Goal: Task Accomplishment & Management: Complete application form

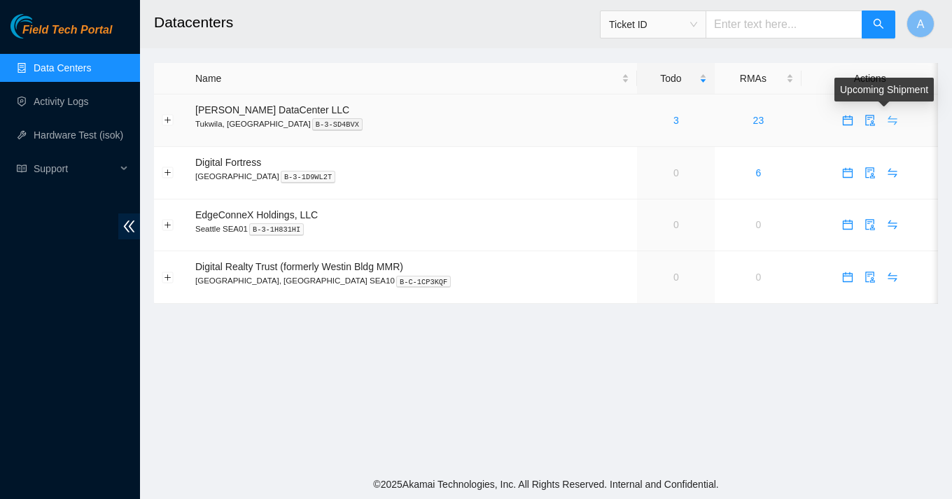
click at [887, 116] on icon "swap" at bounding box center [892, 120] width 11 height 11
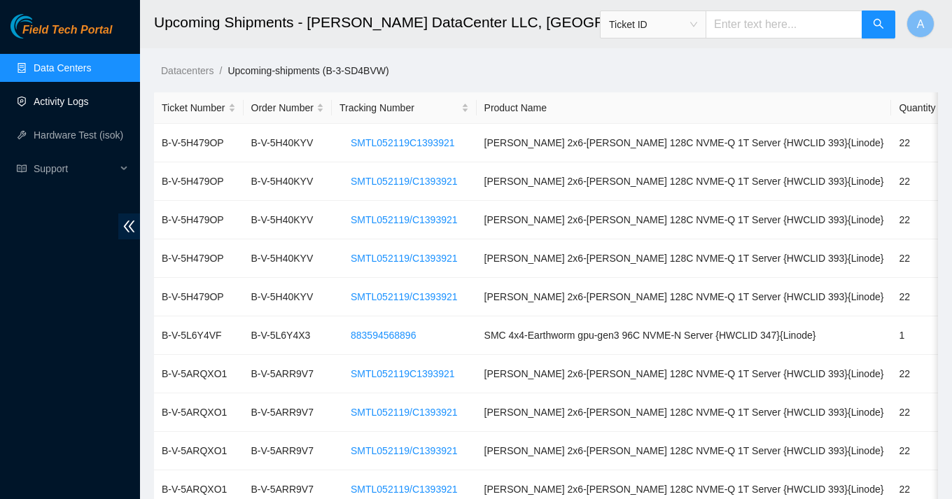
click at [73, 107] on link "Activity Logs" at bounding box center [61, 101] width 55 height 11
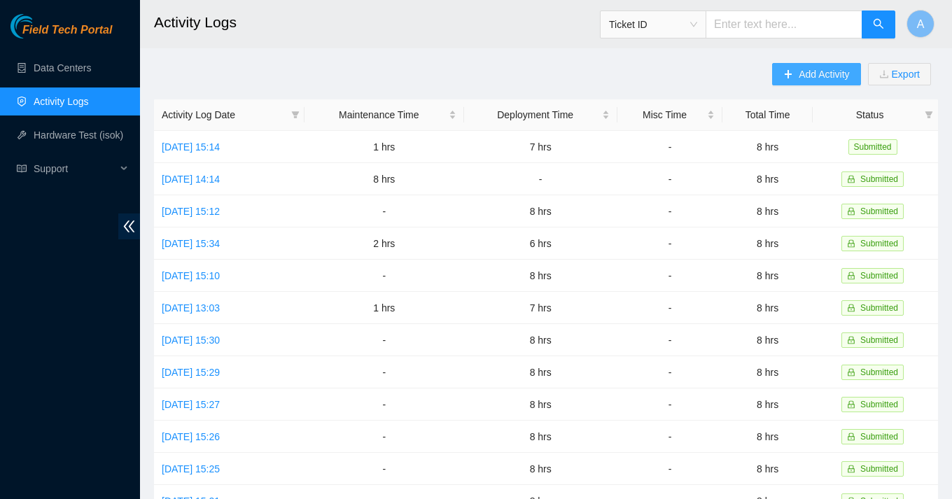
click at [821, 71] on span "Add Activity" at bounding box center [824, 74] width 50 height 15
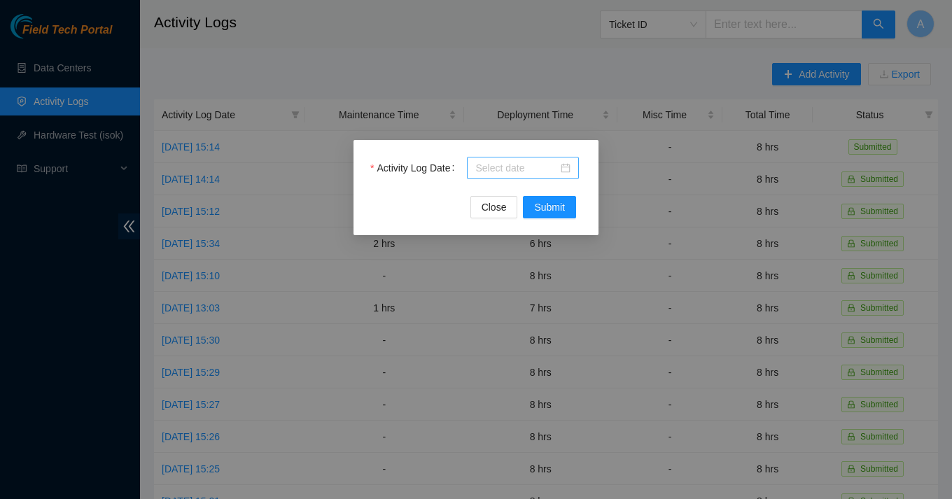
click at [569, 168] on div at bounding box center [522, 167] width 95 height 15
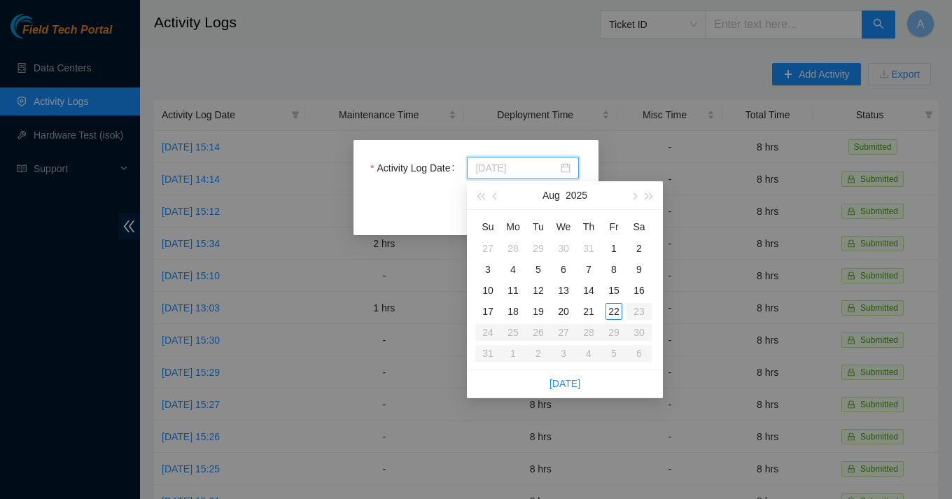
type input "2025-08-18"
click at [515, 314] on div "18" at bounding box center [513, 311] width 17 height 17
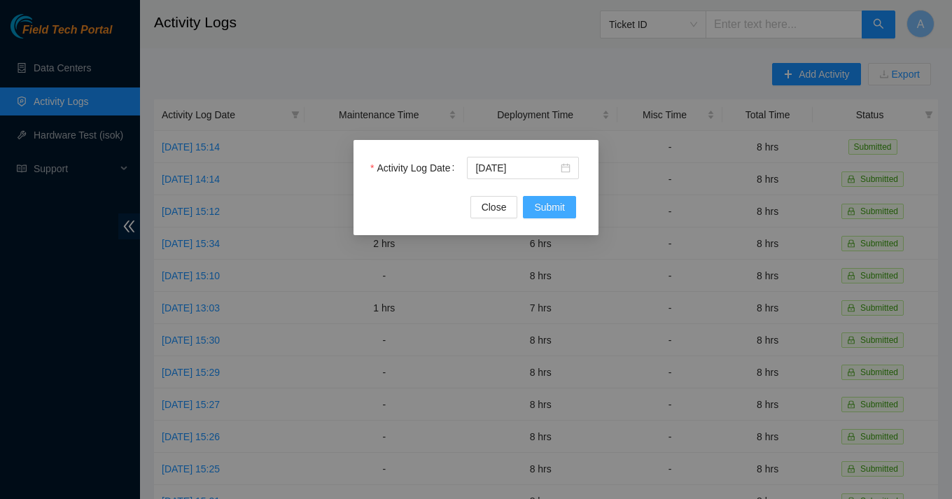
click at [540, 209] on span "Submit" at bounding box center [549, 207] width 31 height 15
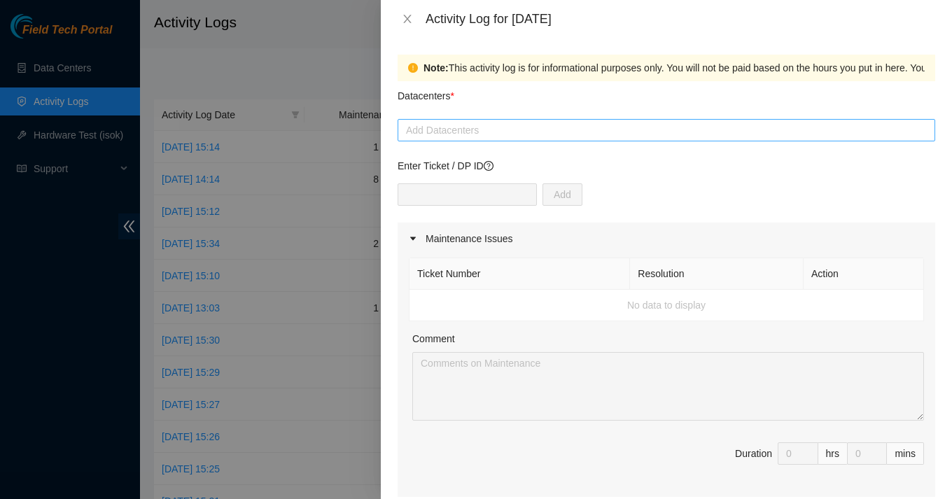
click at [592, 121] on div "Add Datacenters" at bounding box center [667, 130] width 538 height 22
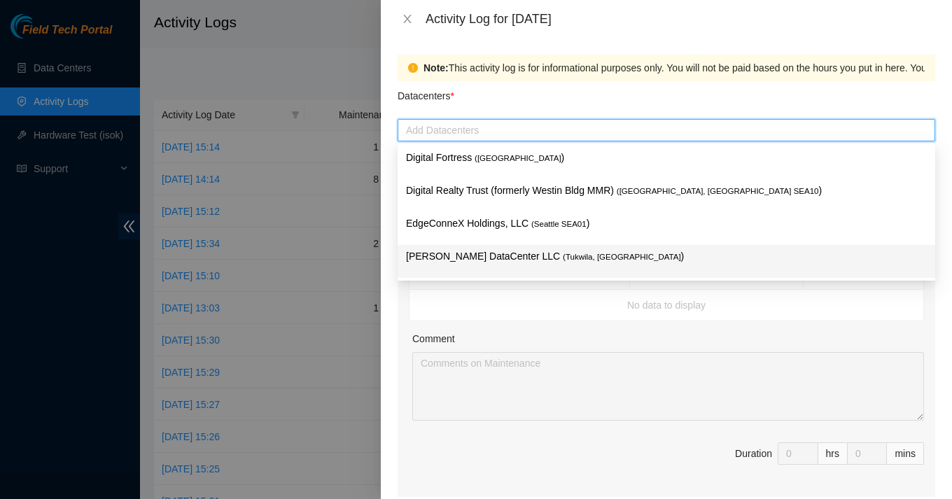
click at [539, 249] on p "[PERSON_NAME] DataCenter LLC ( [GEOGRAPHIC_DATA], [GEOGRAPHIC_DATA] )" at bounding box center [666, 257] width 521 height 16
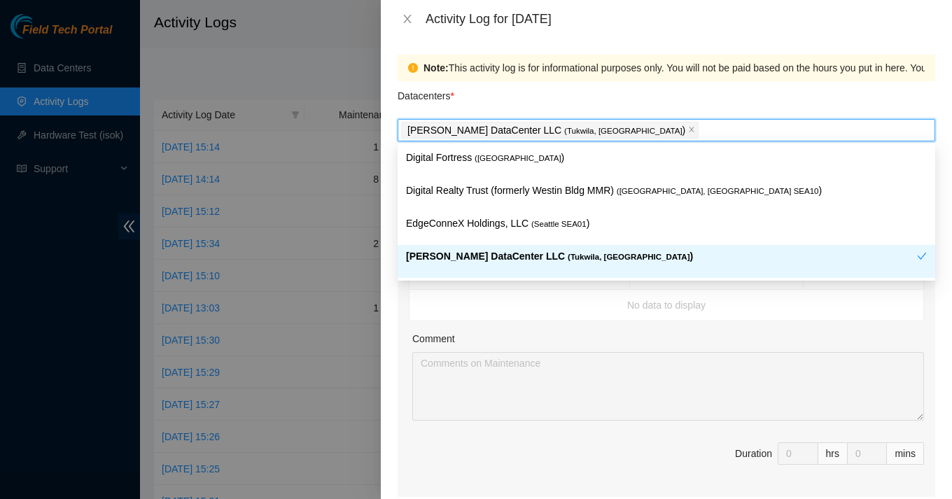
click at [403, 292] on div "Ticket Number Resolution Action No data to display Comment Duration 0 hrs 0 mins" at bounding box center [667, 376] width 538 height 242
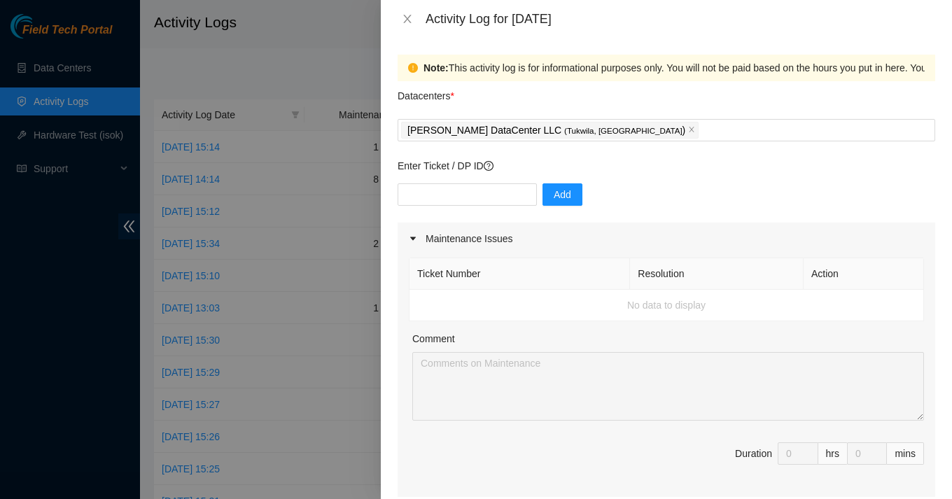
click at [470, 183] on div "Enter Ticket / DP ID Add" at bounding box center [667, 190] width 538 height 64
click at [475, 189] on input "text" at bounding box center [467, 194] width 139 height 22
click at [598, 186] on div "Add" at bounding box center [667, 202] width 538 height 39
click at [468, 196] on input "text" at bounding box center [467, 194] width 139 height 22
paste input "B-V-5RI2PPK"
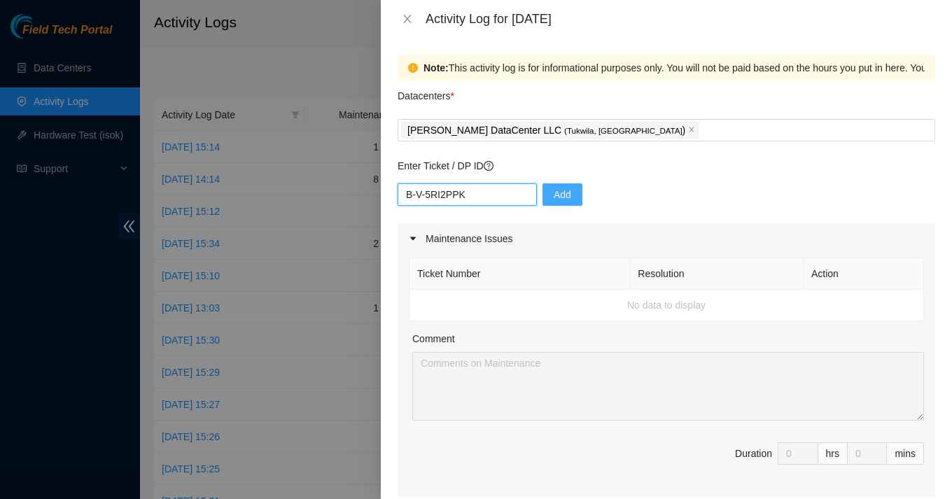
type input "B-V-5RI2PPK"
click at [554, 191] on span "Add" at bounding box center [563, 194] width 18 height 15
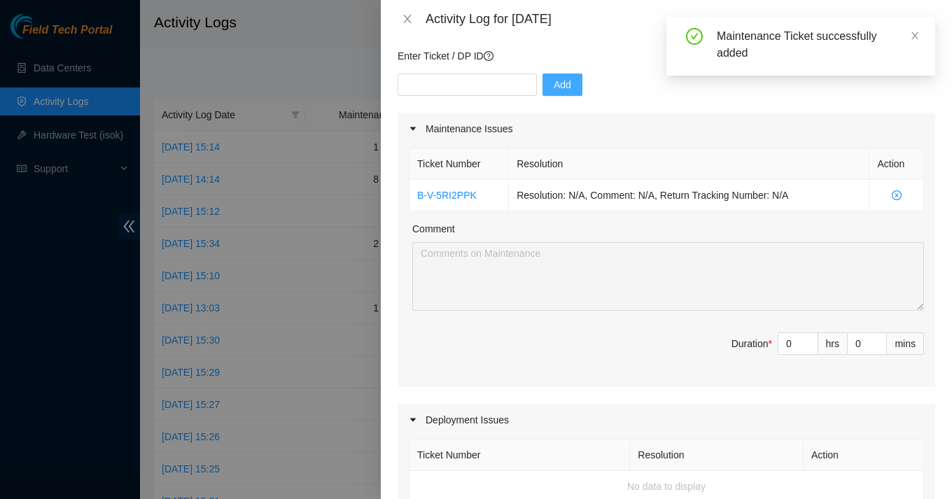
scroll to position [111, 0]
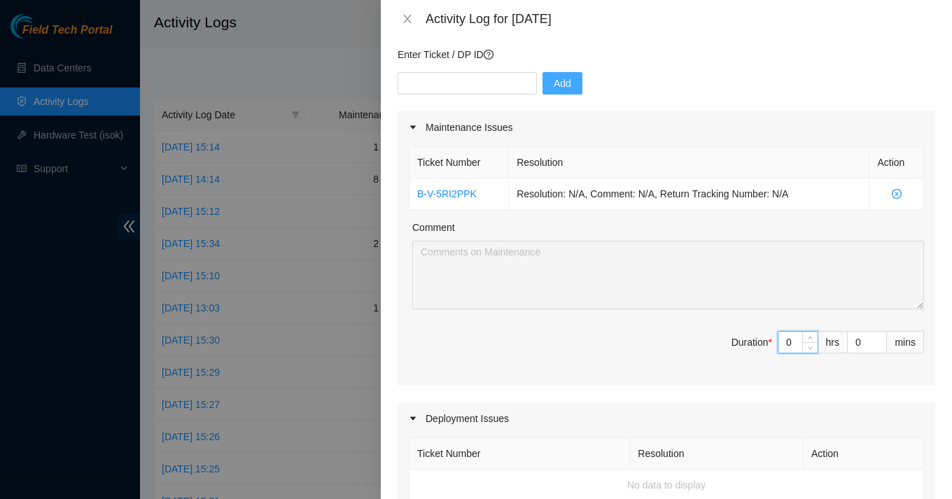
drag, startPoint x: 797, startPoint y: 346, endPoint x: 757, endPoint y: 342, distance: 40.1
click at [757, 342] on span "Duration * 0 hrs 0 mins" at bounding box center [666, 350] width 515 height 39
type input "8"
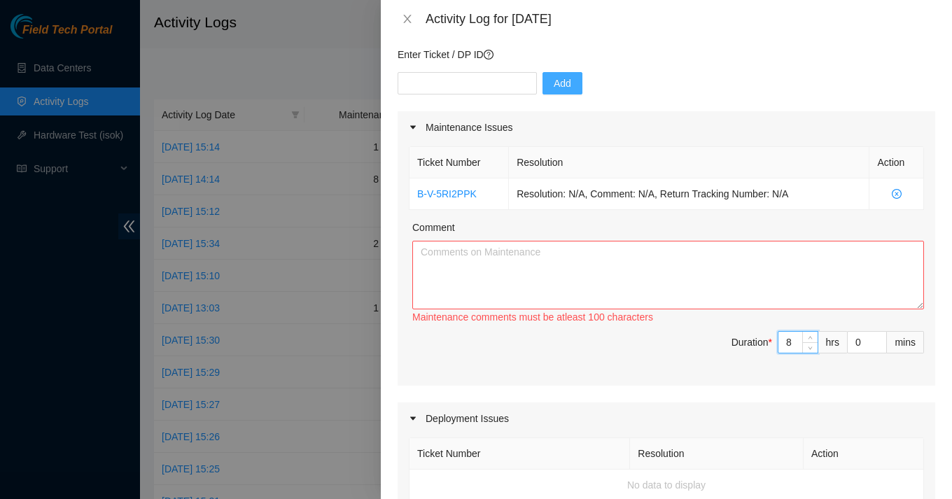
type input "0"
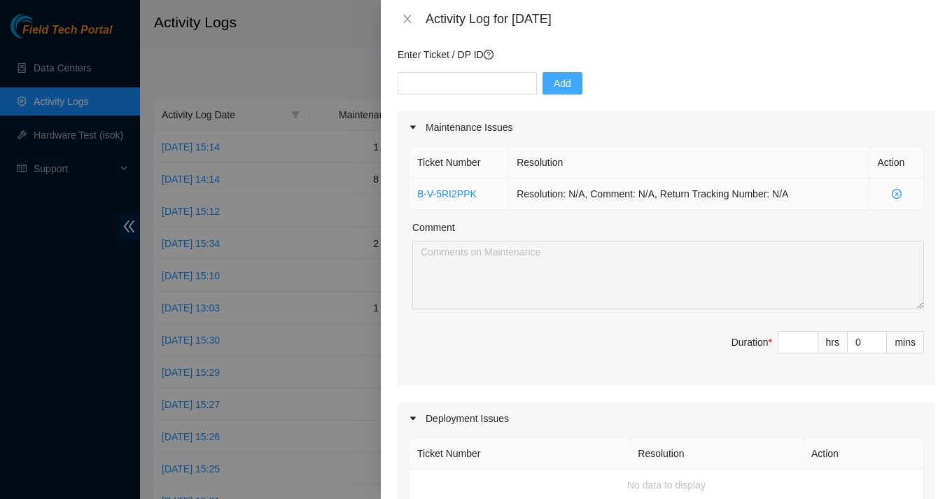
click at [894, 189] on icon "close-circle" at bounding box center [897, 194] width 10 height 10
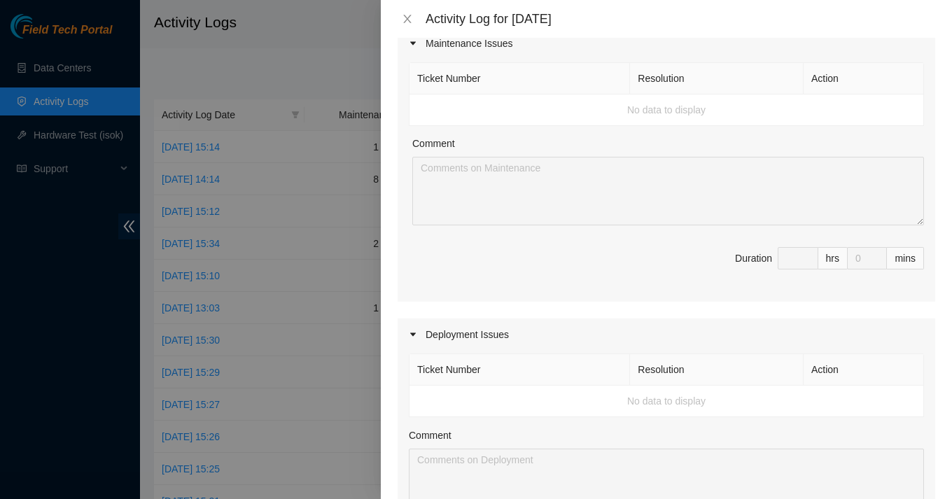
scroll to position [196, 0]
click at [573, 414] on td "No data to display" at bounding box center [667, 401] width 515 height 32
click at [562, 400] on td "No data to display" at bounding box center [667, 401] width 515 height 32
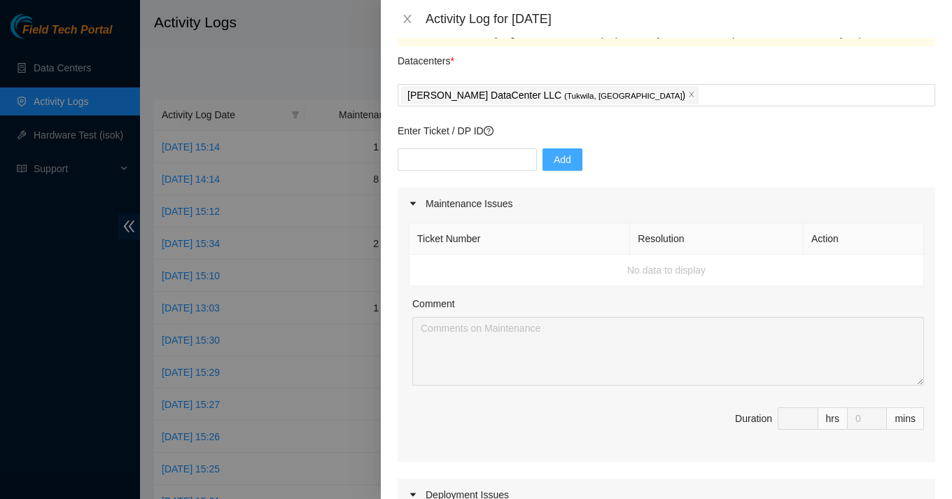
scroll to position [0, 0]
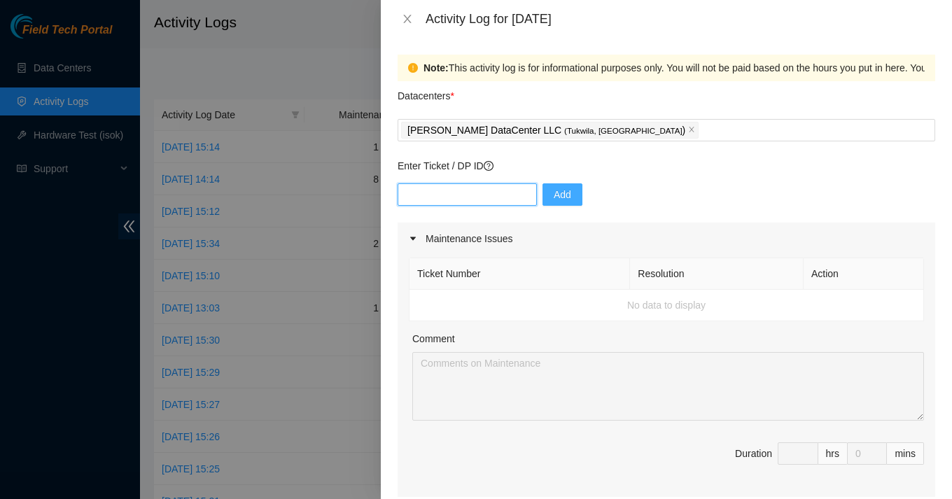
click at [477, 204] on input "text" at bounding box center [467, 194] width 139 height 22
type input "DP77023"
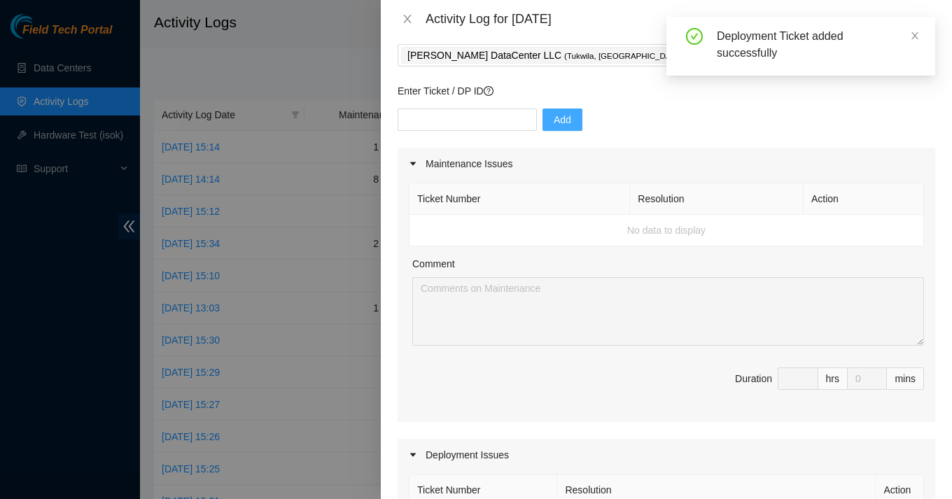
scroll to position [21, 0]
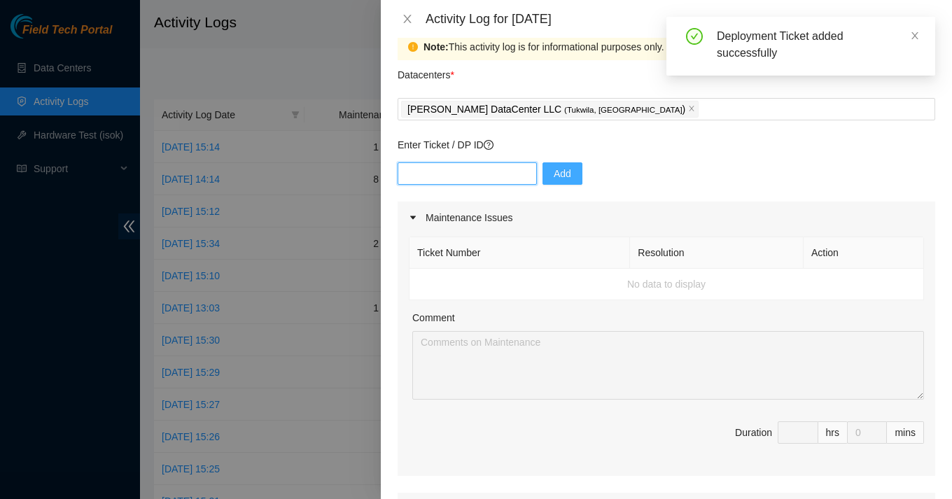
click at [436, 177] on input "text" at bounding box center [467, 173] width 139 height 22
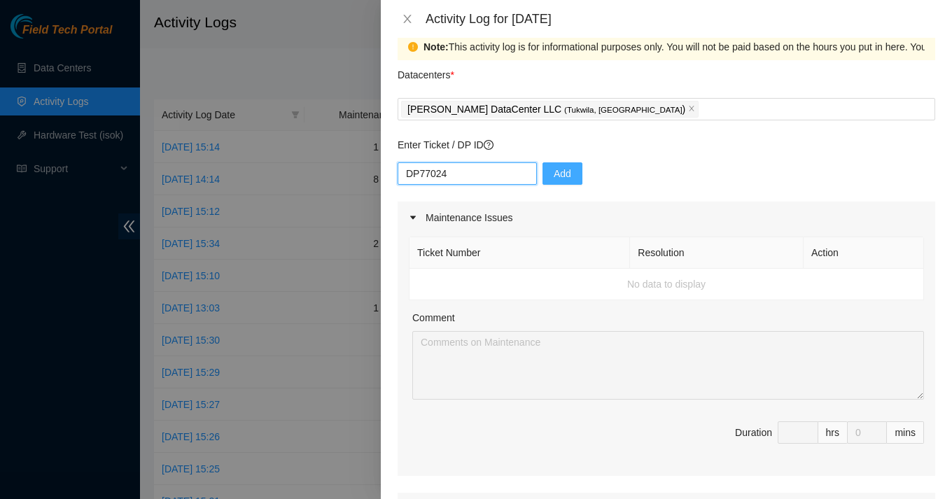
type input "DP77024"
click at [555, 177] on span "Add" at bounding box center [563, 173] width 18 height 15
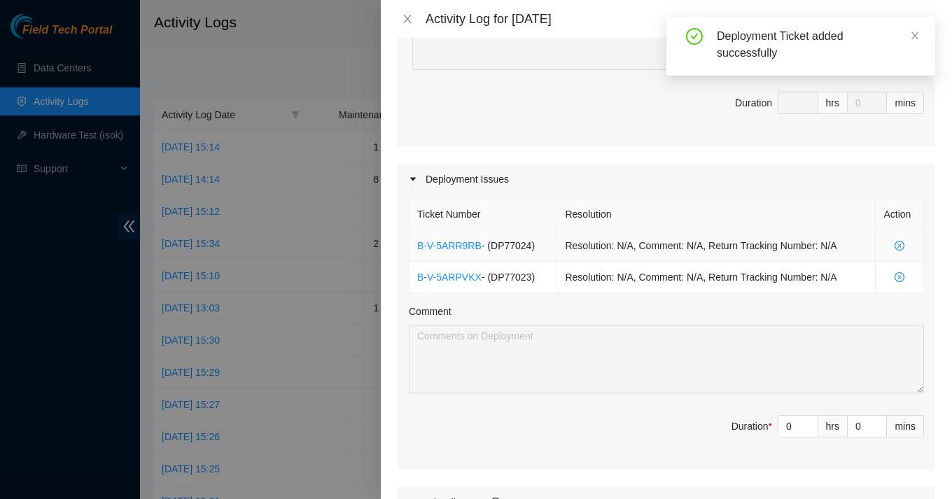
scroll to position [378, 0]
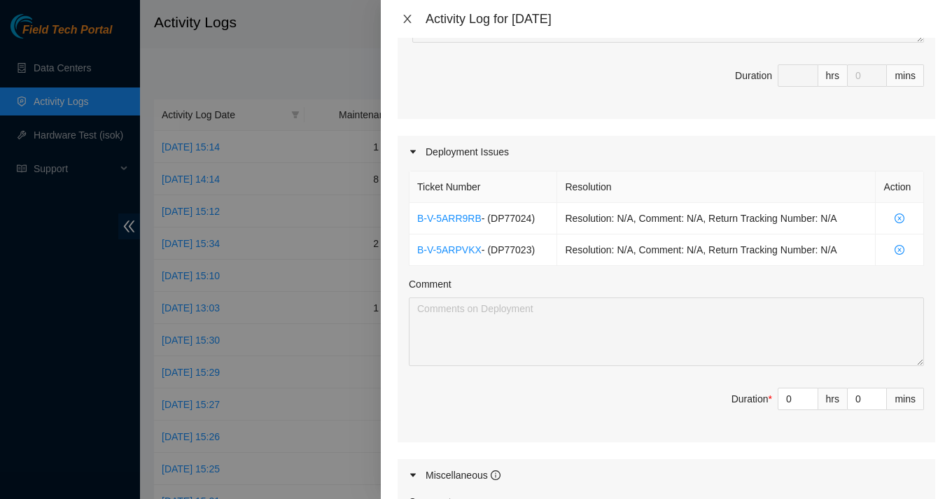
click at [412, 19] on icon "close" at bounding box center [407, 18] width 11 height 11
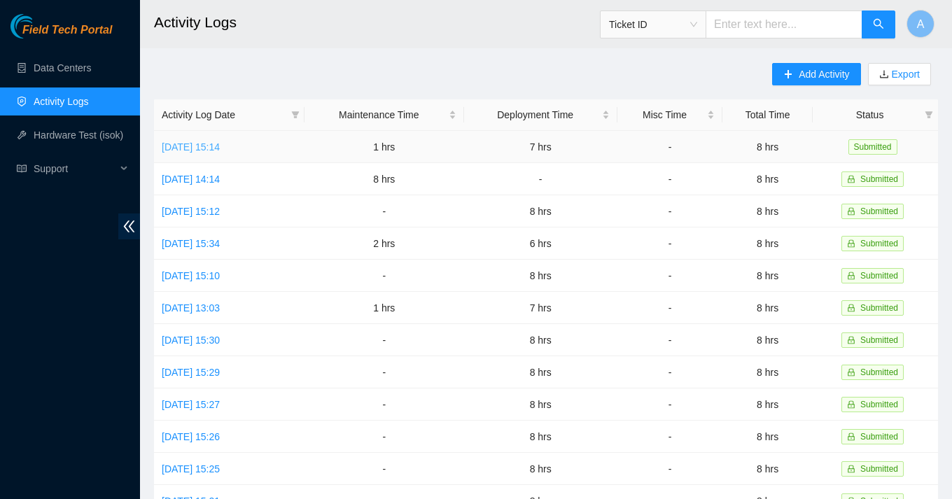
click at [220, 146] on link "[DATE] 15:14" at bounding box center [191, 146] width 58 height 11
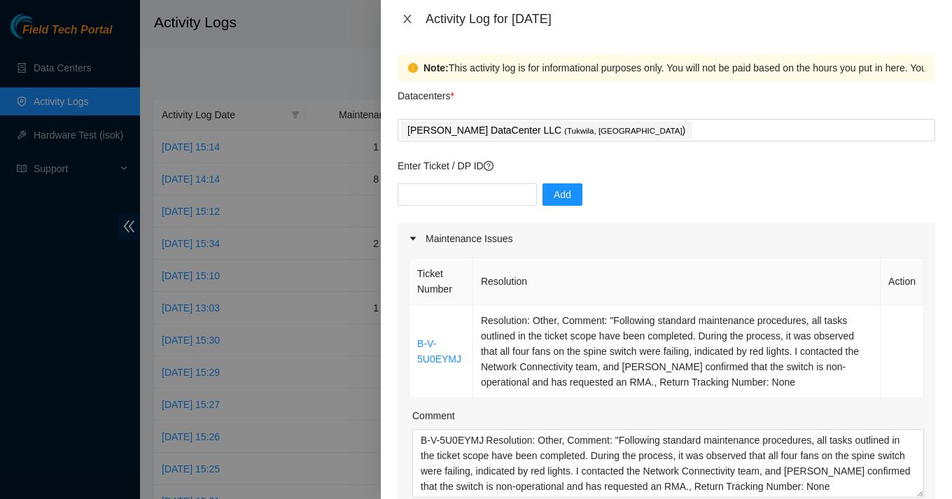
click at [412, 16] on icon "close" at bounding box center [407, 18] width 11 height 11
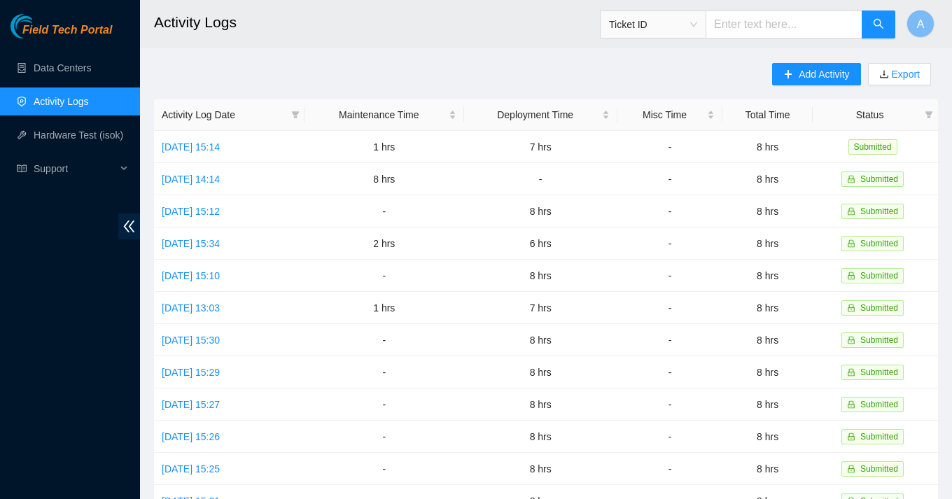
click at [819, 85] on div "Add Activity Export" at bounding box center [855, 81] width 166 height 36
click at [800, 73] on span "Add Activity" at bounding box center [824, 74] width 50 height 15
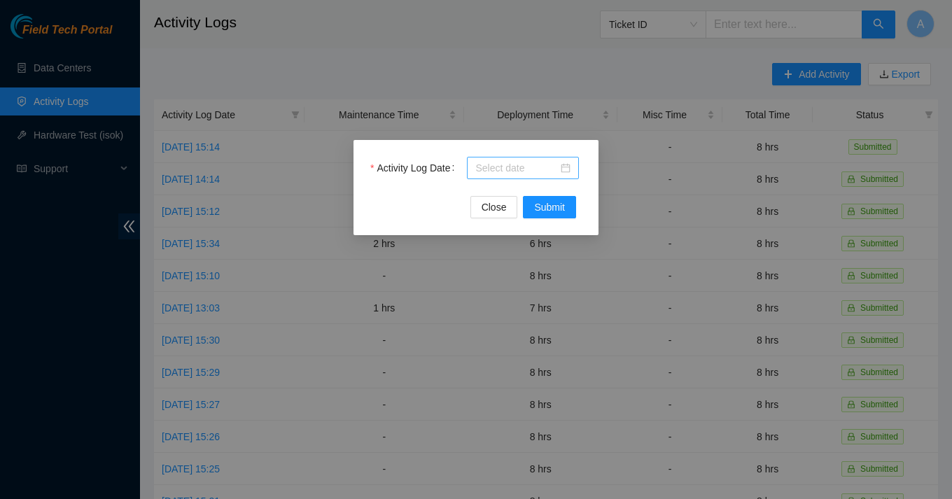
click at [564, 169] on div at bounding box center [522, 167] width 95 height 15
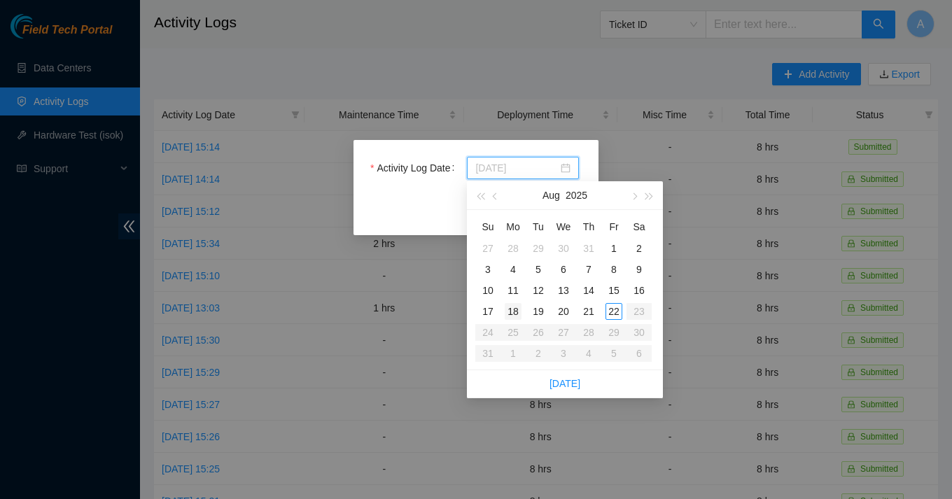
type input "2025-08-18"
click at [520, 312] on div "18" at bounding box center [513, 311] width 17 height 17
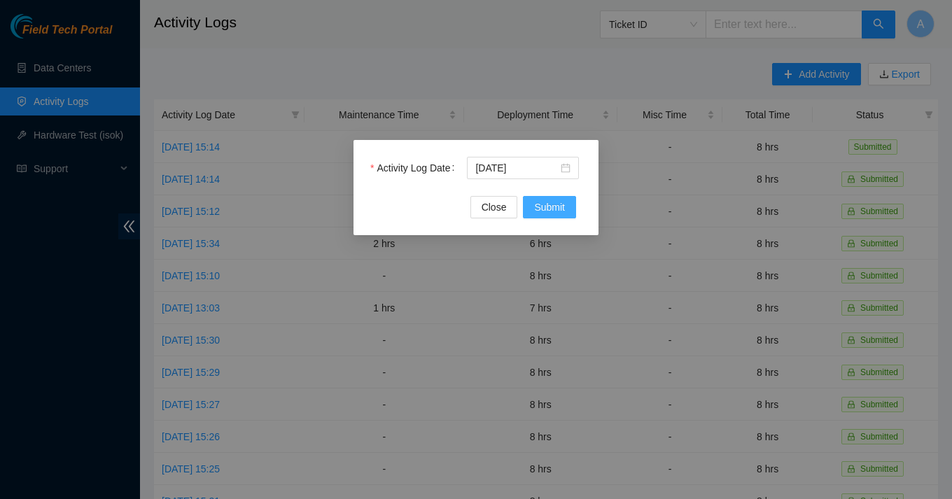
click at [555, 207] on span "Submit" at bounding box center [549, 207] width 31 height 15
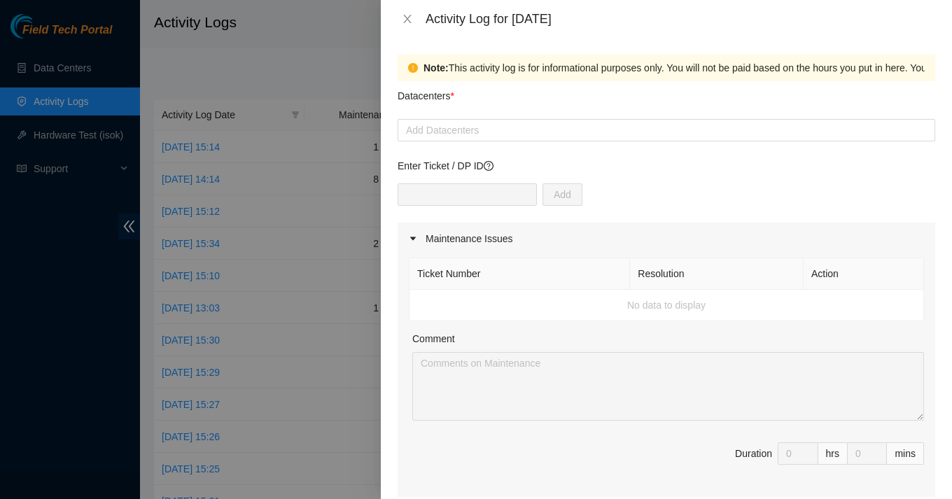
click at [485, 111] on div "Datacenters *" at bounding box center [667, 100] width 538 height 38
click at [488, 137] on div at bounding box center [666, 130] width 531 height 17
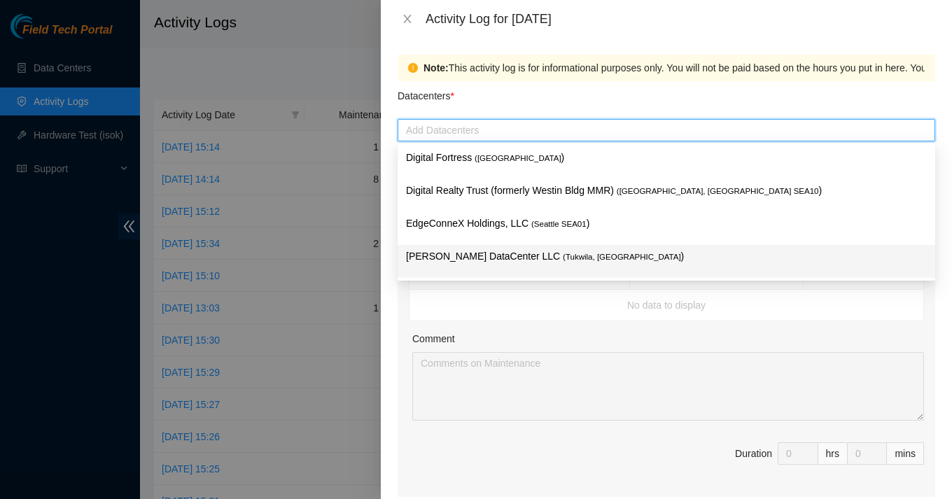
click at [461, 253] on p "[PERSON_NAME] DataCenter LLC ( [GEOGRAPHIC_DATA], [GEOGRAPHIC_DATA] )" at bounding box center [666, 257] width 521 height 16
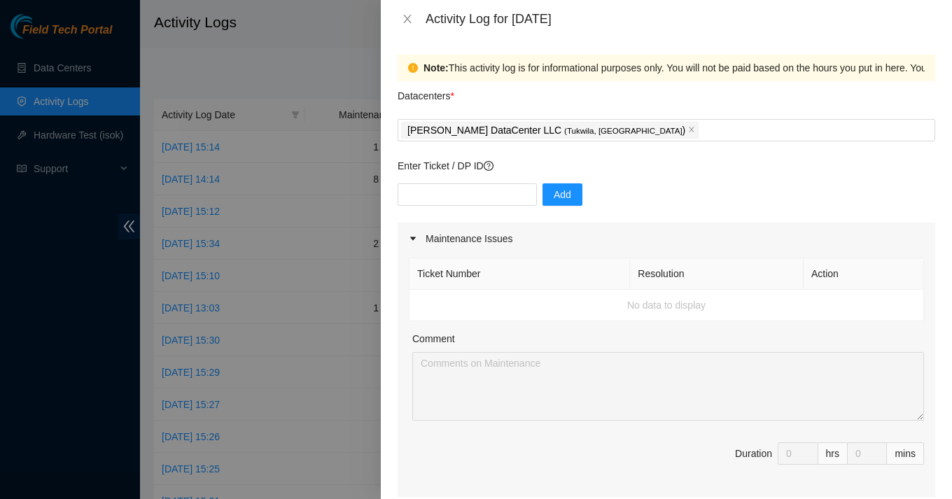
click at [474, 290] on td "No data to display" at bounding box center [667, 306] width 515 height 32
click at [461, 195] on input "text" at bounding box center [467, 194] width 139 height 22
type input "DP77024"
click at [543, 188] on button "Add" at bounding box center [563, 194] width 40 height 22
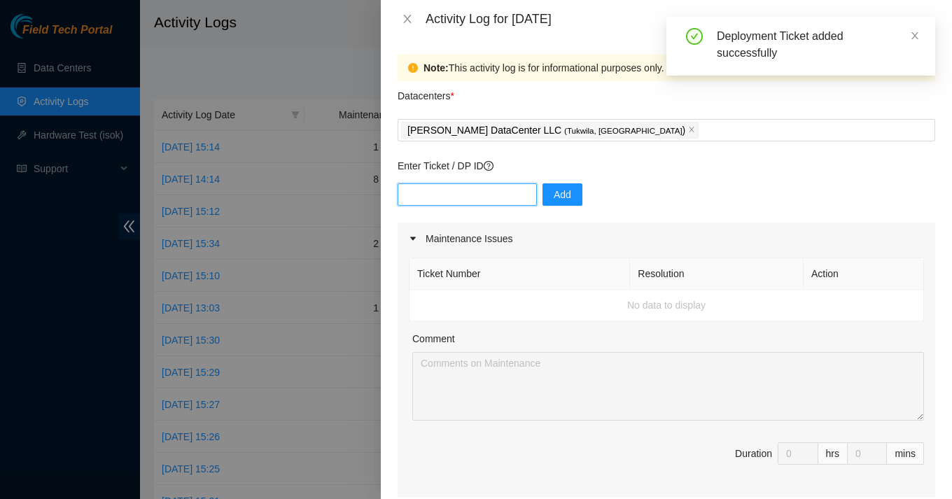
click at [478, 197] on input "text" at bounding box center [467, 194] width 139 height 22
type input "DP77023"
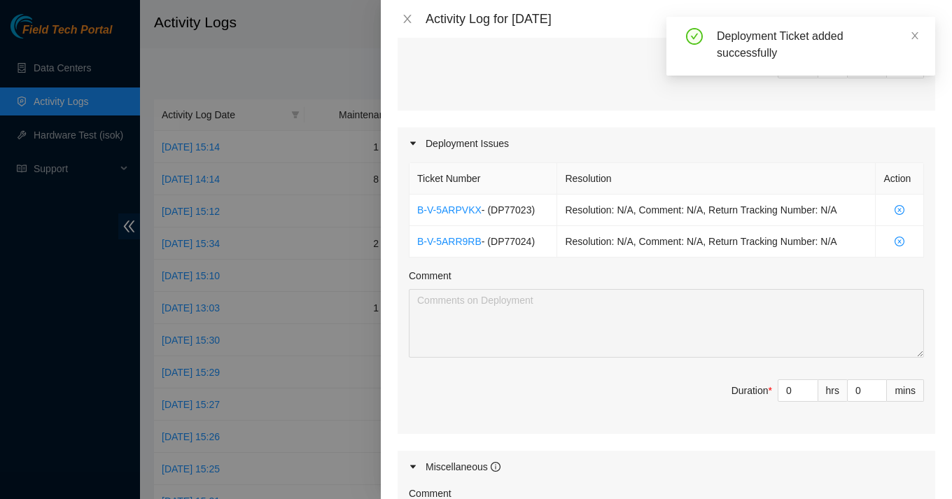
scroll to position [396, 0]
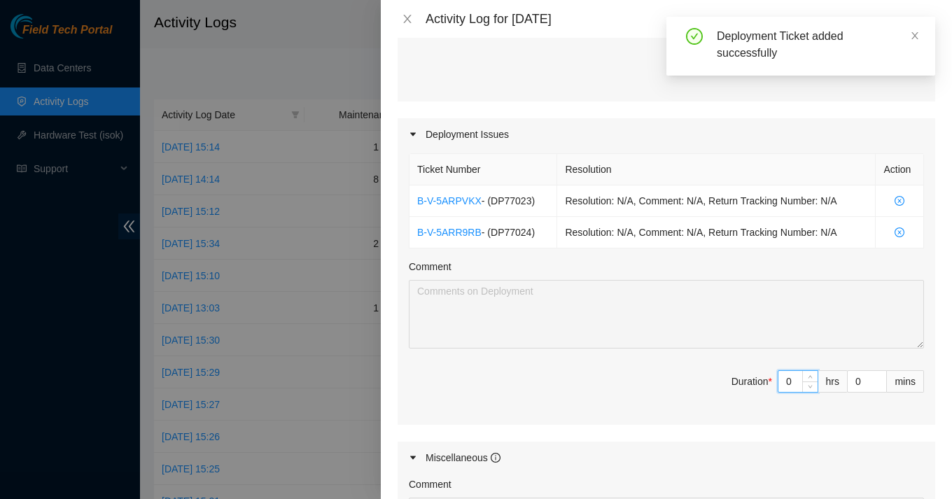
drag, startPoint x: 792, startPoint y: 382, endPoint x: 754, endPoint y: 382, distance: 37.8
click at [755, 382] on span "Duration * 0 hrs 0 mins" at bounding box center [666, 389] width 515 height 39
type input "8"
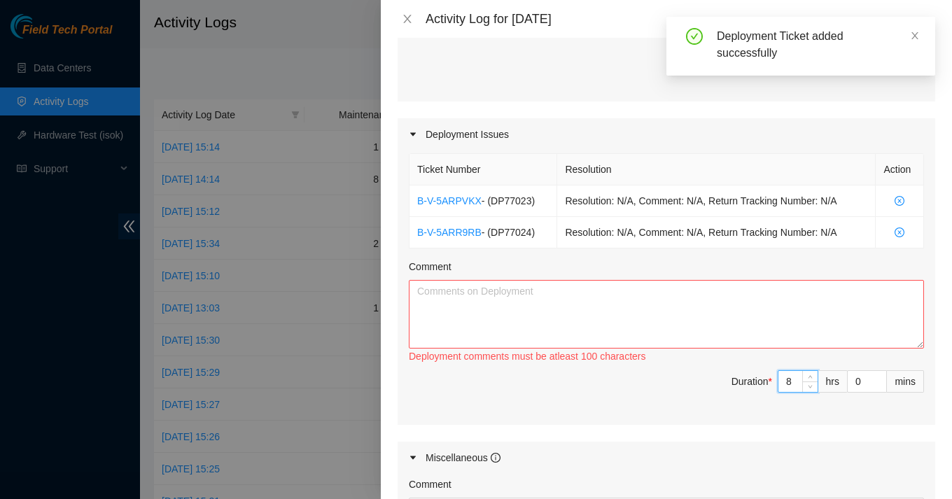
type input "8"
click at [614, 284] on textarea "Comment" at bounding box center [666, 314] width 515 height 69
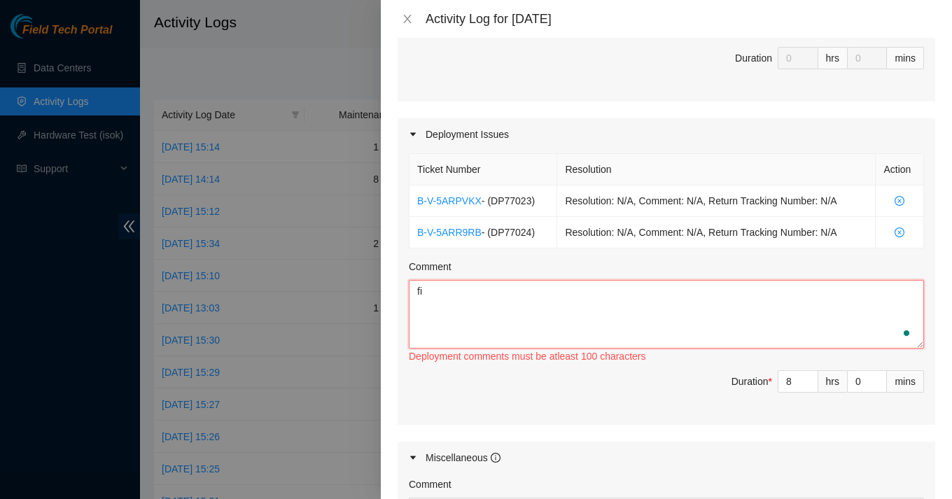
type textarea "f"
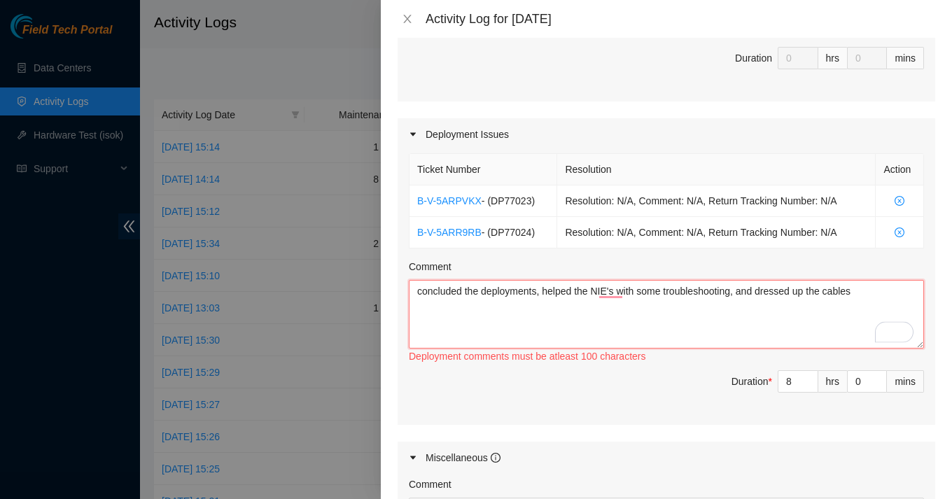
click at [874, 290] on textarea "concluded the deployments, helped the NIE's with some troubleshooting, and dres…" at bounding box center [666, 314] width 515 height 69
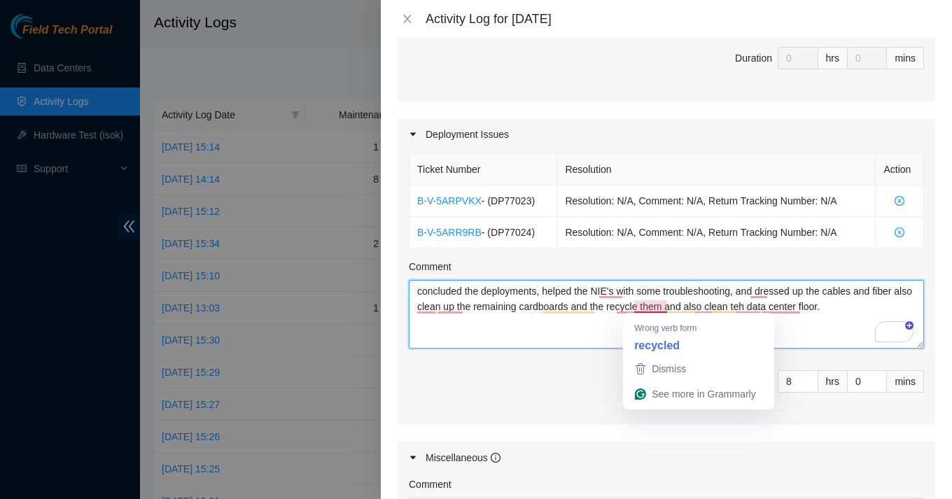
click at [521, 333] on textarea "concluded the deployments, helped the NIE's with some troubleshooting, and dres…" at bounding box center [666, 314] width 515 height 69
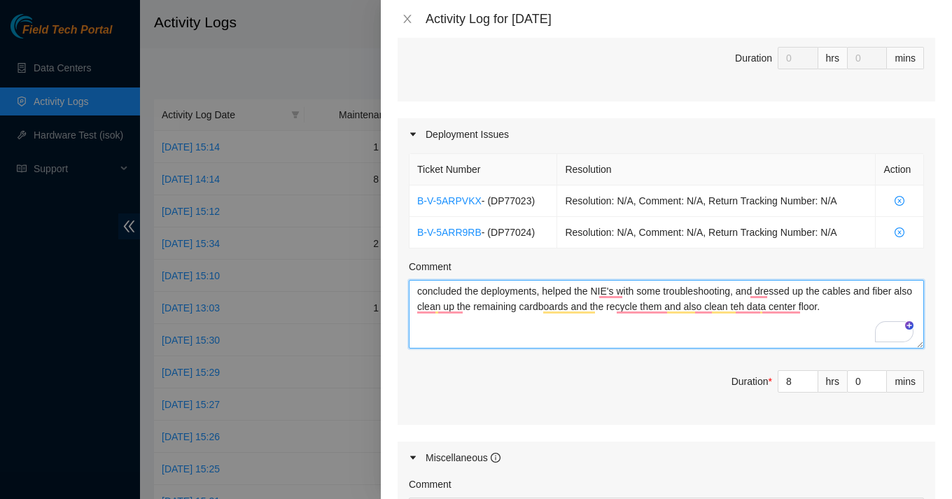
drag, startPoint x: 527, startPoint y: 335, endPoint x: 355, endPoint y: 263, distance: 186.5
click at [355, 263] on div "Activity Log for 18-08-2025 Note: This activity log is for informational purpos…" at bounding box center [476, 249] width 952 height 499
paste textarea "Successfully concluded the scheduled deployments. Provided hands-on support to …"
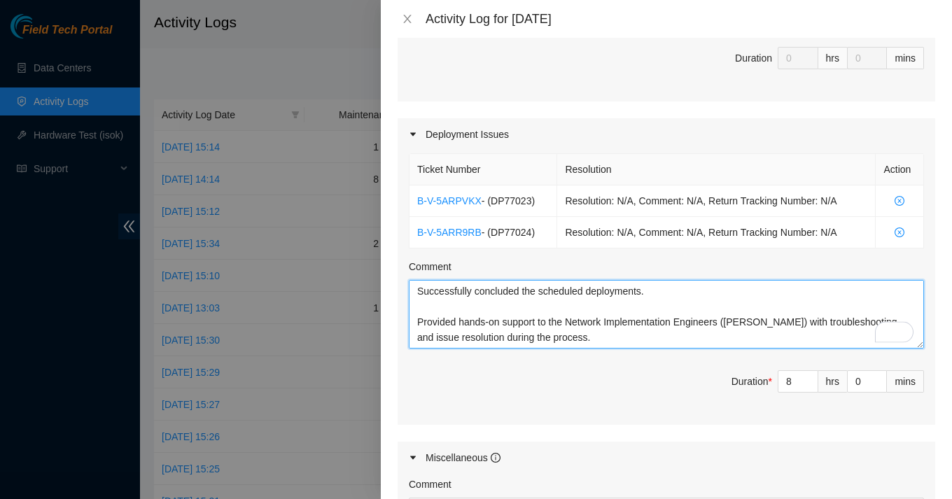
scroll to position [685, 0]
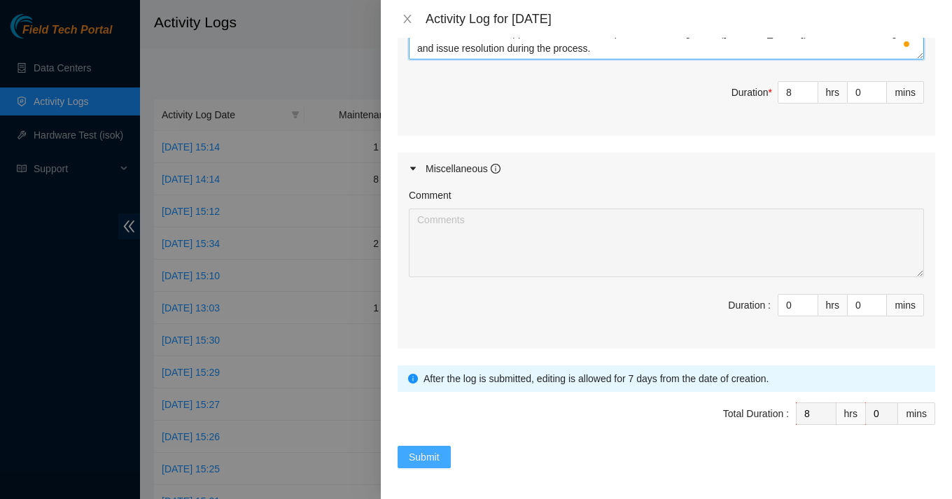
type textarea "Successfully concluded the scheduled deployments. Provided hands-on support to …"
click at [434, 452] on span "Submit" at bounding box center [424, 457] width 31 height 15
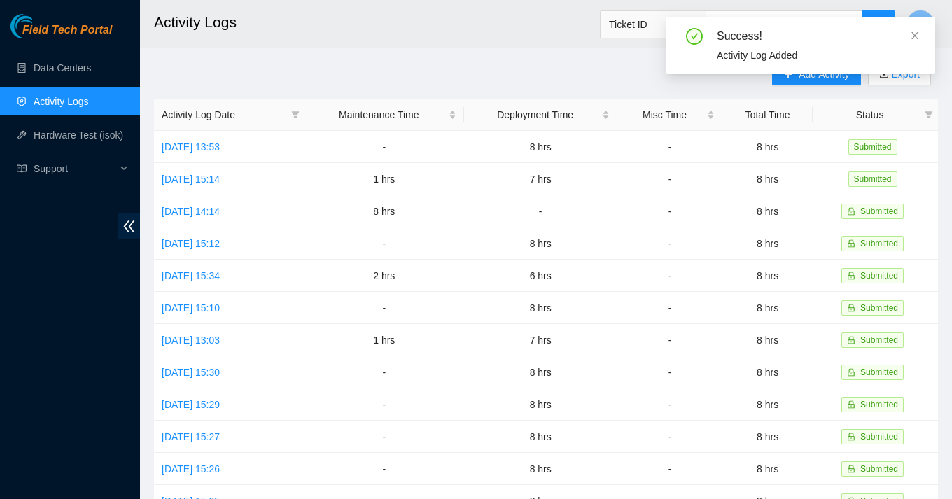
click at [566, 75] on div "Add Activity Export Activity Log Date Maintenance Time Deployment Time Misc Tim…" at bounding box center [546, 441] width 784 height 757
click at [919, 32] on icon "close" at bounding box center [915, 36] width 10 height 10
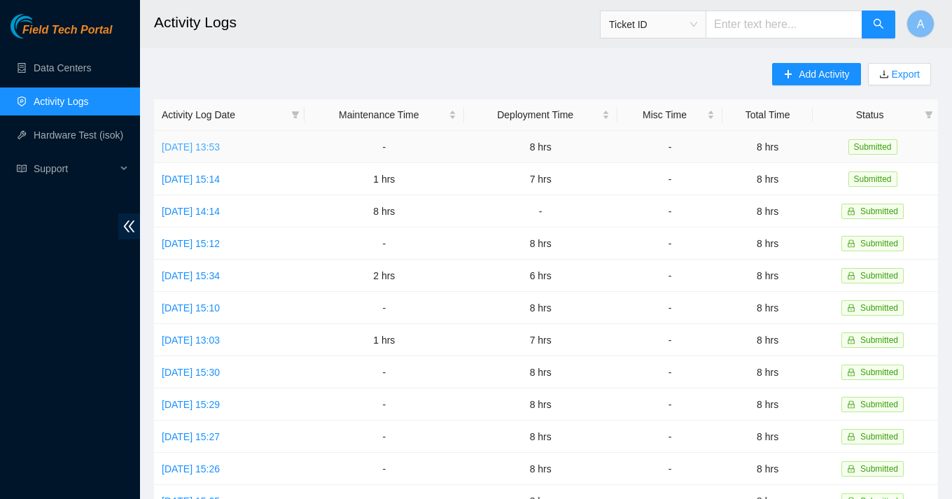
click at [220, 148] on link "[DATE] 13:53" at bounding box center [191, 146] width 58 height 11
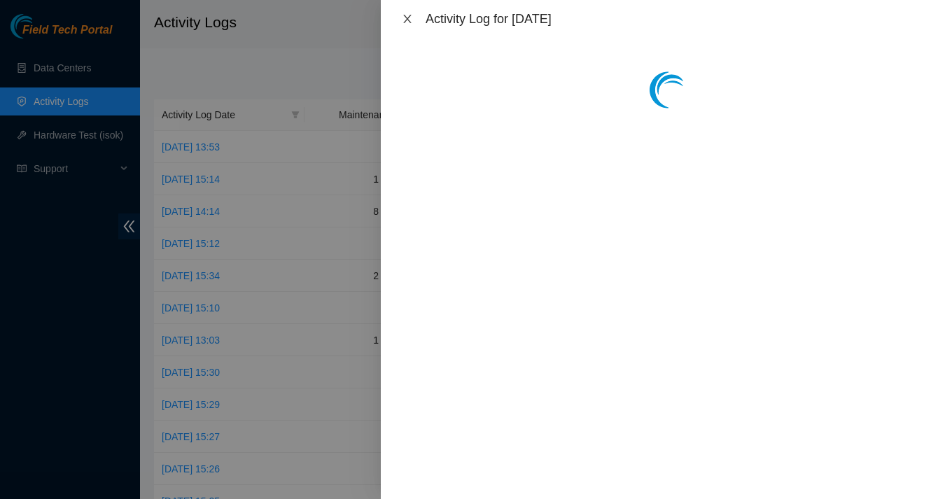
click at [410, 20] on icon "close" at bounding box center [407, 18] width 11 height 11
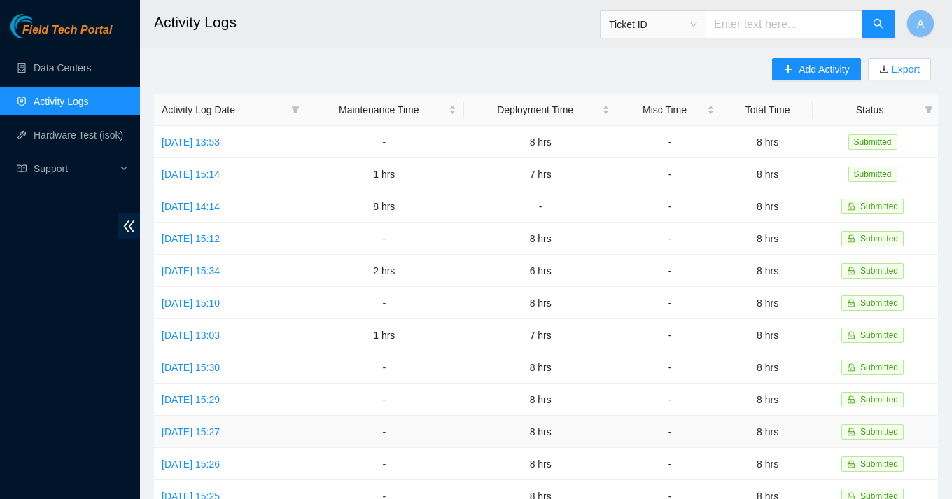
scroll to position [0, 0]
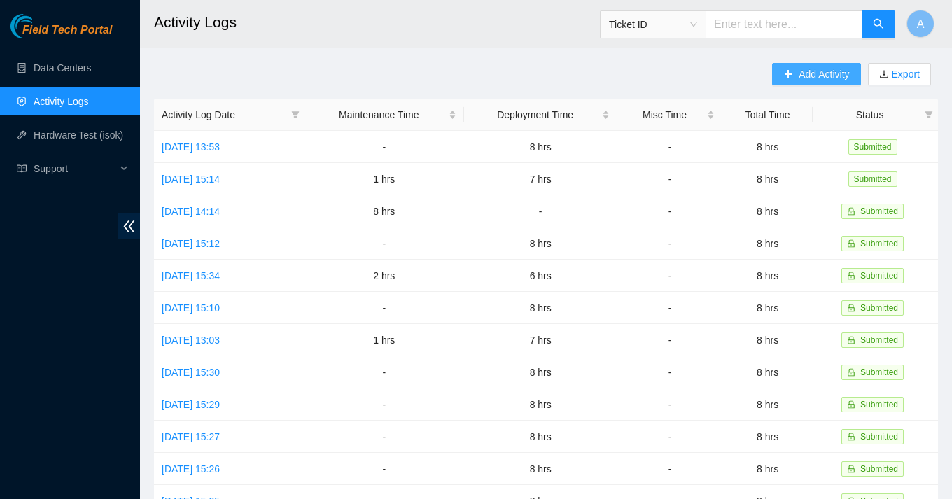
click at [785, 76] on icon "plus" at bounding box center [789, 74] width 10 height 10
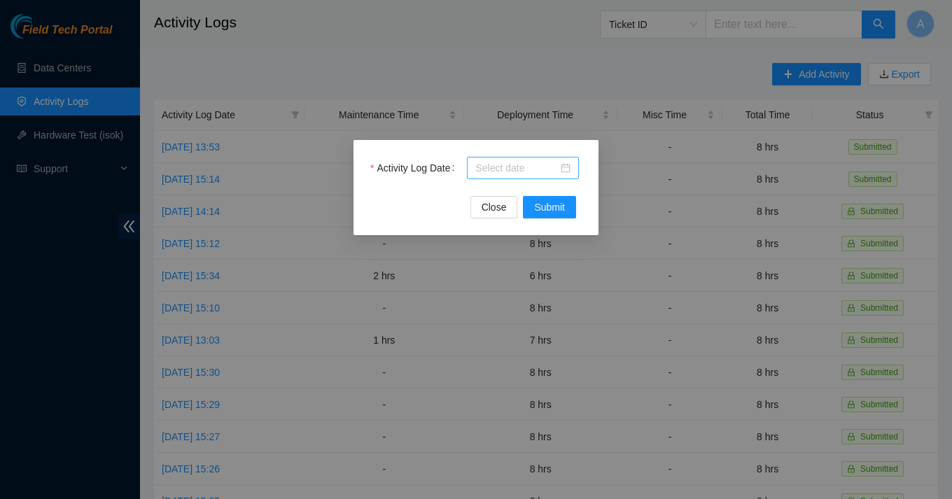
click at [567, 167] on div at bounding box center [522, 167] width 95 height 15
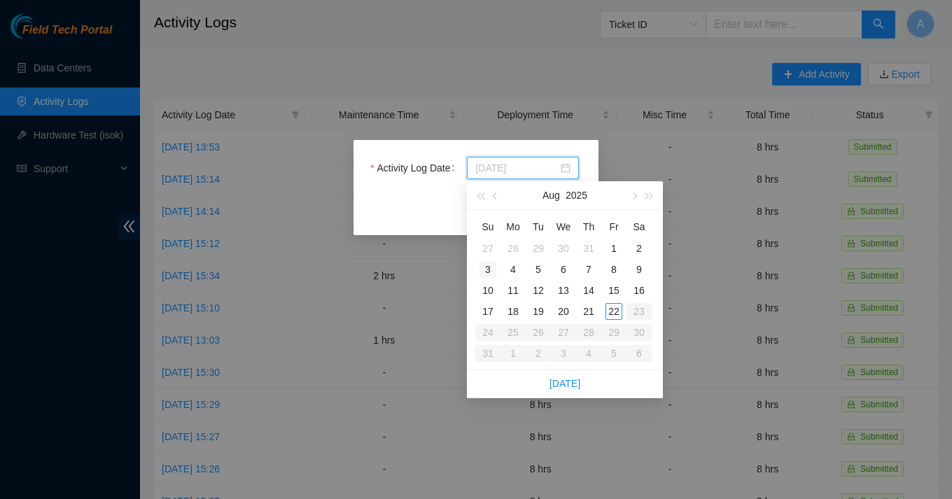
type input "2025-08-03"
type input "2025-08-05"
click at [538, 272] on div "5" at bounding box center [538, 269] width 17 height 17
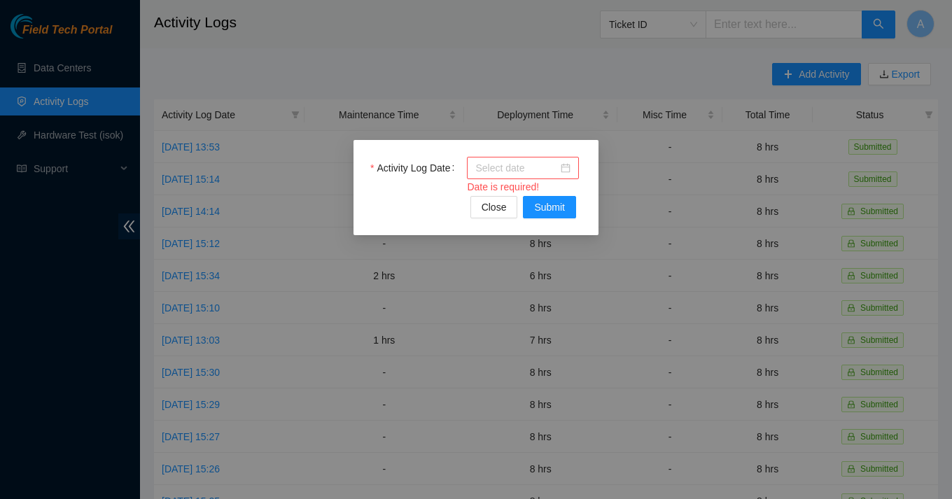
click at [568, 167] on div at bounding box center [522, 167] width 95 height 15
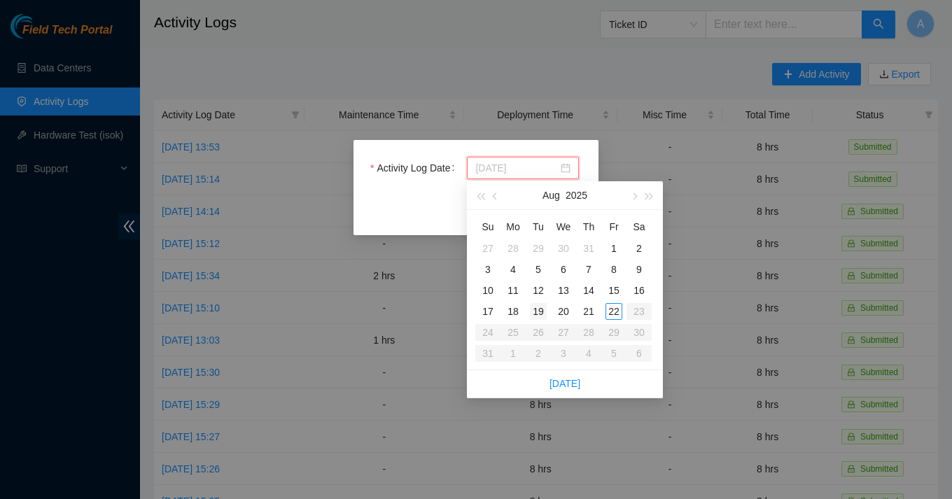
type input "2025-08-19"
click at [542, 312] on div "19" at bounding box center [538, 311] width 17 height 17
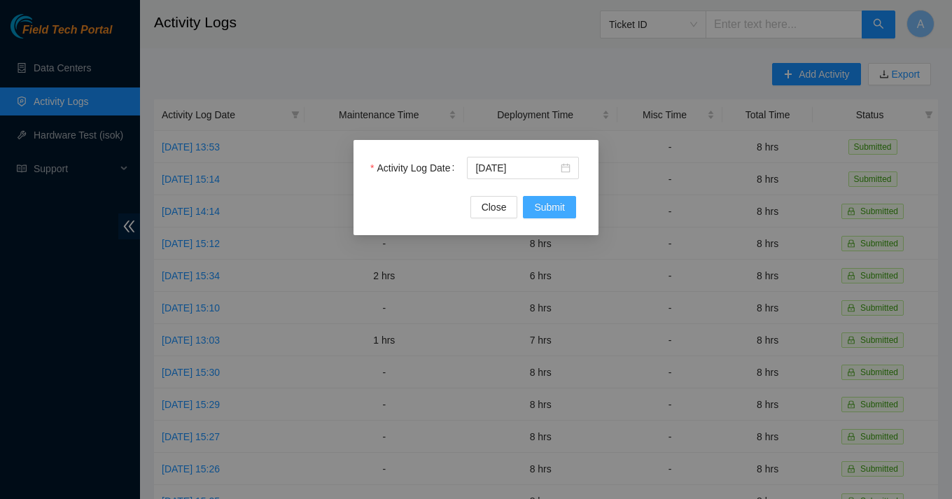
click at [557, 213] on span "Submit" at bounding box center [549, 207] width 31 height 15
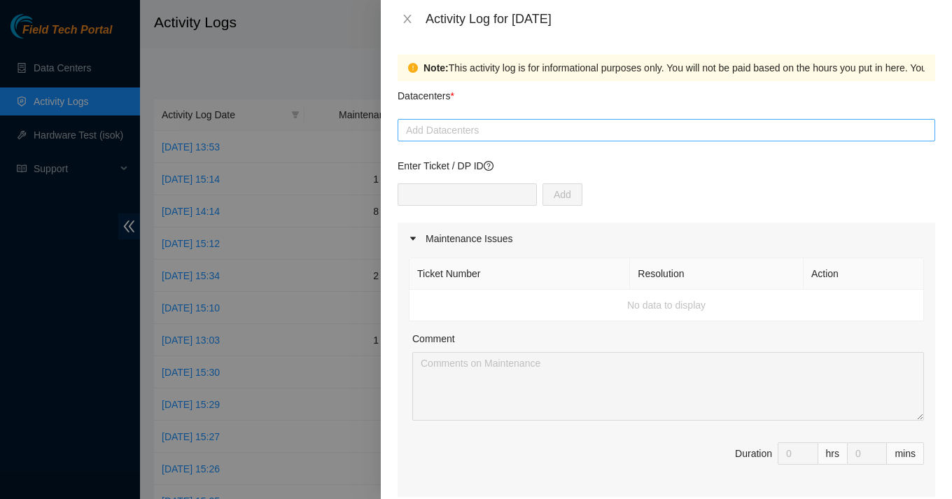
click at [516, 123] on div at bounding box center [666, 130] width 531 height 17
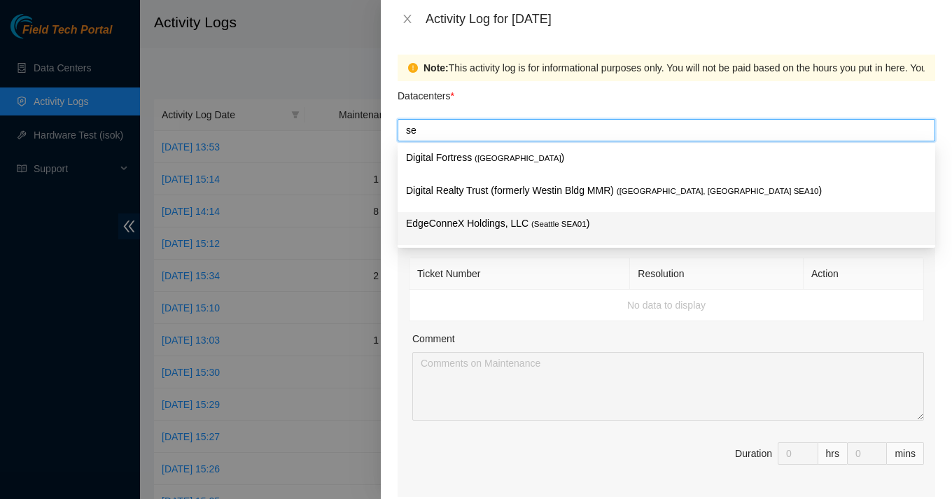
type input "se"
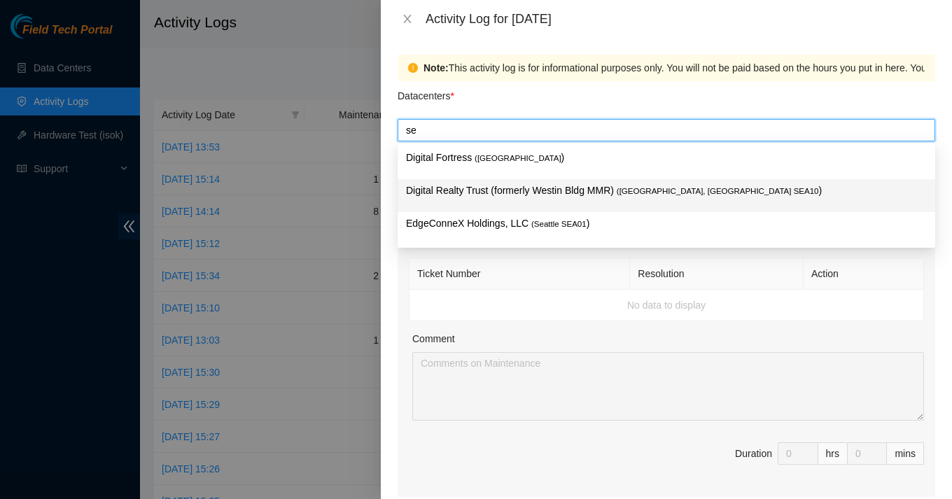
type input "s"
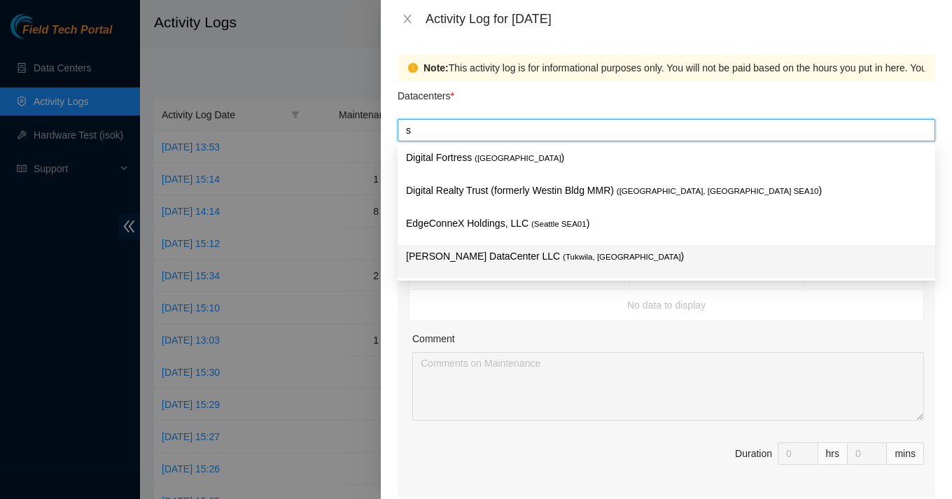
click at [480, 264] on p "[PERSON_NAME] DataCenter LLC ( [GEOGRAPHIC_DATA], [GEOGRAPHIC_DATA] )" at bounding box center [666, 257] width 521 height 16
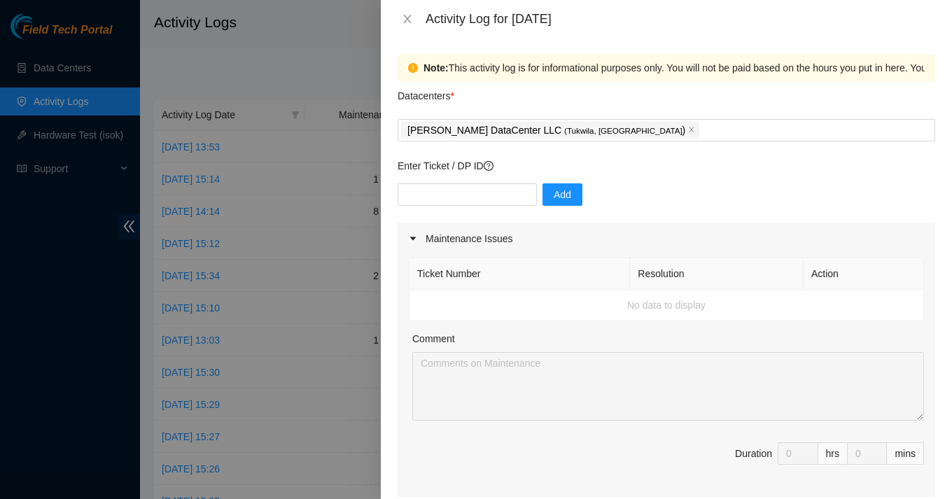
click at [466, 303] on td "No data to display" at bounding box center [667, 306] width 515 height 32
click at [454, 205] on input "text" at bounding box center [467, 194] width 139 height 22
paste input "B-V-5ARQZCL"
type input "B-V-5ARQZCL"
click at [554, 190] on span "Add" at bounding box center [563, 194] width 18 height 15
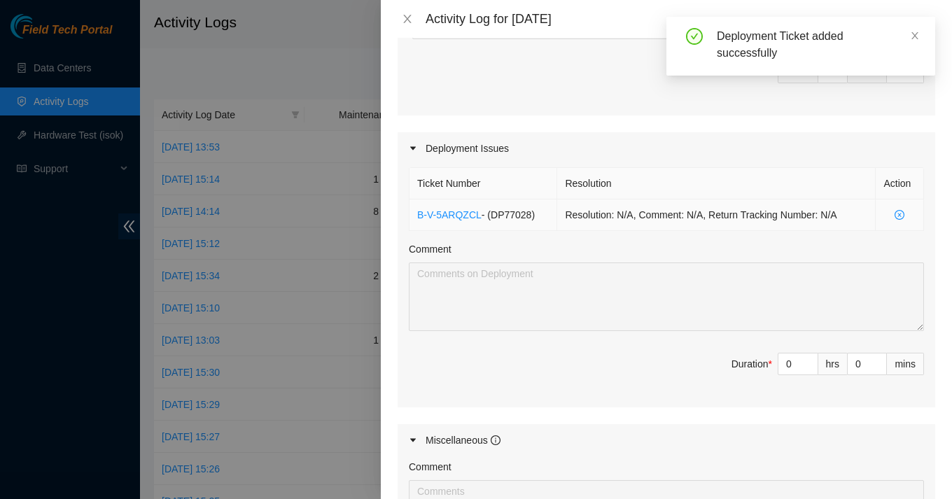
scroll to position [396, 0]
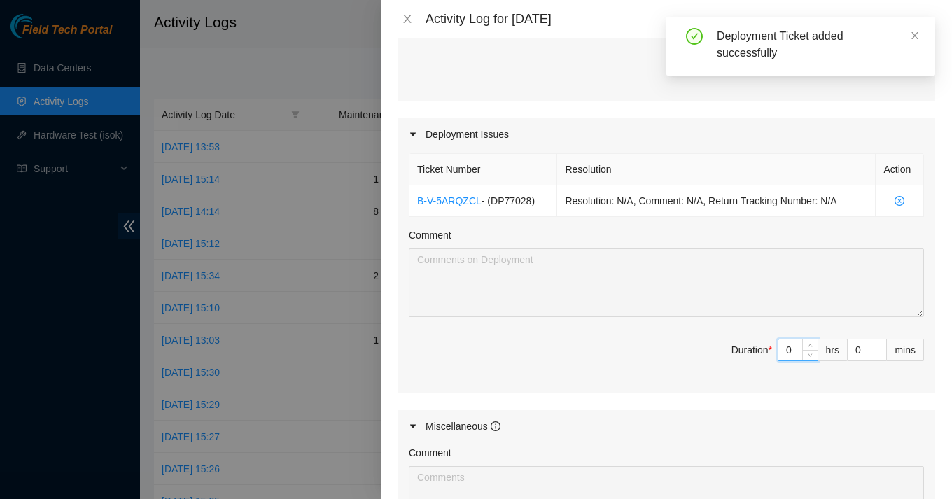
drag, startPoint x: 795, startPoint y: 349, endPoint x: 765, endPoint y: 348, distance: 29.4
click at [766, 348] on span "Duration * 0 hrs 0 mins" at bounding box center [666, 358] width 515 height 39
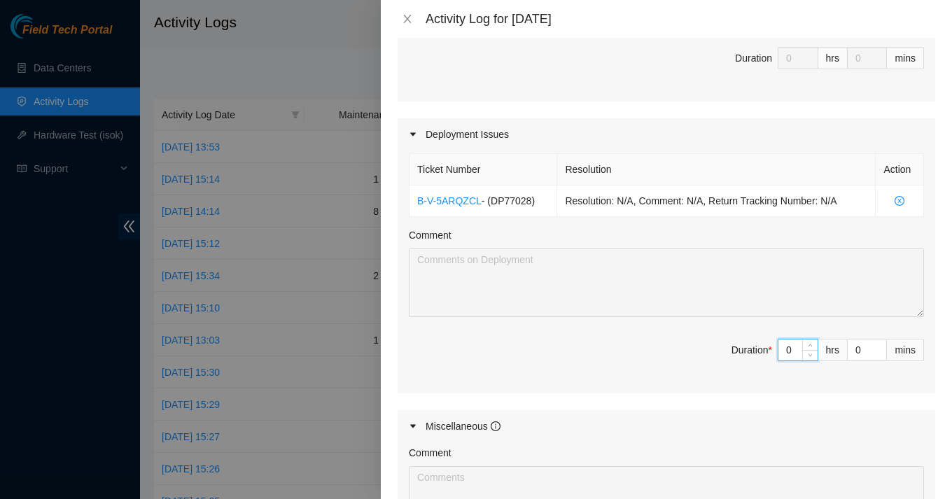
type input "6"
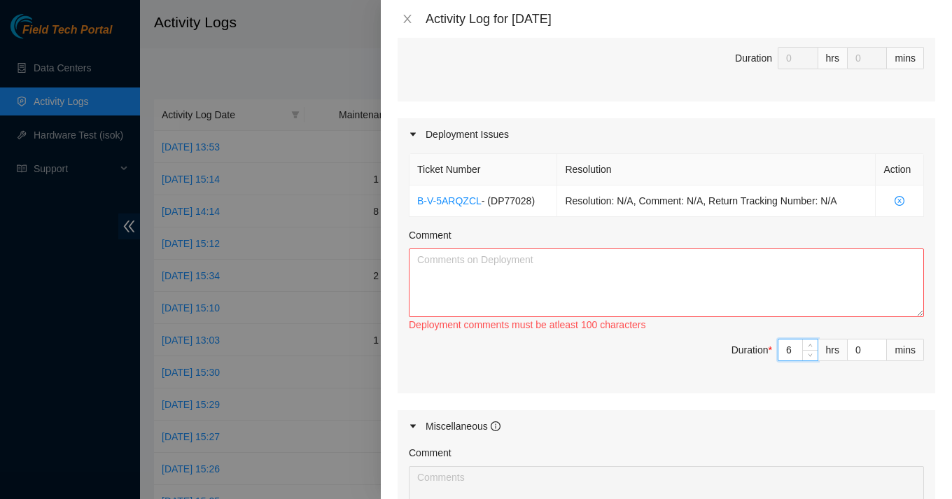
type input "6"
click at [677, 282] on textarea "Comment" at bounding box center [666, 283] width 515 height 69
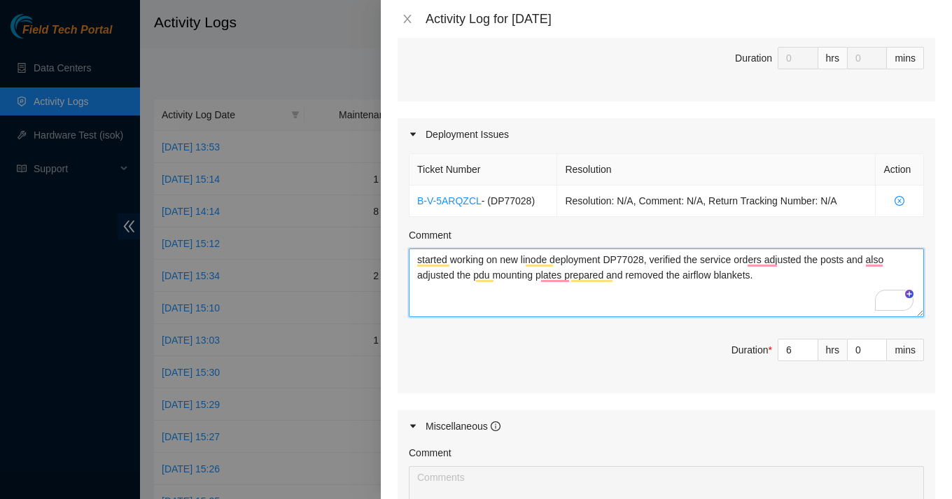
type textarea "started working on new linode deployment DP77028, verified the service orders a…"
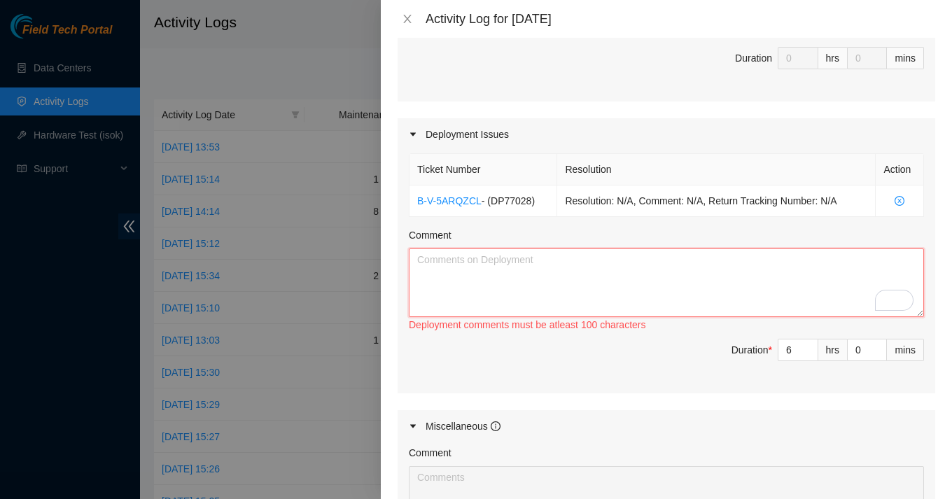
paste textarea "Initiated work on the new Linode deployment DP77028. Verified and cross-checked…"
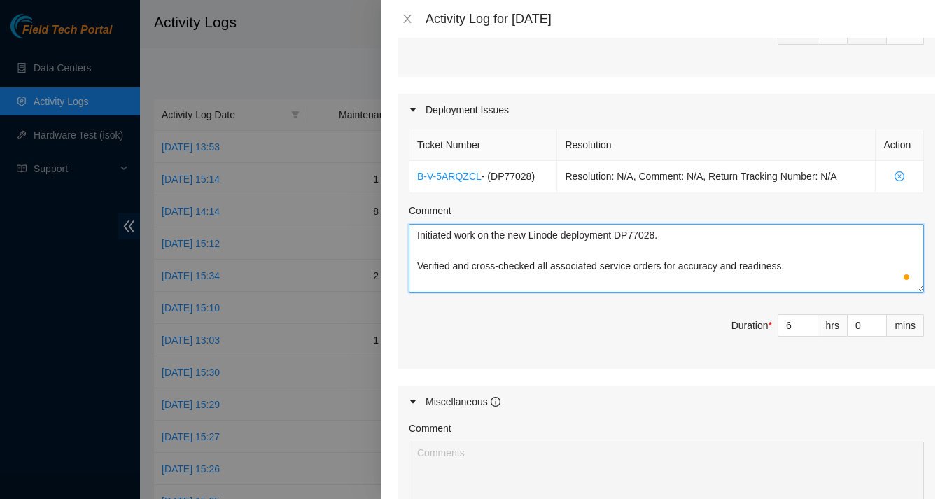
scroll to position [408, 0]
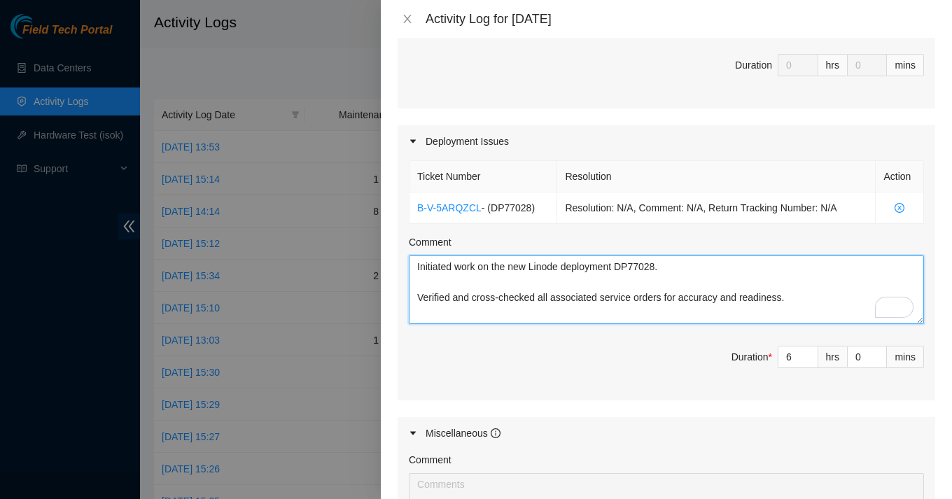
drag, startPoint x: 454, startPoint y: 269, endPoint x: 384, endPoint y: 268, distance: 70.0
click at [384, 268] on div "Note: This activity log is for informational purposes only. You will not be pai…" at bounding box center [666, 268] width 571 height 461
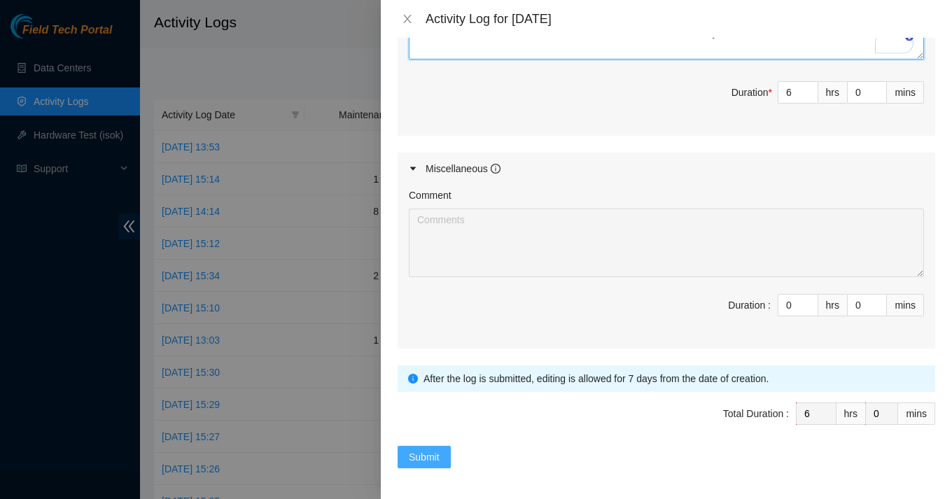
type textarea "started work on the new Linode deployment DP77028. Verified and cross-checked a…"
click at [442, 453] on button "Submit" at bounding box center [424, 457] width 53 height 22
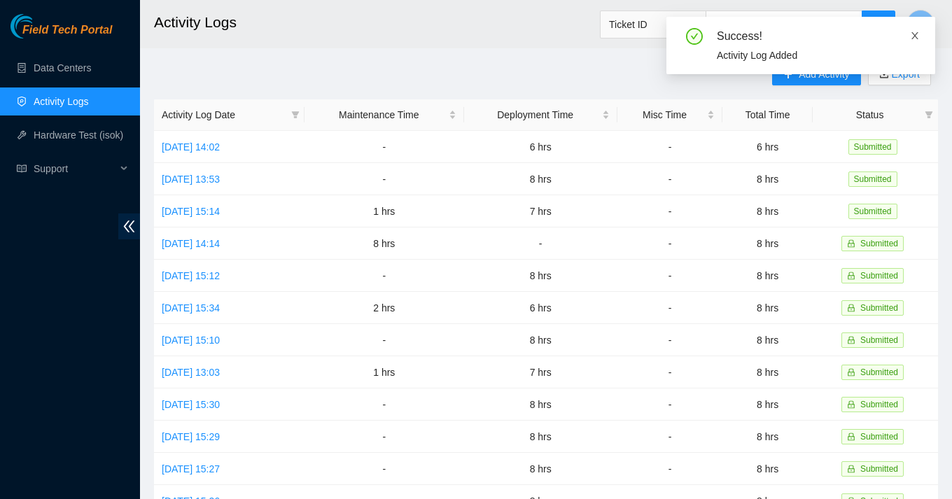
click at [918, 35] on icon "close" at bounding box center [915, 36] width 10 height 10
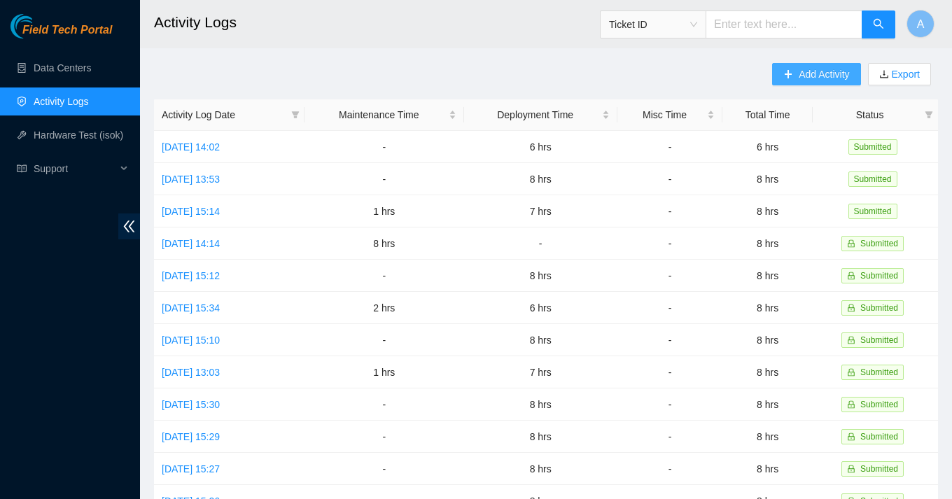
click at [807, 77] on span "Add Activity" at bounding box center [824, 74] width 50 height 15
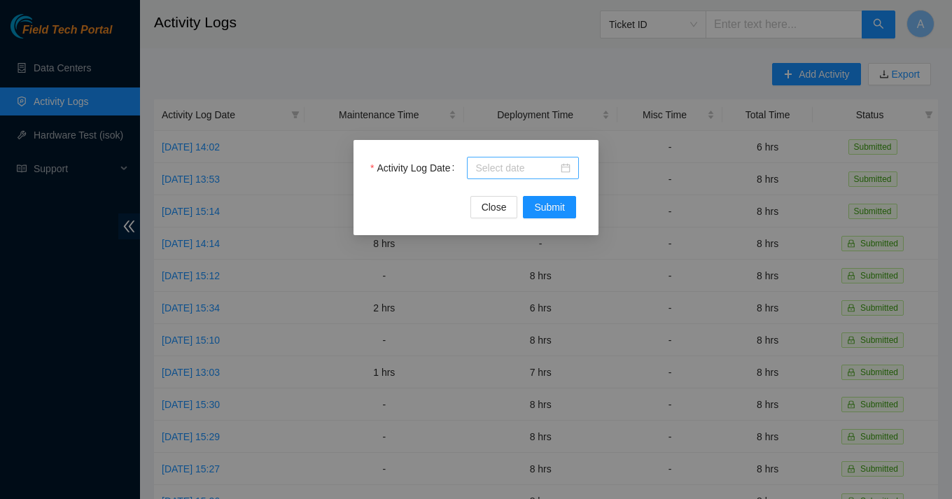
click at [564, 171] on div at bounding box center [522, 167] width 95 height 15
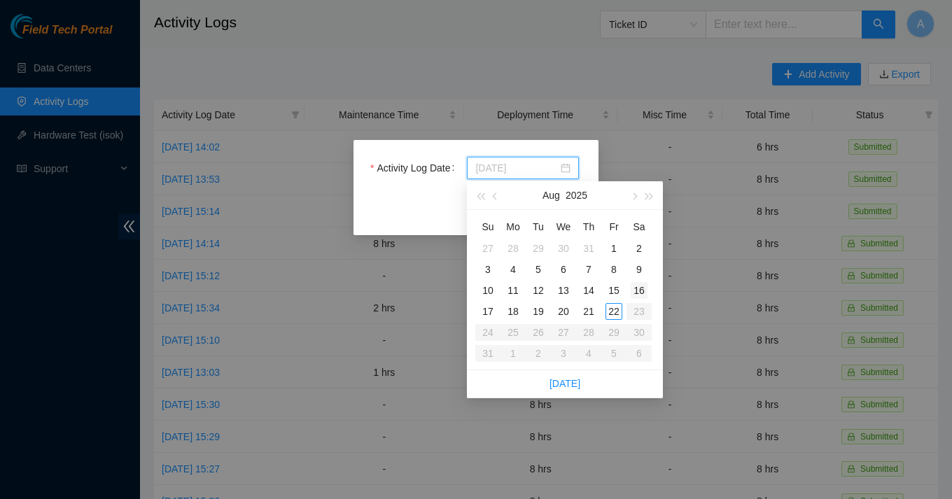
type input "2025-08-16"
type input "[DATE]"
type input "2025-08-16"
type input "[DATE]"
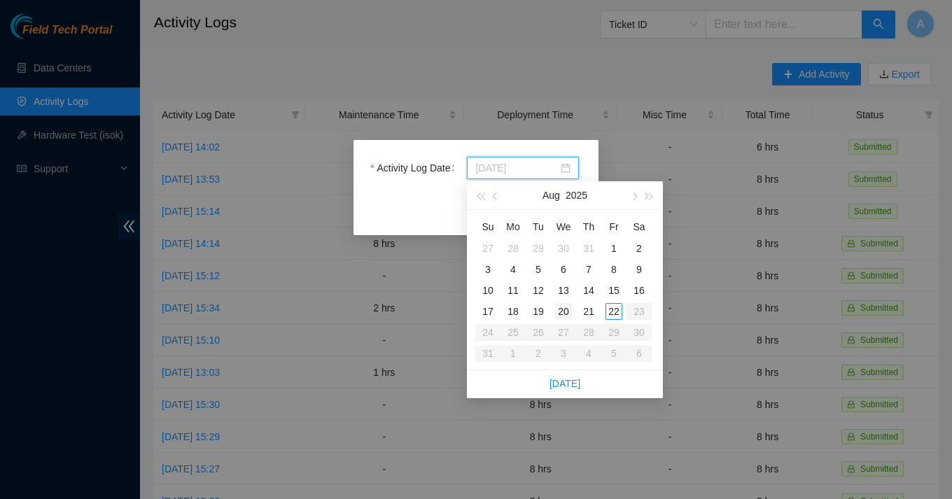
type input "2025-08-20"
click at [564, 312] on div "20" at bounding box center [563, 311] width 17 height 17
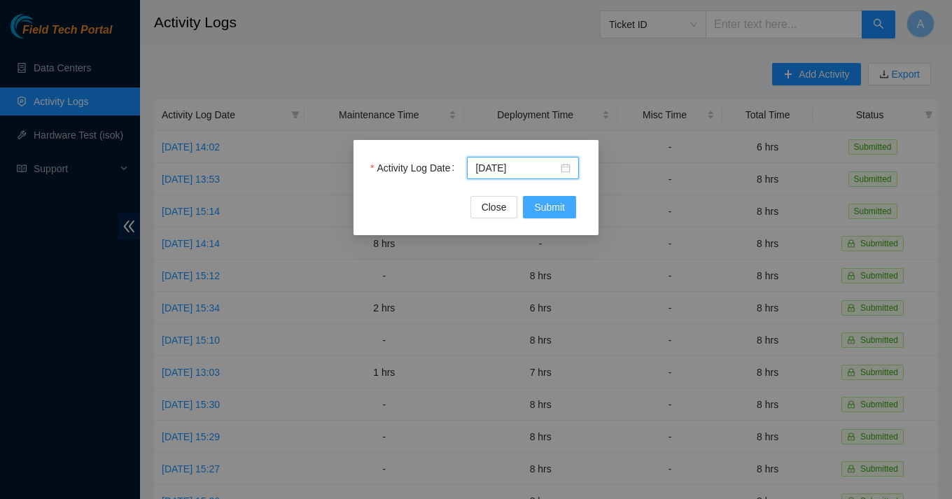
click at [564, 205] on span "Submit" at bounding box center [549, 207] width 31 height 15
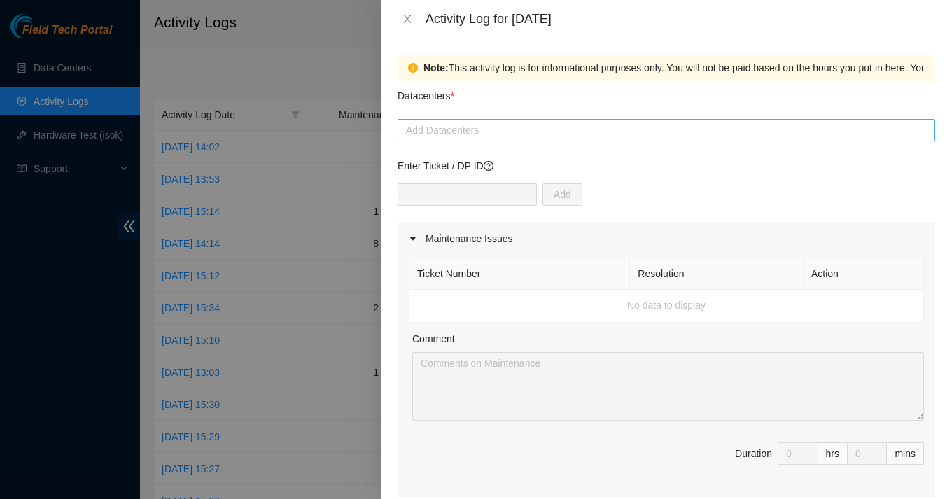
click at [471, 132] on div at bounding box center [666, 130] width 531 height 17
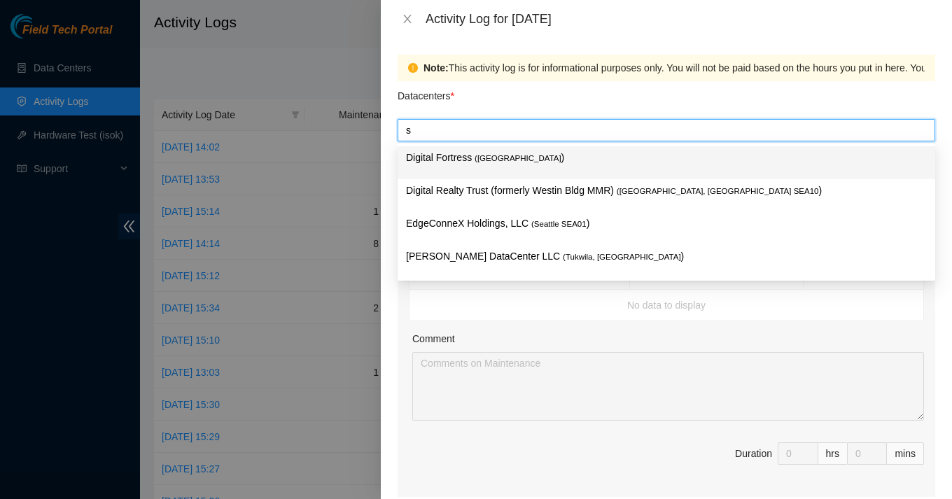
type input "sa"
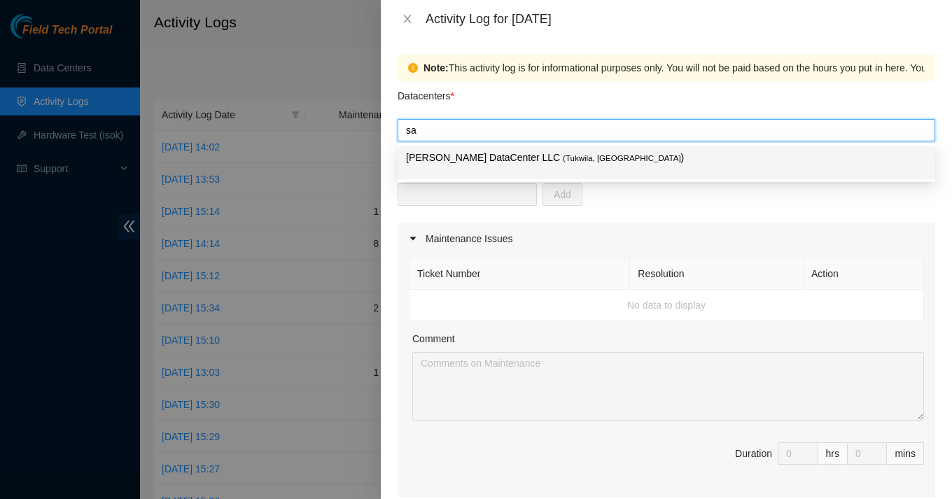
click at [489, 171] on div "[PERSON_NAME] DataCenter LLC ( [GEOGRAPHIC_DATA], [GEOGRAPHIC_DATA] )" at bounding box center [666, 163] width 521 height 26
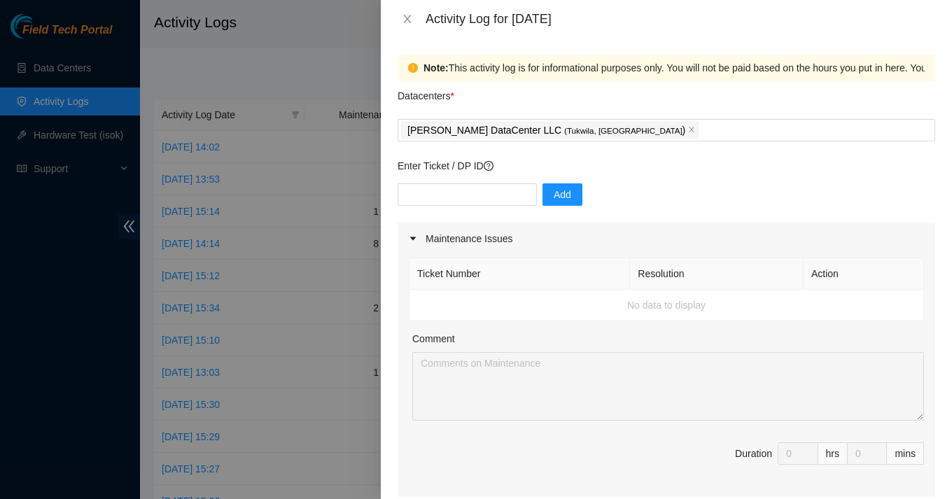
click at [433, 311] on td "No data to display" at bounding box center [667, 306] width 515 height 32
click at [448, 190] on input "text" at bounding box center [467, 194] width 139 height 22
paste input "Initiated work on the new Linode deployment DP77028. Verified and cross-checked…"
type input "Initiated work on the new Linode deployment DP77028. Verified and cross-checked…"
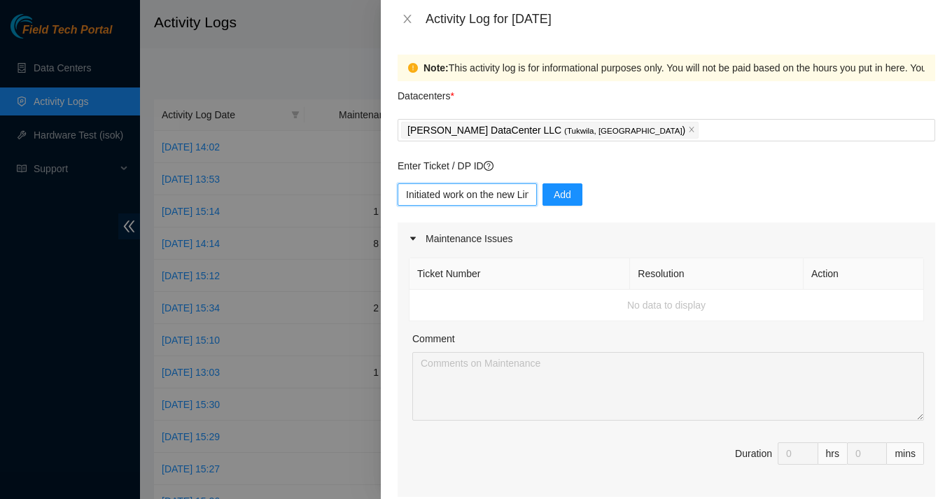
drag, startPoint x: 515, startPoint y: 197, endPoint x: 263, endPoint y: 197, distance: 252.8
click at [263, 197] on div "Activity Log for 20-08-2025 Note: This activity log is for informational purpos…" at bounding box center [476, 249] width 952 height 499
paste input "B-V-5ARQZCL"
type input "B-V-5ARQZCL"
click at [554, 197] on span "Add" at bounding box center [563, 194] width 18 height 15
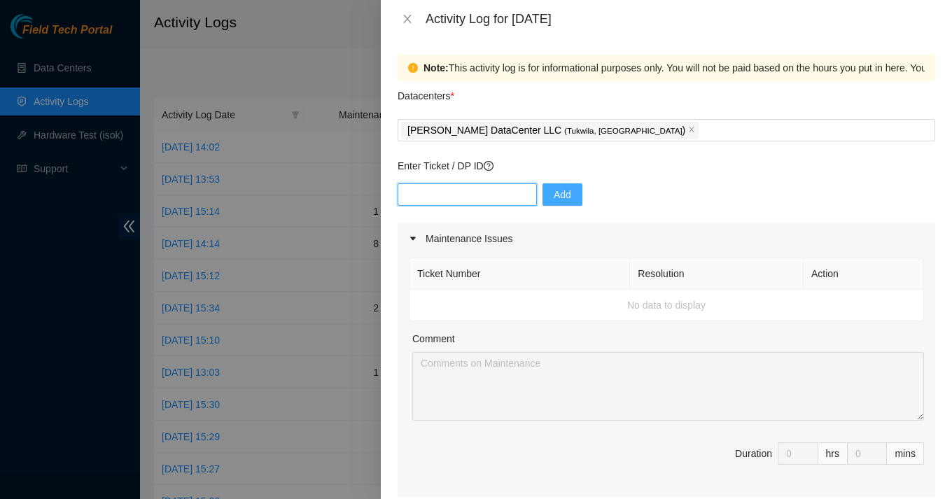
click at [460, 202] on input "text" at bounding box center [467, 194] width 139 height 22
paste input "B-V-5RI2PPK"
type input "B-V-5RI2PPK"
click at [557, 197] on button "Add" at bounding box center [563, 194] width 40 height 22
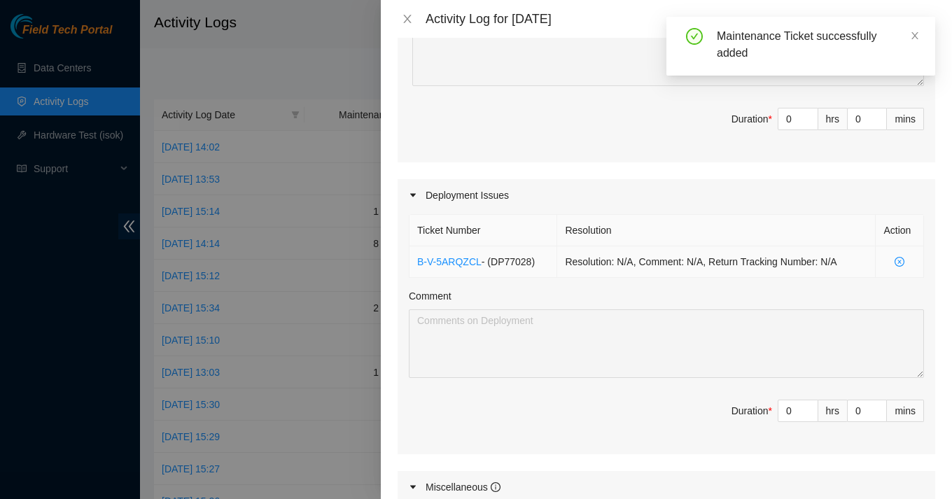
scroll to position [359, 0]
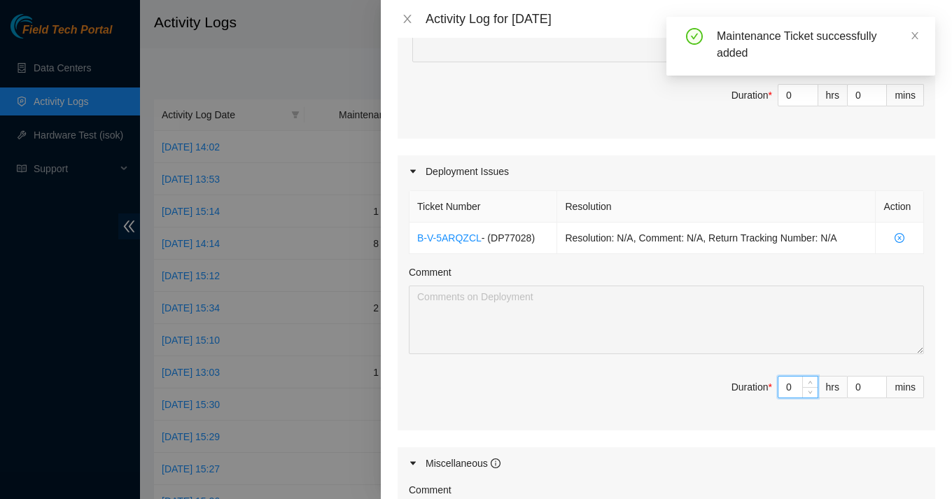
drag, startPoint x: 798, startPoint y: 387, endPoint x: 786, endPoint y: 387, distance: 11.9
click at [786, 387] on input "0" at bounding box center [798, 387] width 39 height 21
type input "4"
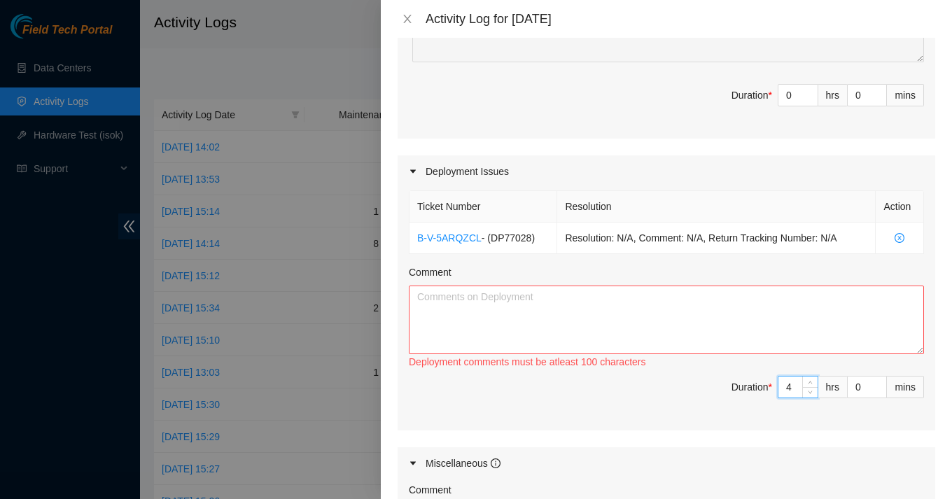
type input "4"
click at [575, 312] on textarea "Comment" at bounding box center [666, 320] width 515 height 69
type textarea "u"
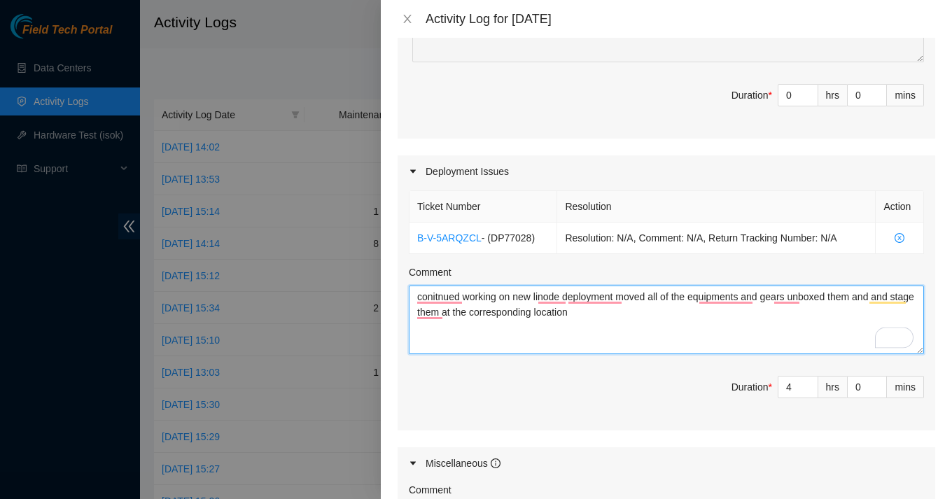
click at [609, 311] on textarea "conitnued working on new linode deployment moved all of the equipments and gear…" at bounding box center [666, 320] width 515 height 69
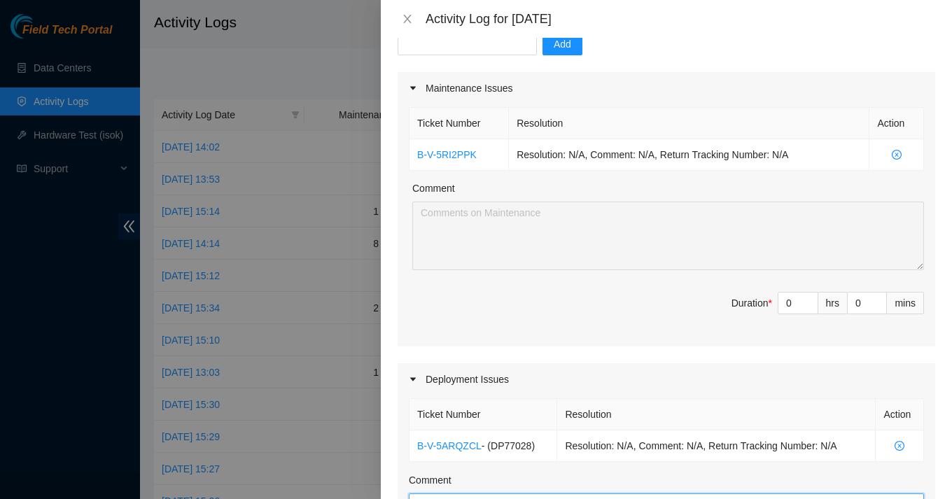
scroll to position [125, 0]
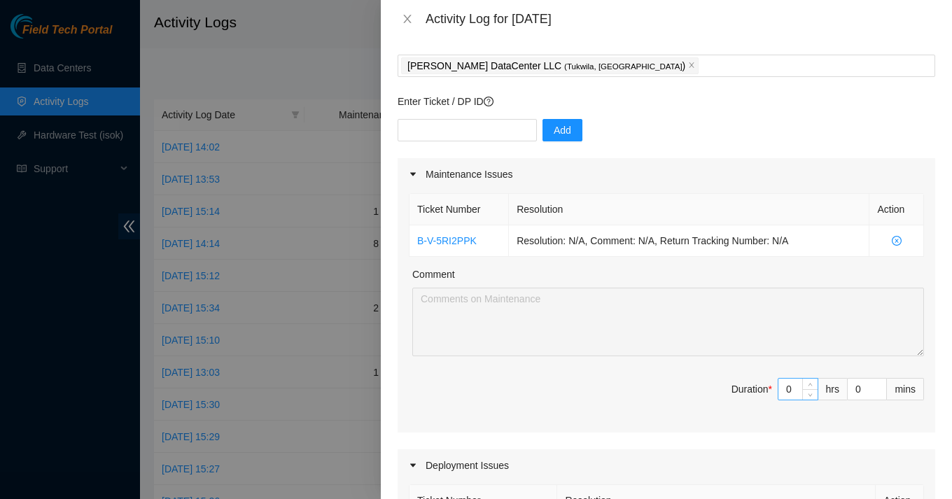
type textarea "conitnued working on new linode deployment moved all of the equipments and gear…"
drag, startPoint x: 800, startPoint y: 394, endPoint x: 770, endPoint y: 391, distance: 30.9
click at [770, 391] on span "Duration * 0 hrs 0 mins" at bounding box center [666, 397] width 515 height 39
type input "4"
type input "8"
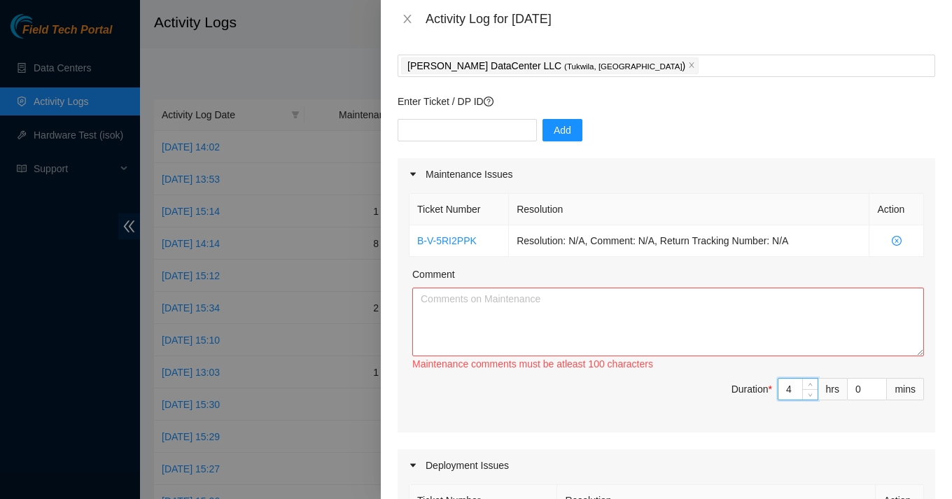
type input "4"
click at [619, 307] on textarea "Comment" at bounding box center [668, 322] width 512 height 69
type textarea "s"
type textarea "a"
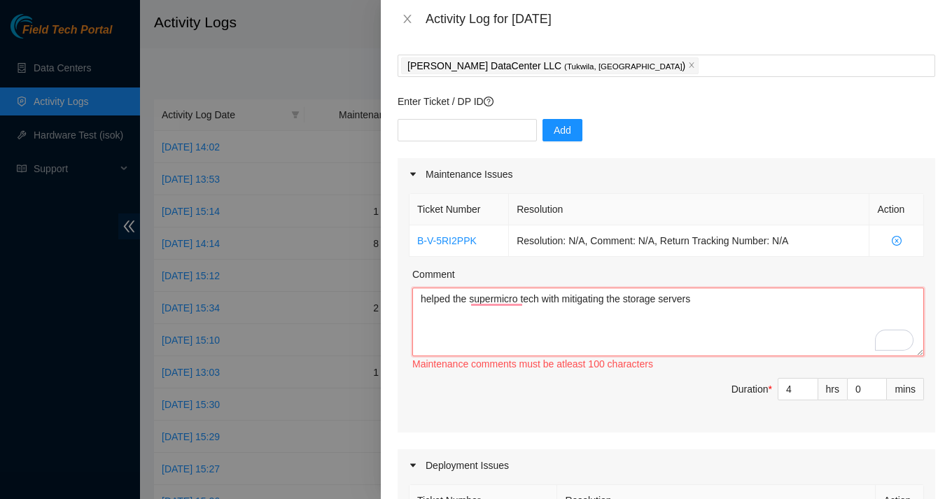
click at [545, 300] on textarea "helped the supermicro tech with mitigating the storage servers" at bounding box center [668, 322] width 512 height 69
click at [814, 303] on textarea "helped the supermicro tech and linode engineers with mitigating the storage ser…" at bounding box center [668, 322] width 512 height 69
click at [711, 305] on textarea "helped the supermicro tech and linode engineers with mitigating the storage ser…" at bounding box center [668, 322] width 512 height 69
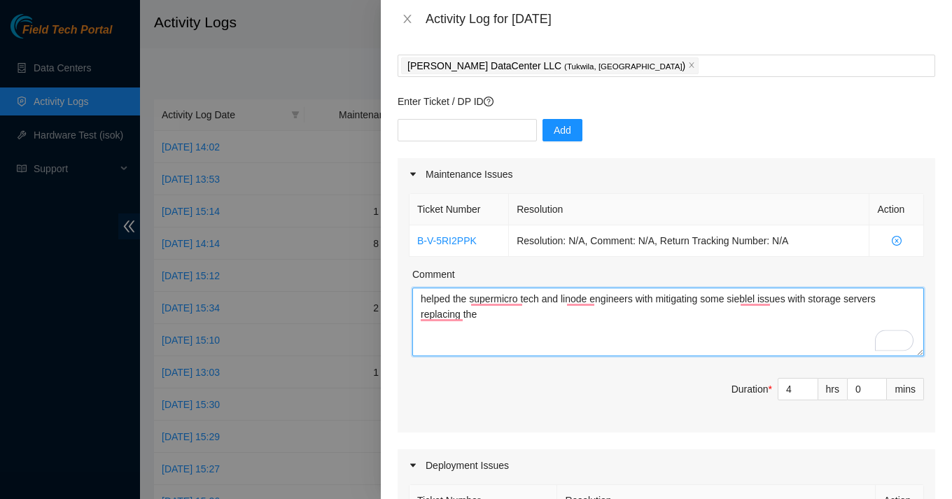
click at [499, 317] on textarea "helped the supermicro tech and linode engineers with mitigating some sieblel is…" at bounding box center [668, 322] width 512 height 69
click at [904, 300] on textarea "helped the supermicro tech and linode engineers with mitigating some sieblel is…" at bounding box center [668, 322] width 512 height 69
click at [490, 319] on textarea "helped the supermicro tech and linode engineers with mitigating some sieblel is…" at bounding box center [668, 322] width 512 height 69
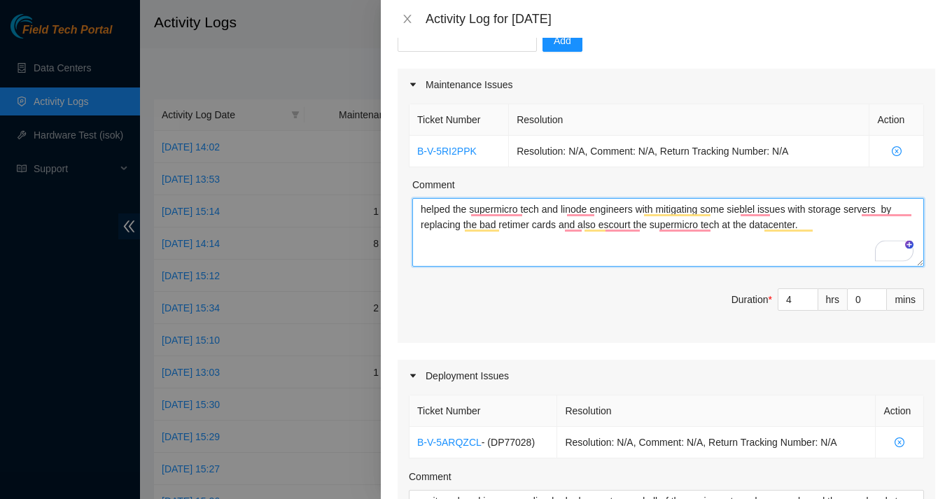
scroll to position [248, 0]
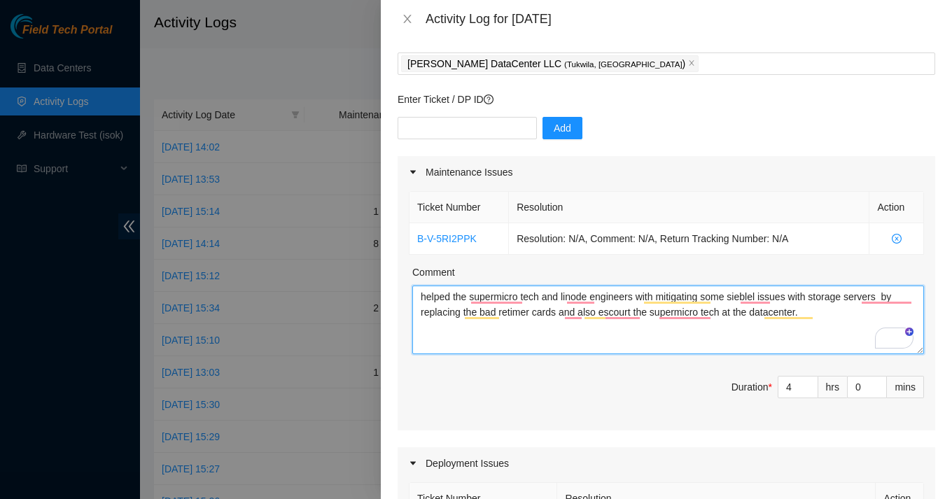
drag, startPoint x: 830, startPoint y: 314, endPoint x: 380, endPoint y: 285, distance: 450.5
click at [380, 285] on div "Activity Log for 20-08-2025 Note: This activity log is for informational purpos…" at bounding box center [476, 249] width 952 height 499
type textarea "helped the supermicro tech and linode engineers with mitigating some sieblel is…"
click at [840, 326] on textarea "helped the supermicro tech and linode engineers with mitigating some sieblel is…" at bounding box center [668, 320] width 512 height 69
drag, startPoint x: 835, startPoint y: 319, endPoint x: 365, endPoint y: 289, distance: 471.5
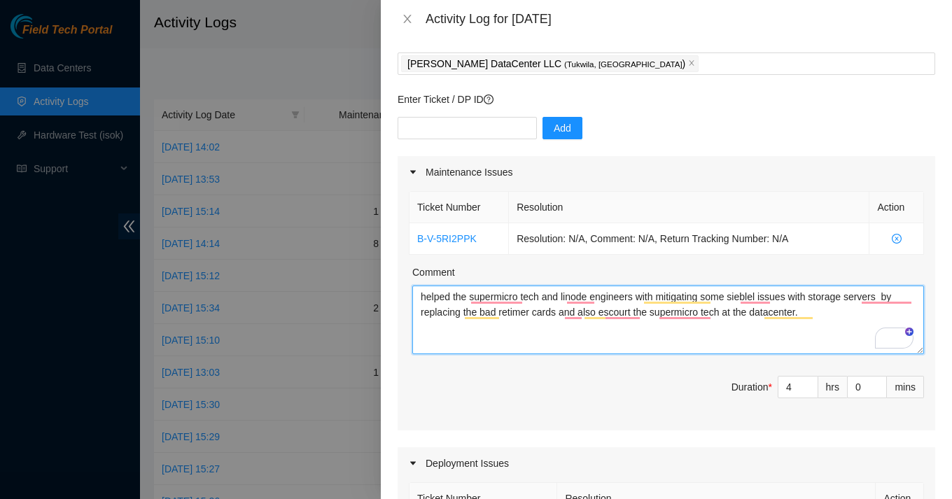
click at [365, 289] on div "Activity Log for 20-08-2025 Note: This activity log is for informational purpos…" at bounding box center [476, 249] width 952 height 499
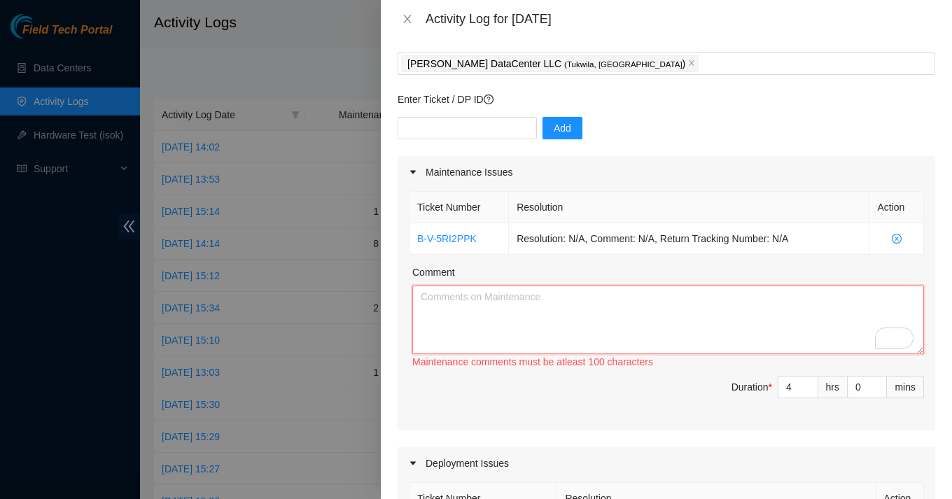
paste textarea "Assisted the Supermicro technician and Linode engineers in mitigating Siebel-re…"
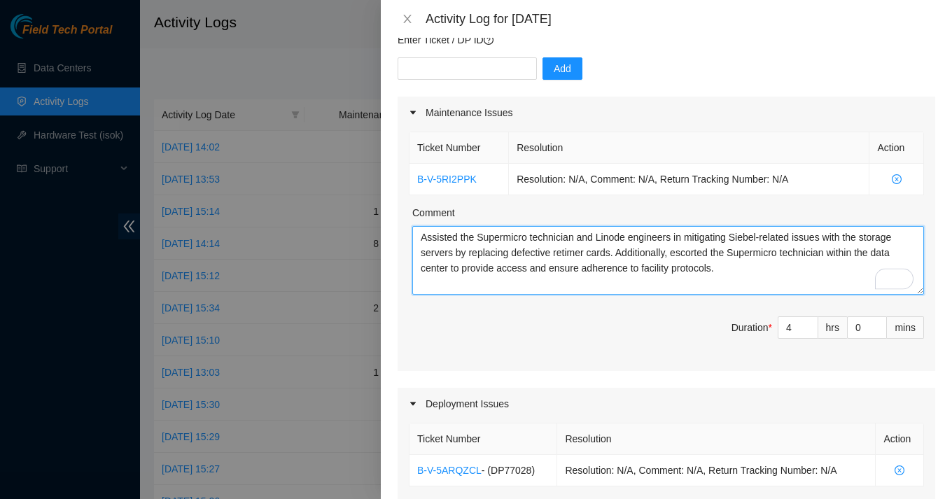
scroll to position [203, 0]
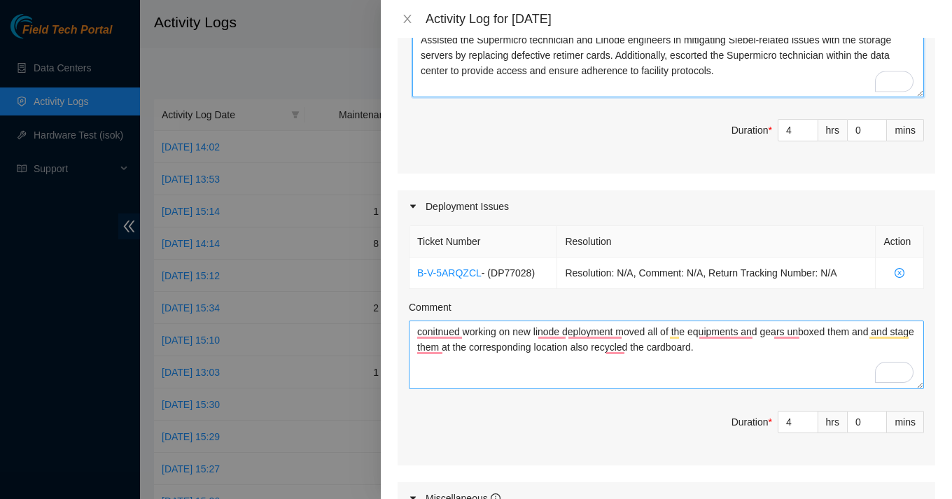
type textarea "Assisted the Supermicro technician and Linode engineers in mitigating Siebel-re…"
drag, startPoint x: 770, startPoint y: 345, endPoint x: 389, endPoint y: 328, distance: 381.3
click at [389, 328] on div "Note: This activity log is for informational purposes only. You will not be pai…" at bounding box center [666, 268] width 571 height 461
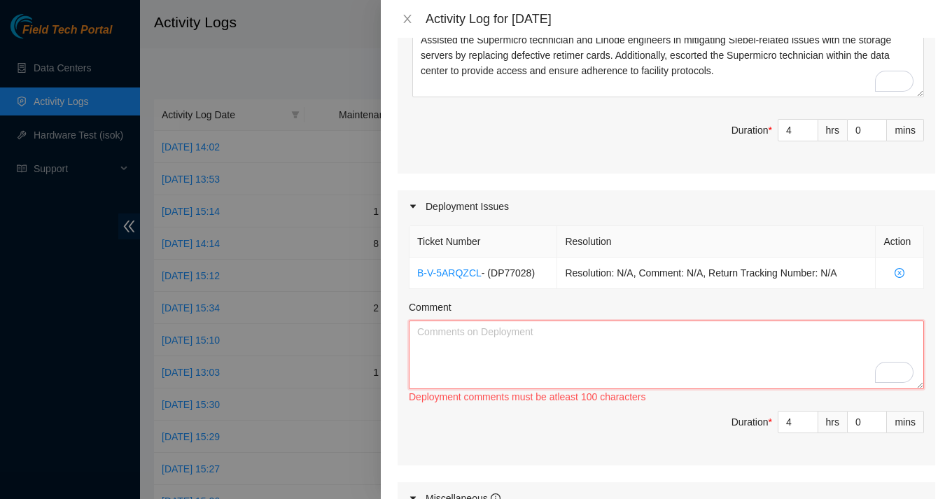
paste textarea "Continued work on the new Linode deployment by moving all equipment and gear in…"
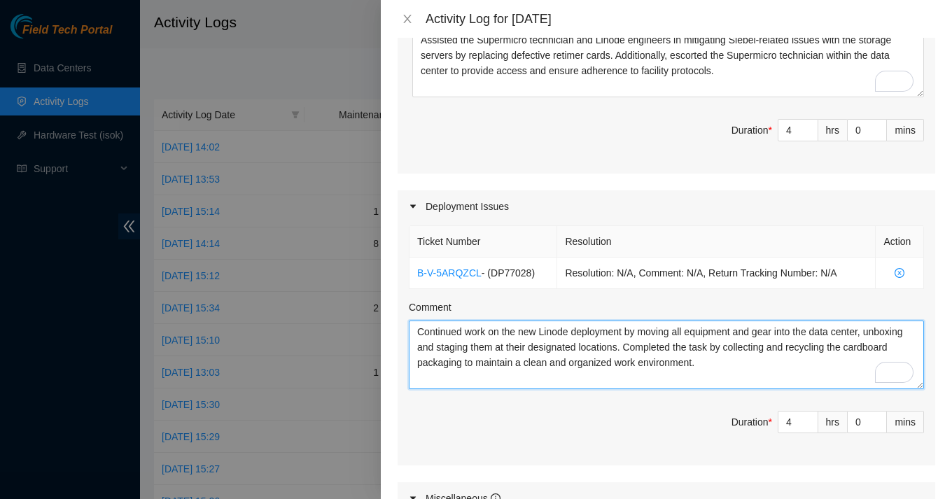
drag, startPoint x: 688, startPoint y: 346, endPoint x: 845, endPoint y: 350, distance: 157.6
click at [845, 350] on textarea "Continued work on the new Linode deployment by moving all equipment and gear in…" at bounding box center [666, 355] width 515 height 69
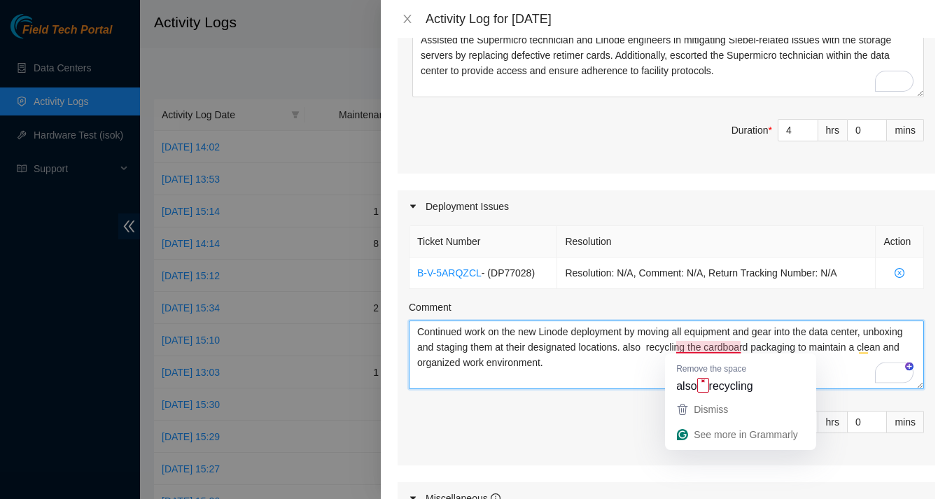
click at [741, 350] on textarea "Continued work on the new Linode deployment by moving all equipment and gear in…" at bounding box center [666, 355] width 515 height 69
type textarea "Continued work on the new Linode deployment by moving all equipment and gear in…"
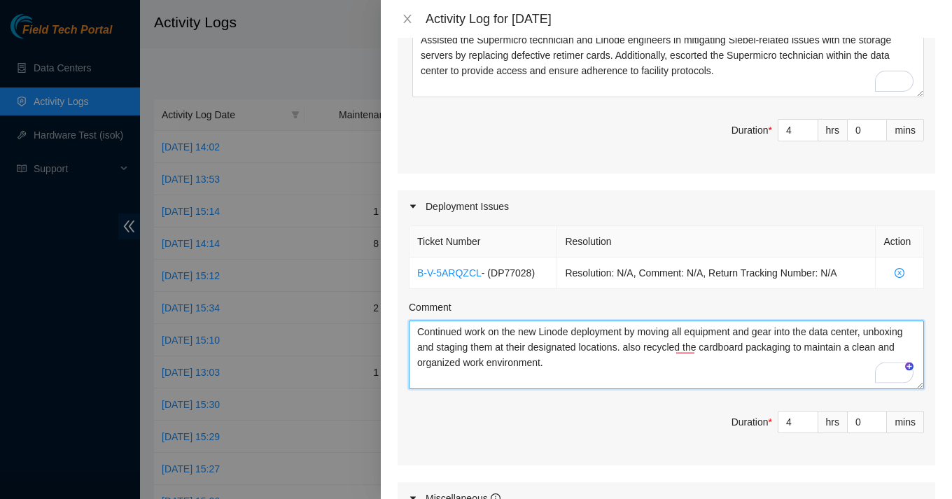
click at [742, 384] on textarea "Continued work on the new Linode deployment by moving all equipment and gear in…" at bounding box center [666, 355] width 515 height 69
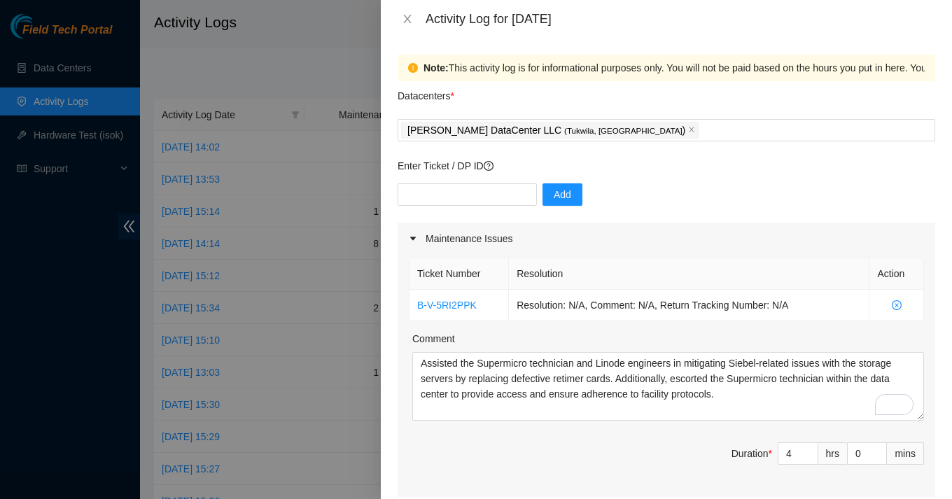
scroll to position [48, 0]
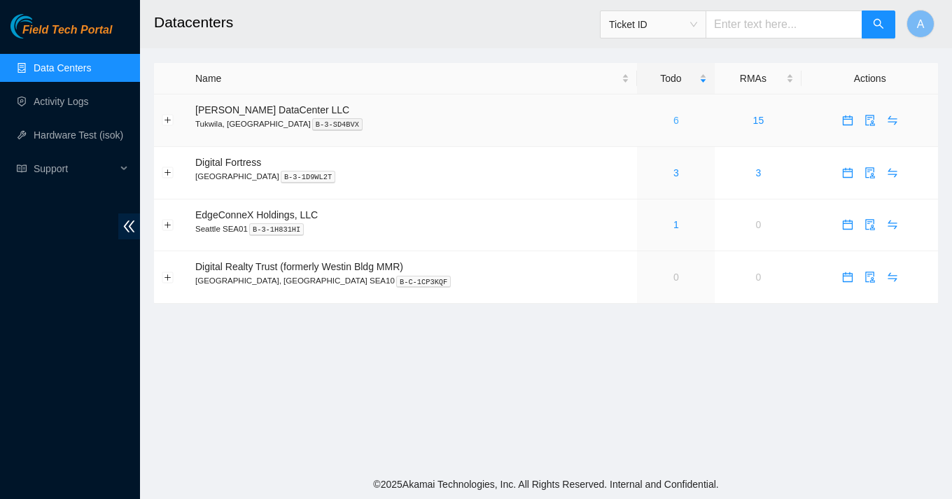
click at [674, 120] on link "6" at bounding box center [677, 120] width 6 height 11
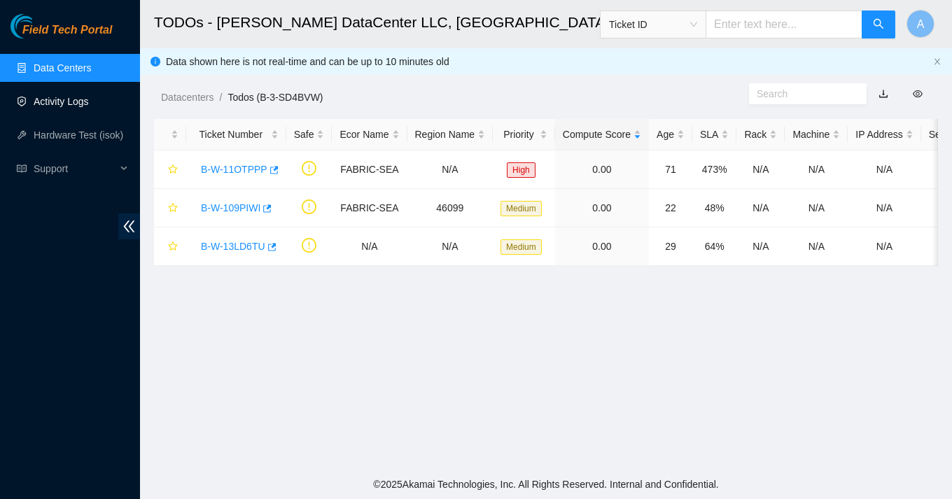
click at [89, 96] on link "Activity Logs" at bounding box center [61, 101] width 55 height 11
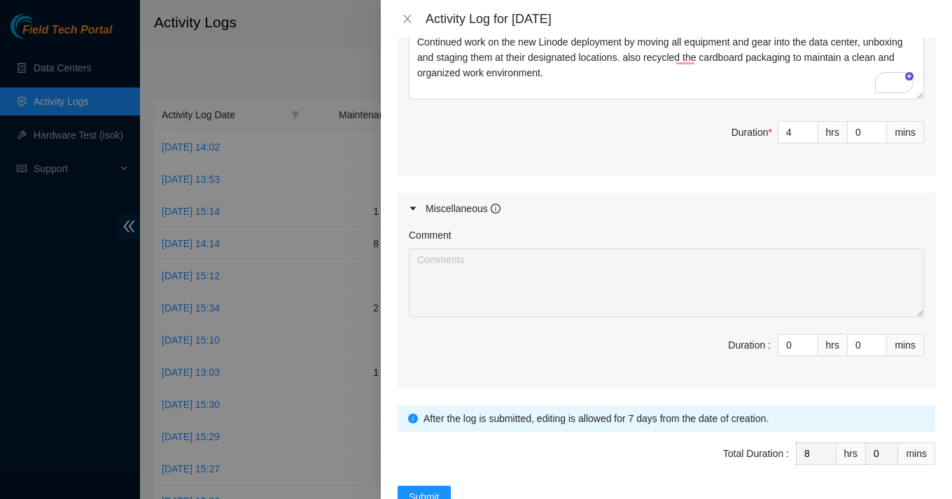
scroll to position [653, 0]
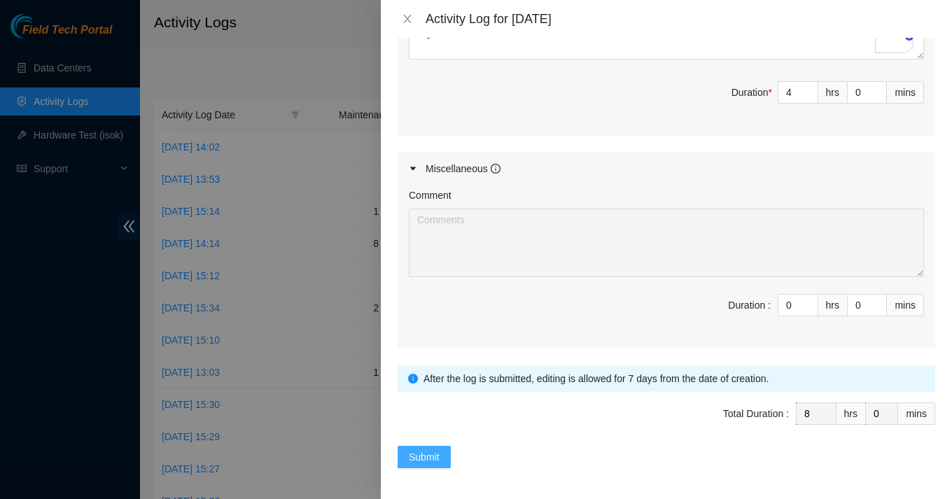
type textarea "Continued work on the new Linode deployment by moving all equipment and gear in…"
click at [424, 452] on span "Submit" at bounding box center [424, 457] width 31 height 15
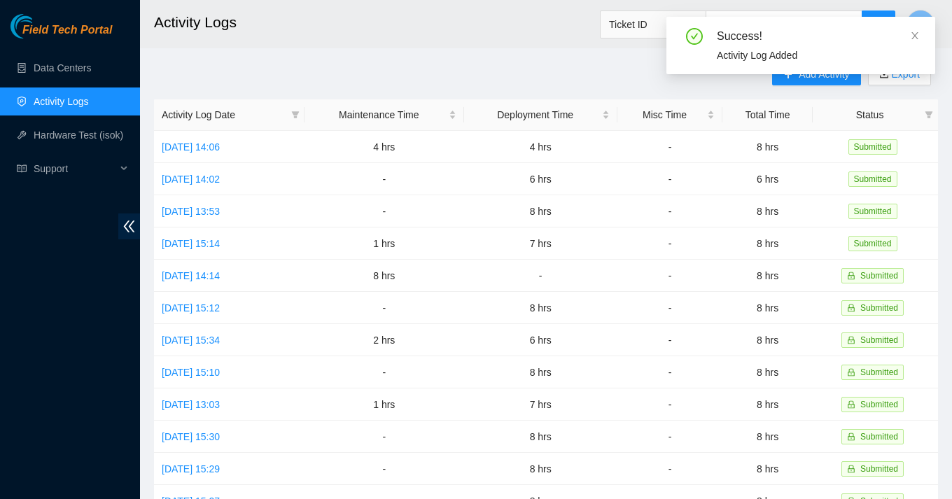
click at [579, 53] on main "Activity Logs Ticket ID A Add Activity Export Activity Log Date Maintenance Tim…" at bounding box center [546, 417] width 812 height 834
click at [917, 37] on icon "close" at bounding box center [915, 36] width 10 height 10
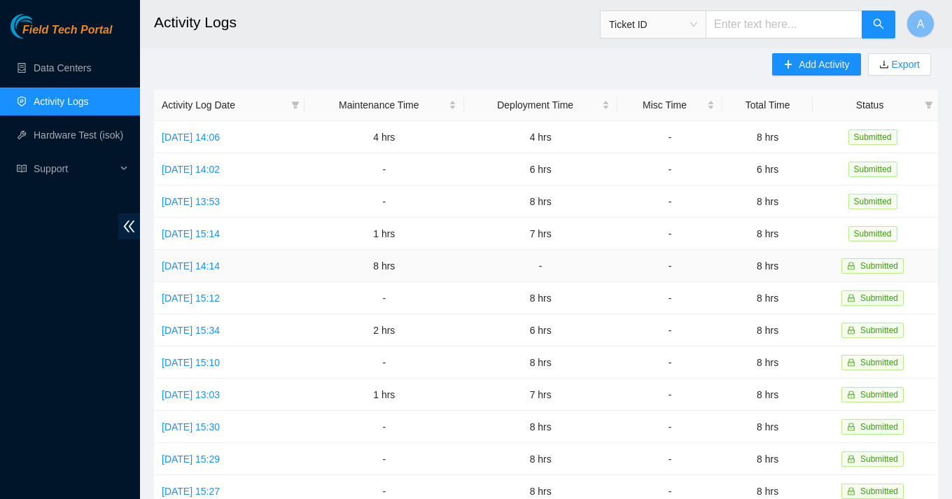
scroll to position [0, 0]
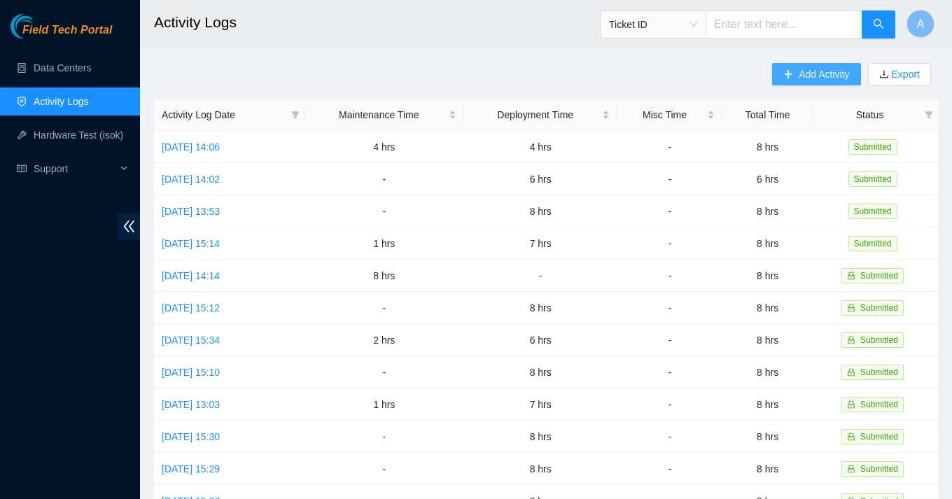
click at [815, 80] on span "Add Activity" at bounding box center [824, 74] width 50 height 15
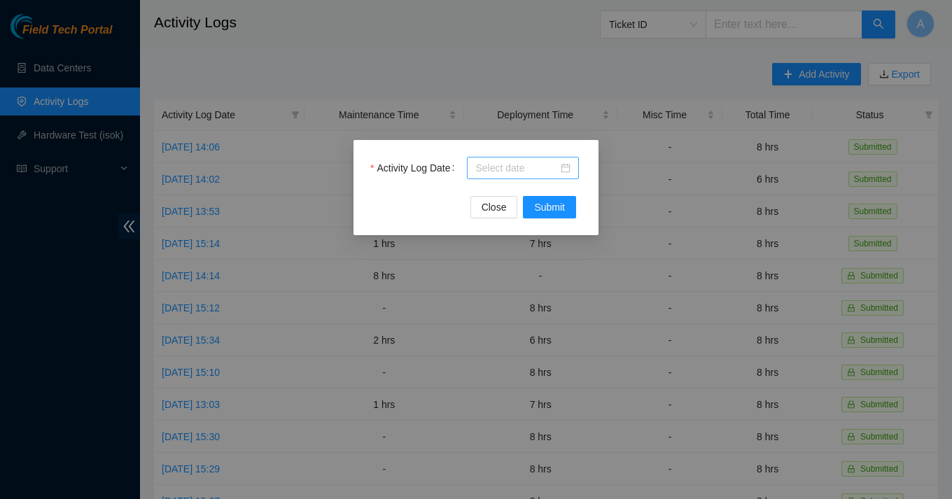
click at [567, 167] on div at bounding box center [522, 167] width 95 height 15
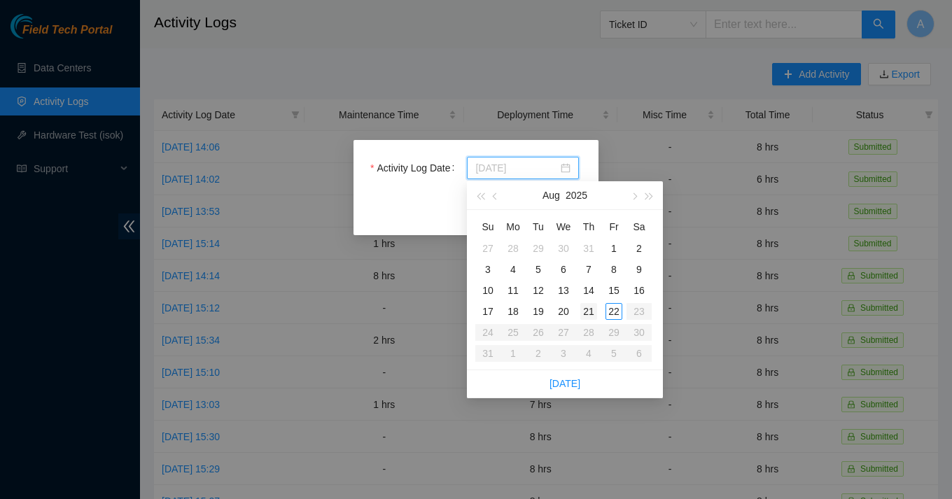
type input "[DATE]"
click at [590, 307] on div "21" at bounding box center [589, 311] width 17 height 17
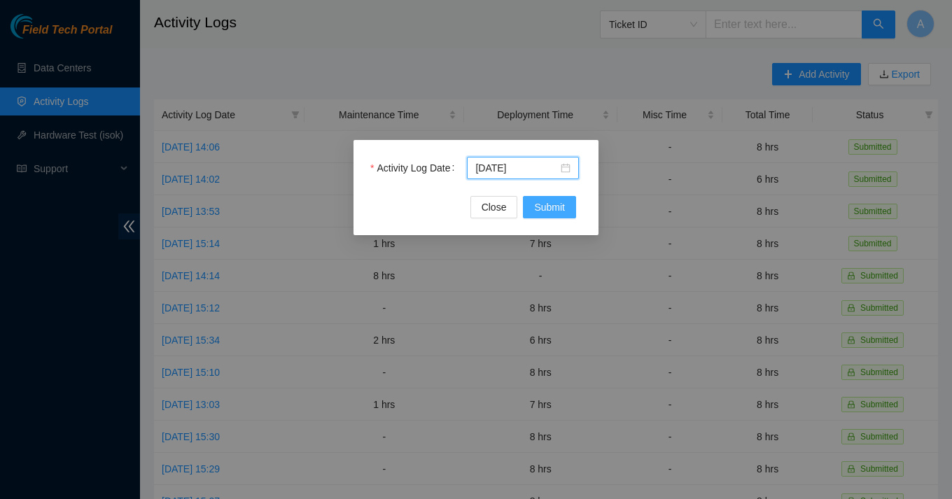
click at [559, 200] on span "Submit" at bounding box center [549, 207] width 31 height 15
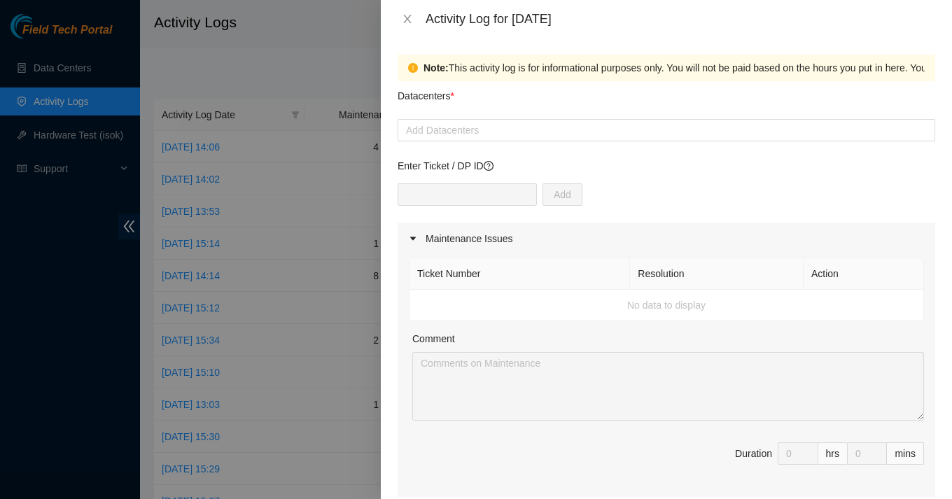
click at [496, 102] on div "Datacenters *" at bounding box center [667, 100] width 538 height 38
click at [496, 127] on div at bounding box center [666, 130] width 531 height 17
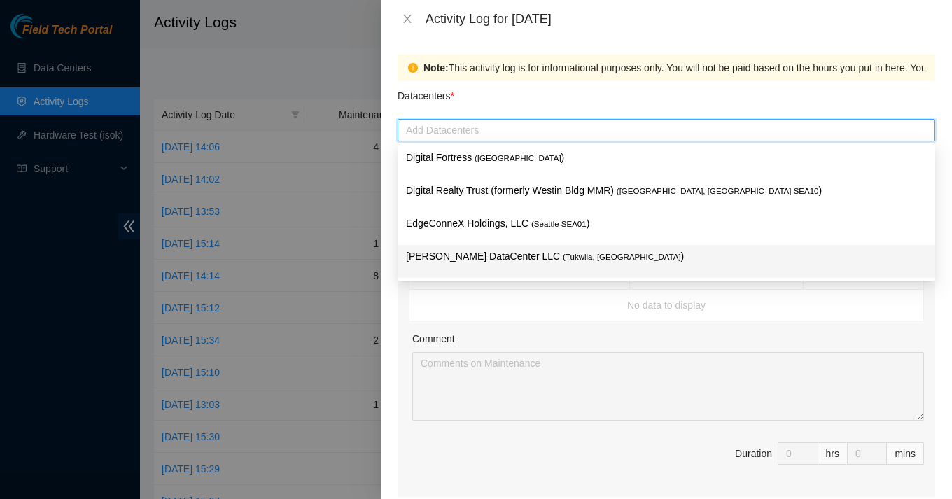
click at [461, 255] on p "[PERSON_NAME] DataCenter LLC ( [GEOGRAPHIC_DATA], [GEOGRAPHIC_DATA] )" at bounding box center [666, 257] width 521 height 16
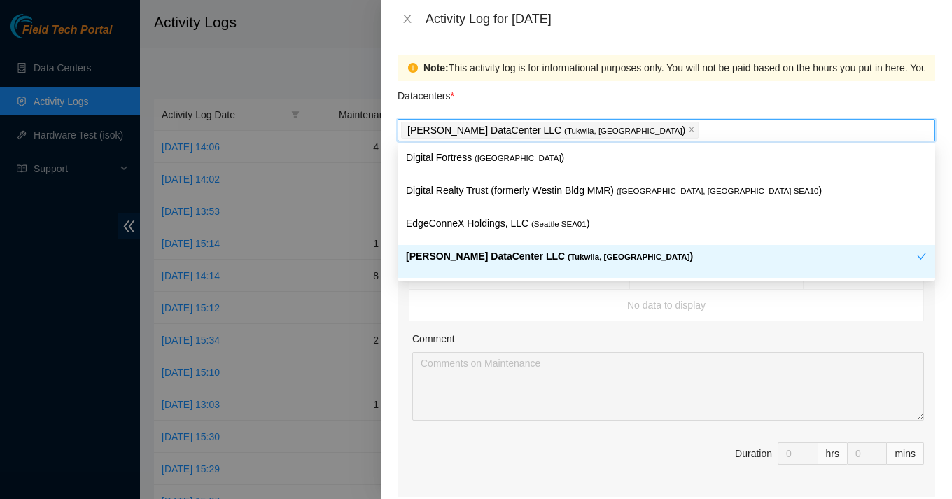
click at [465, 337] on div "Comment" at bounding box center [668, 341] width 512 height 21
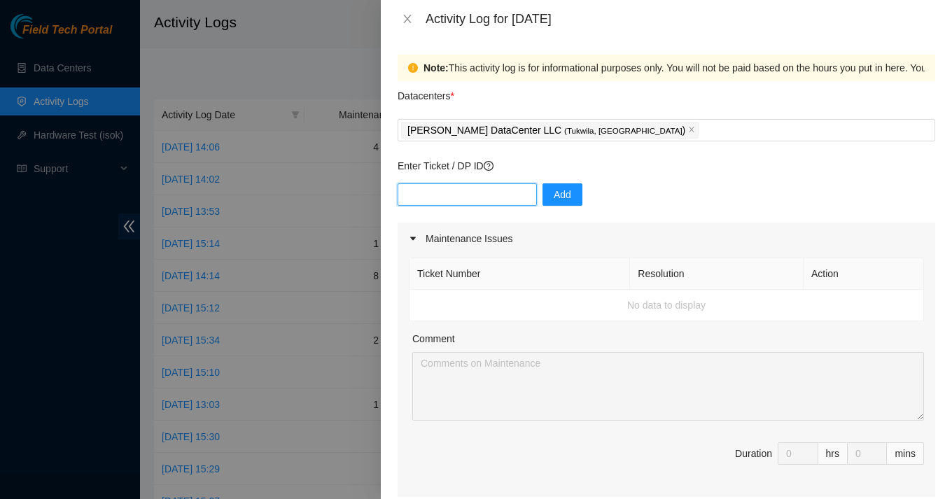
click at [464, 200] on input "text" at bounding box center [467, 194] width 139 height 22
paste input "B-V-5RI2PPK"
type input "B-V-5RI2PPK"
click at [554, 189] on span "Add" at bounding box center [563, 194] width 18 height 15
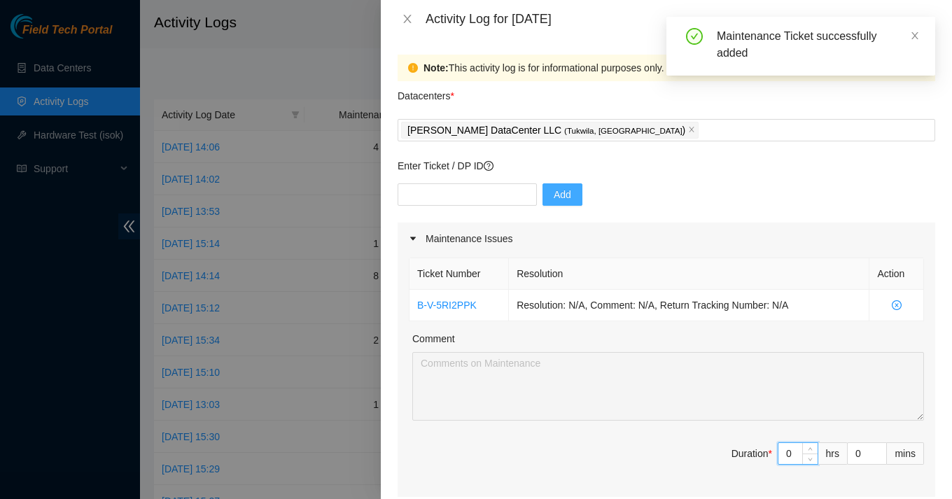
drag, startPoint x: 793, startPoint y: 457, endPoint x: 744, endPoint y: 450, distance: 49.5
click at [744, 450] on span "Duration * 0 hrs 0 mins" at bounding box center [666, 462] width 515 height 39
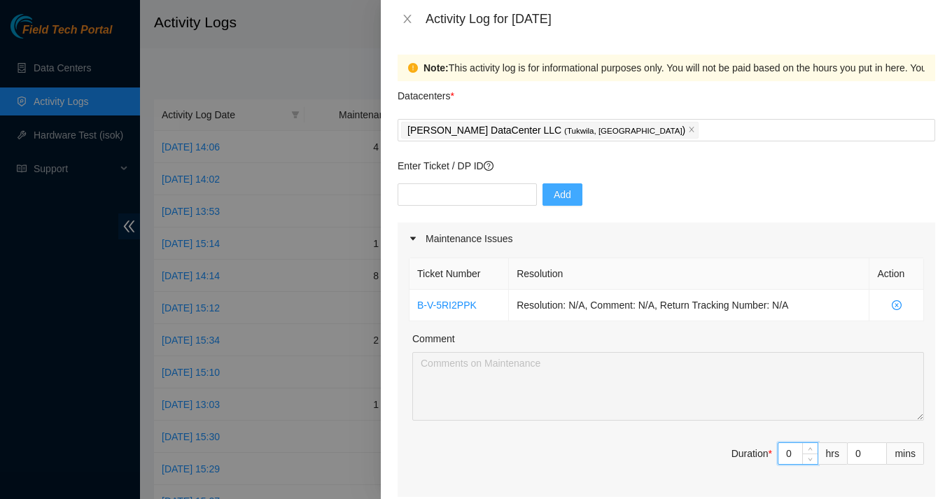
type input "u"
type input "4"
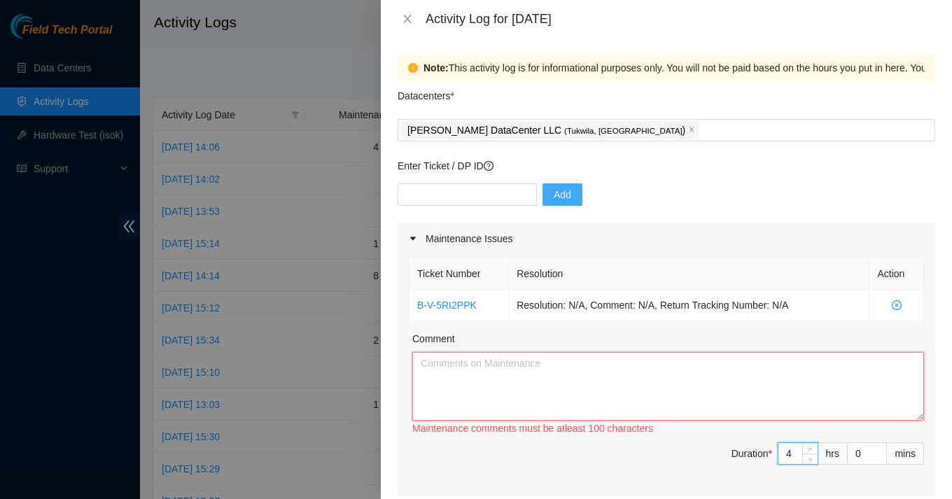
click at [538, 388] on textarea "Comment" at bounding box center [668, 386] width 512 height 69
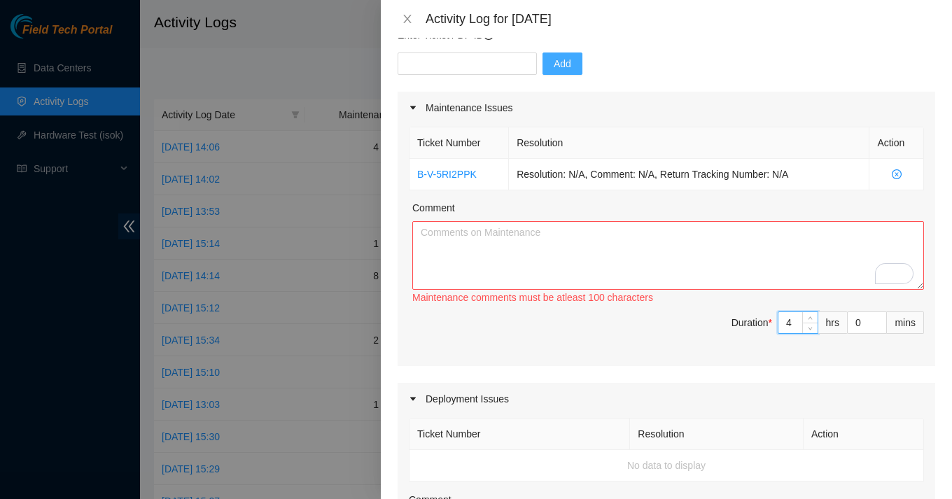
drag, startPoint x: 795, startPoint y: 326, endPoint x: 758, endPoint y: 320, distance: 36.8
click at [758, 320] on span "Duration * 4 hrs 0 mins" at bounding box center [666, 331] width 515 height 39
type input "8"
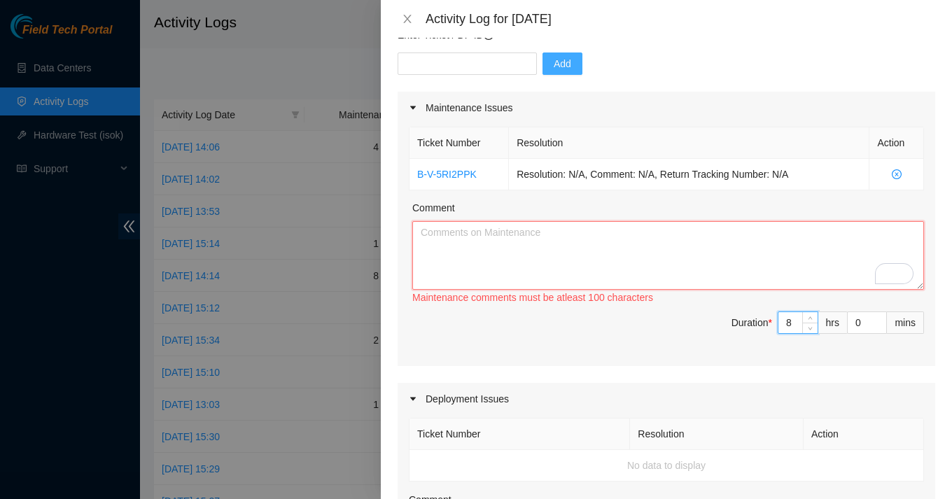
click at [496, 255] on textarea "Comment" at bounding box center [668, 255] width 512 height 69
paste textarea "Assisted the Supermicro technician and Linode engineers in mitigating Siebel-re…"
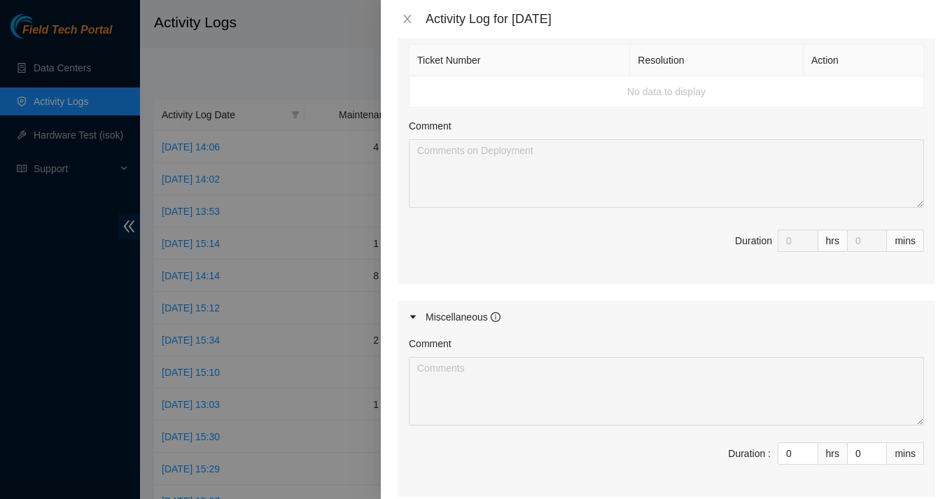
scroll to position [519, 0]
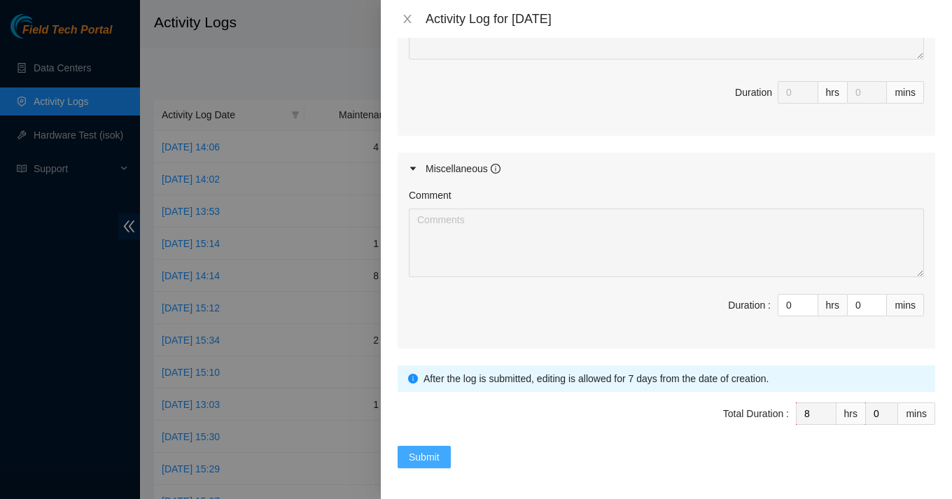
type textarea "Assisted the Supermicro technician and Linode engineers in mitigating Siebel-re…"
click at [427, 453] on span "Submit" at bounding box center [424, 457] width 31 height 15
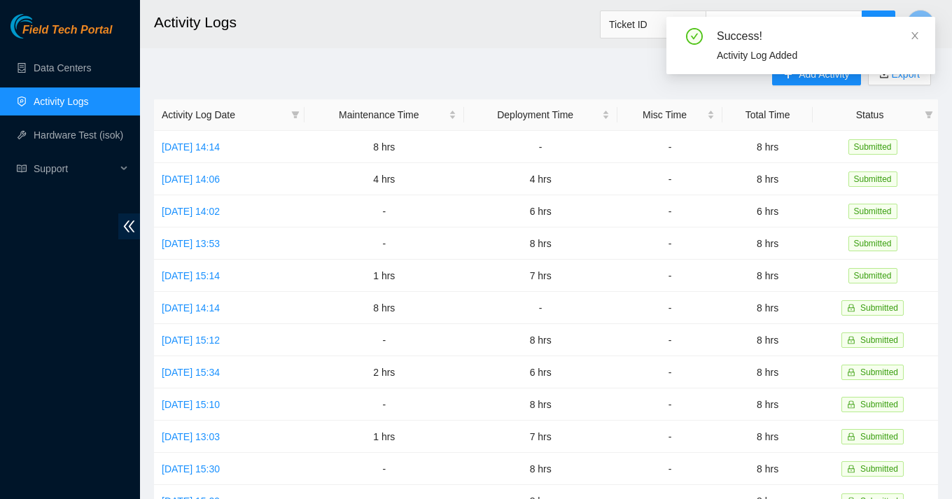
click at [598, 57] on main "Activity Logs Ticket ID A Add Activity Export Activity Log Date Maintenance Tim…" at bounding box center [546, 417] width 812 height 834
click at [919, 36] on icon "close" at bounding box center [915, 36] width 10 height 10
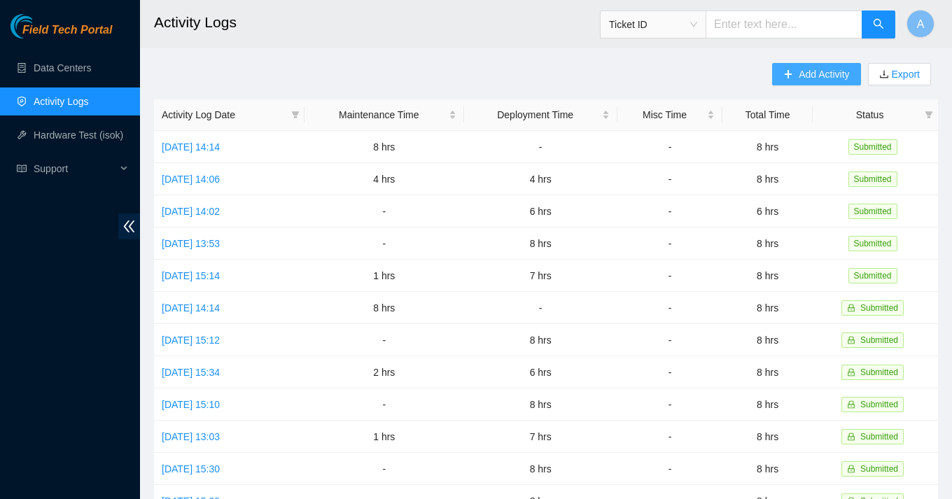
click at [799, 78] on span "Add Activity" at bounding box center [824, 74] width 50 height 15
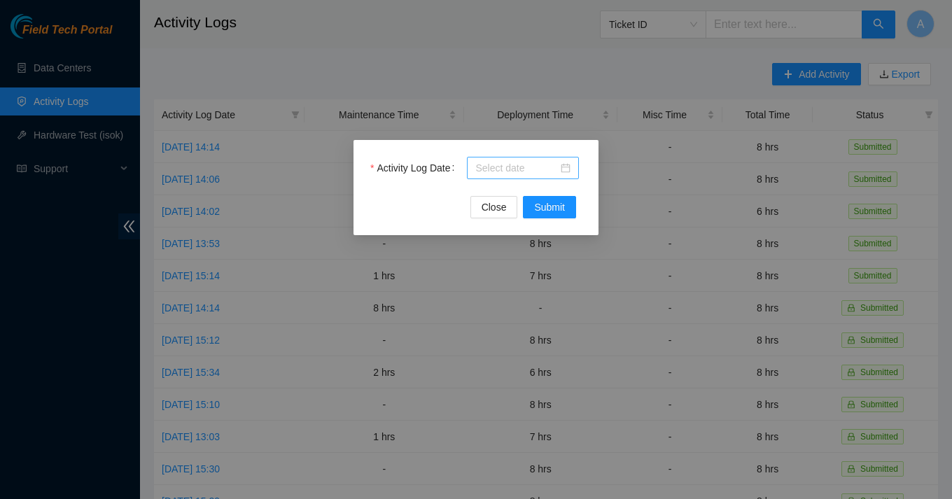
click at [566, 169] on div at bounding box center [522, 167] width 95 height 15
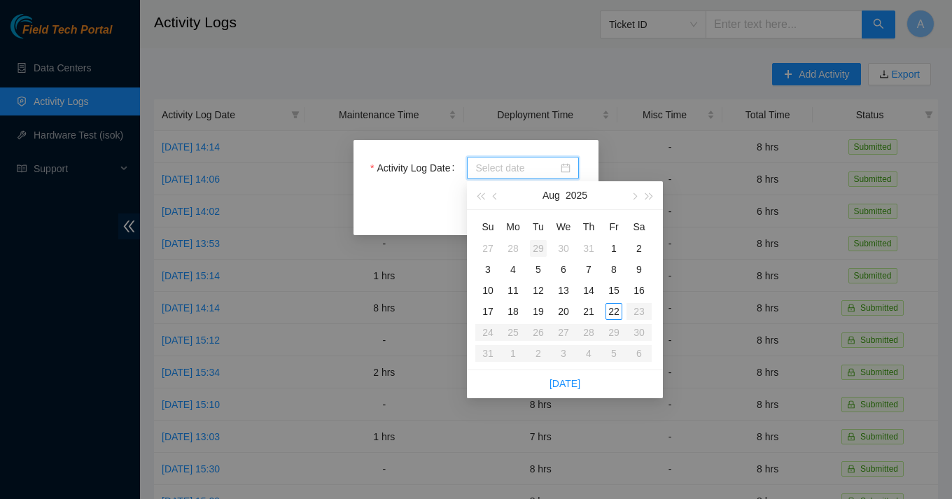
type input "[DATE]"
click at [607, 312] on div "22" at bounding box center [614, 311] width 17 height 17
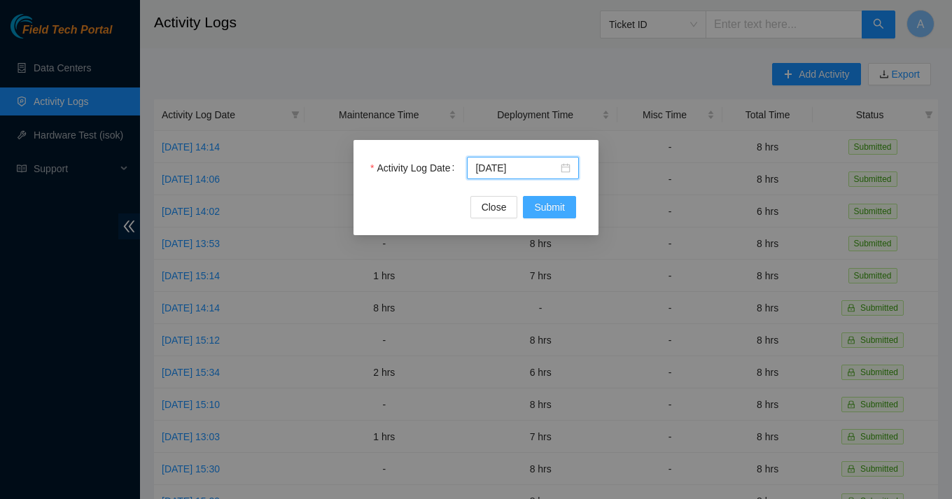
click at [551, 212] on span "Submit" at bounding box center [549, 207] width 31 height 15
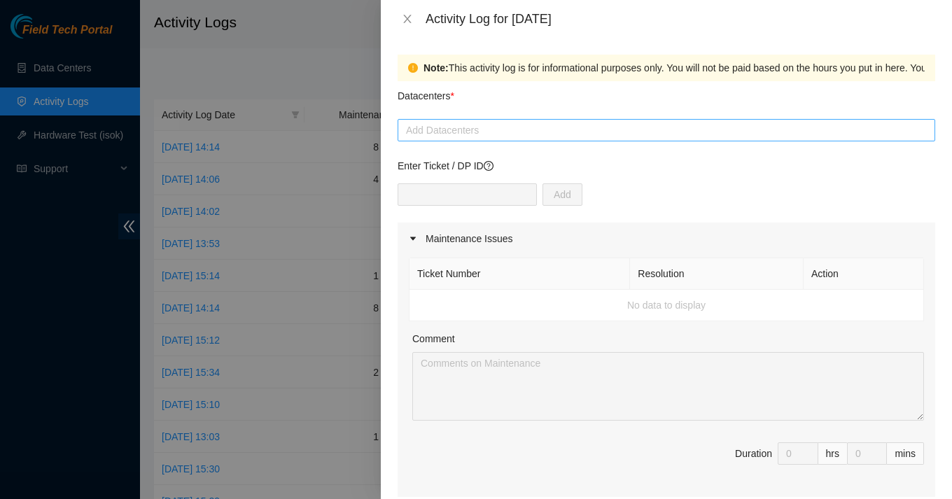
click at [471, 139] on div "Add Datacenters" at bounding box center [667, 130] width 538 height 22
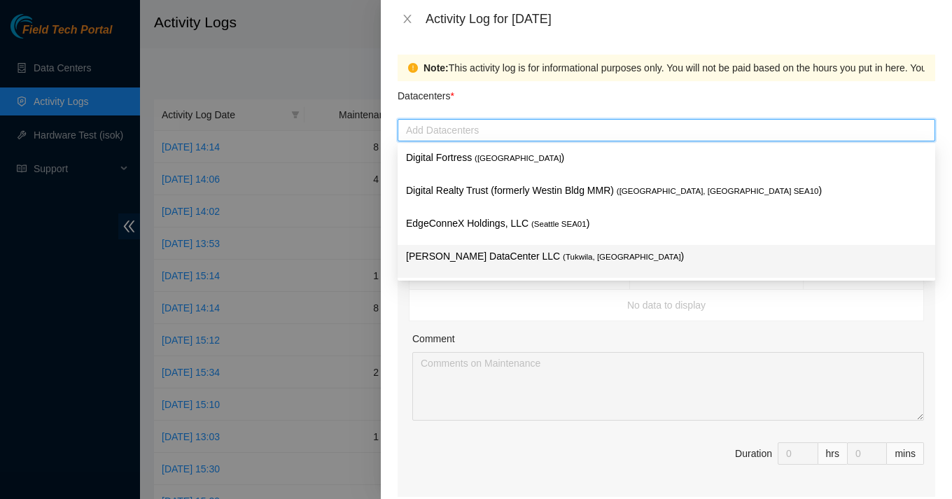
click at [451, 256] on p "[PERSON_NAME] DataCenter LLC ( [GEOGRAPHIC_DATA], [GEOGRAPHIC_DATA] )" at bounding box center [666, 257] width 521 height 16
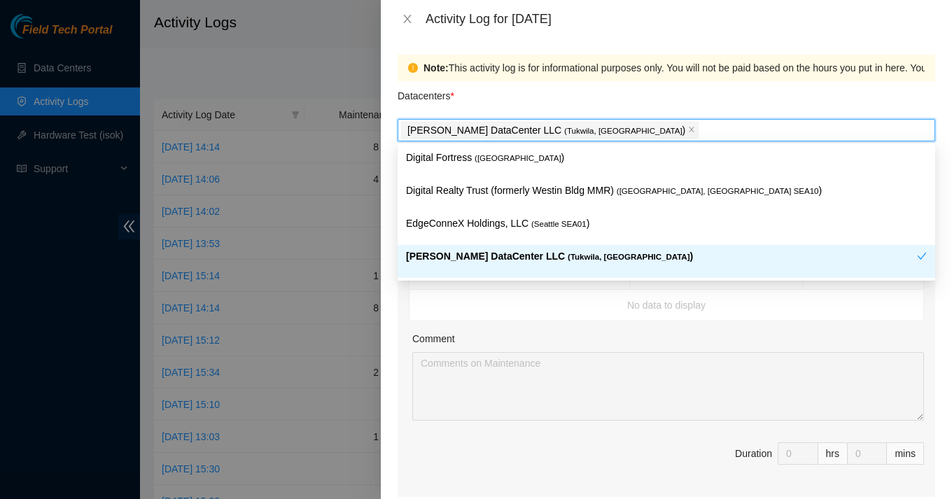
click at [384, 286] on div "Note: This activity log is for informational purposes only. You will not be pai…" at bounding box center [666, 268] width 571 height 461
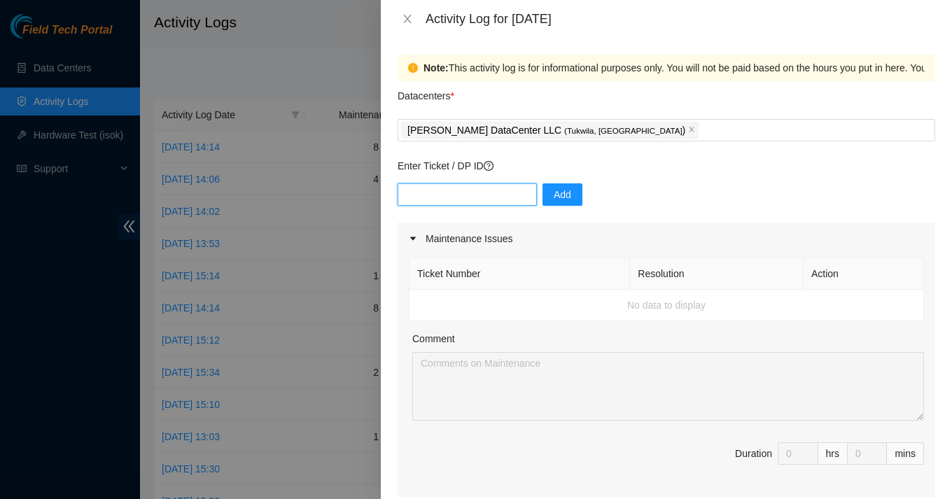
click at [465, 188] on input "text" at bounding box center [467, 194] width 139 height 22
paste input "B-V-5RI2PPK"
type input "B-V-5RI2PPK"
click at [556, 200] on span "Add" at bounding box center [563, 194] width 18 height 15
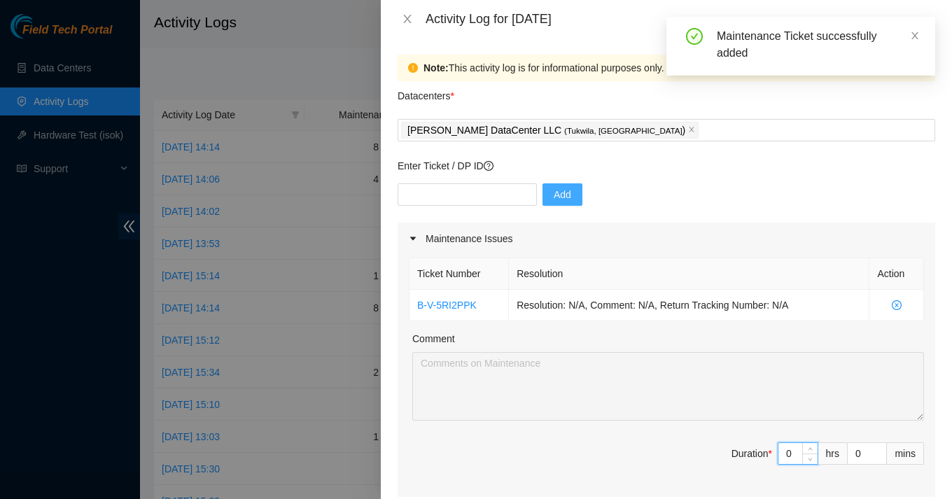
drag, startPoint x: 799, startPoint y: 456, endPoint x: 756, endPoint y: 459, distance: 42.8
click at [758, 459] on span "Duration * 0 hrs 0 mins" at bounding box center [666, 462] width 515 height 39
type input "v"
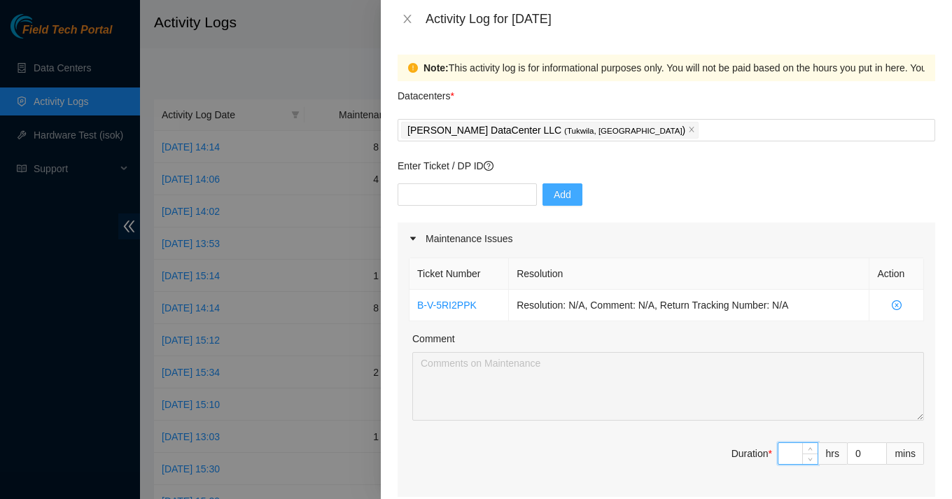
type input "5"
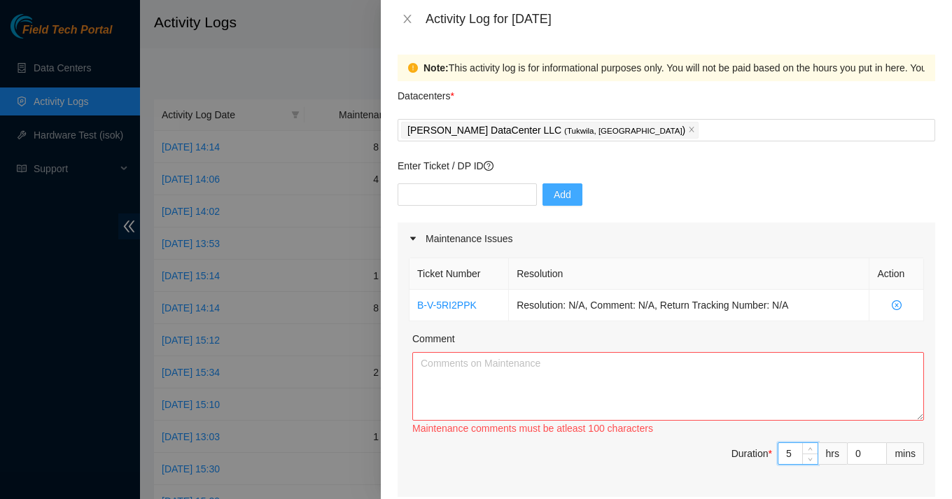
type input "5"
click at [564, 389] on textarea "Comment" at bounding box center [668, 386] width 512 height 69
paste textarea "Assisted the Supermicro technician and Linode engineers in mitigating Siebel-re…"
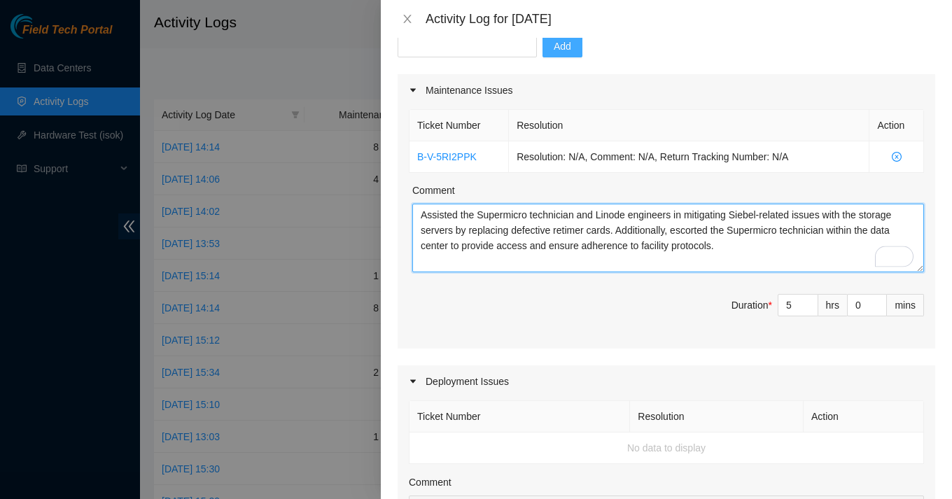
scroll to position [168, 0]
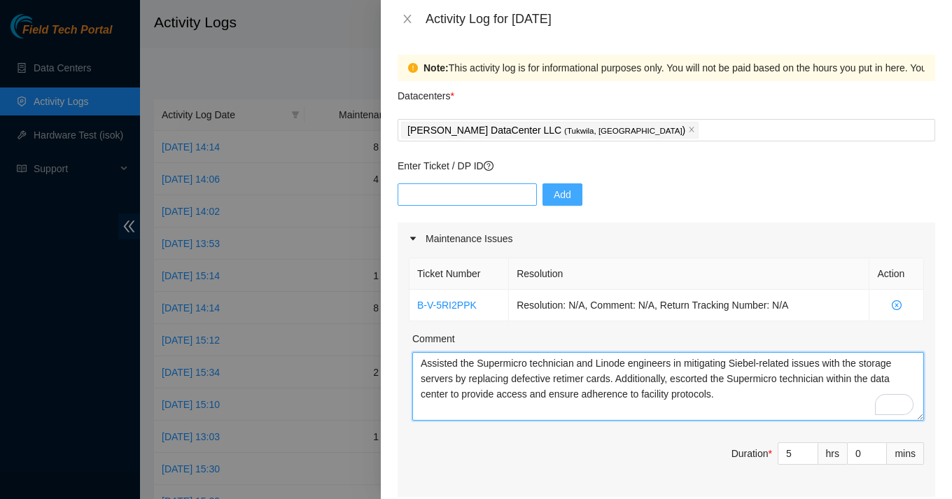
type textarea "Assisted the Supermicro technician and Linode engineers in mitigating Siebel-re…"
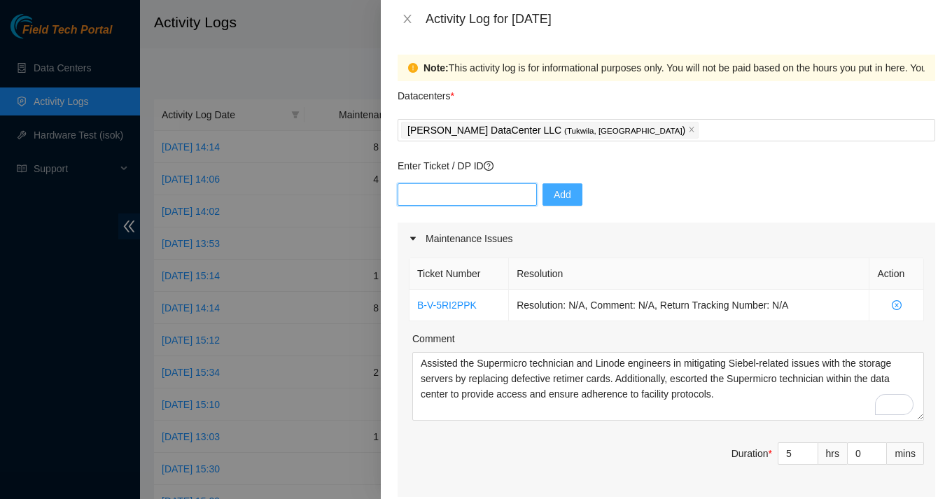
click at [471, 196] on input "text" at bounding box center [467, 194] width 139 height 22
paste input "B-V-5ARQZCL"
type input "B-V-5ARQZCL"
click at [554, 200] on span "Add" at bounding box center [563, 194] width 18 height 15
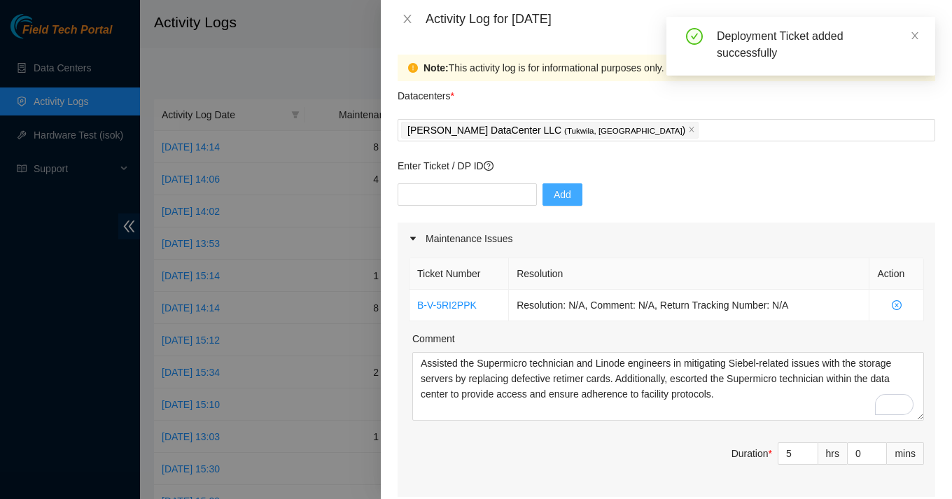
scroll to position [132, 0]
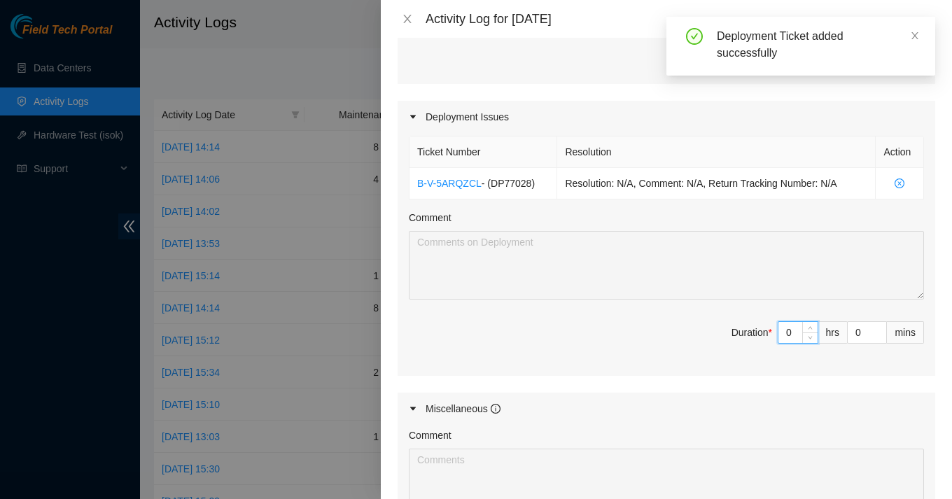
click at [784, 335] on input "0" at bounding box center [798, 332] width 39 height 21
type input "3"
type input "8"
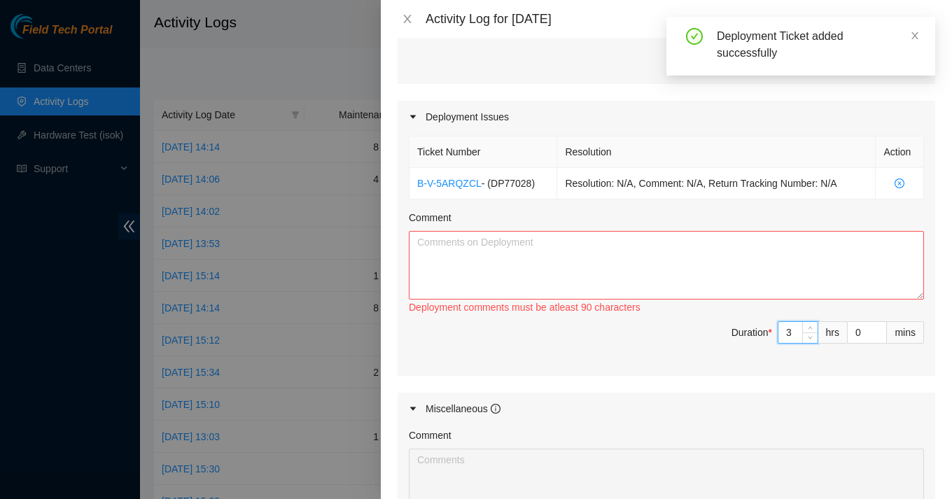
type input "3"
click at [581, 264] on textarea "Comment" at bounding box center [666, 265] width 515 height 69
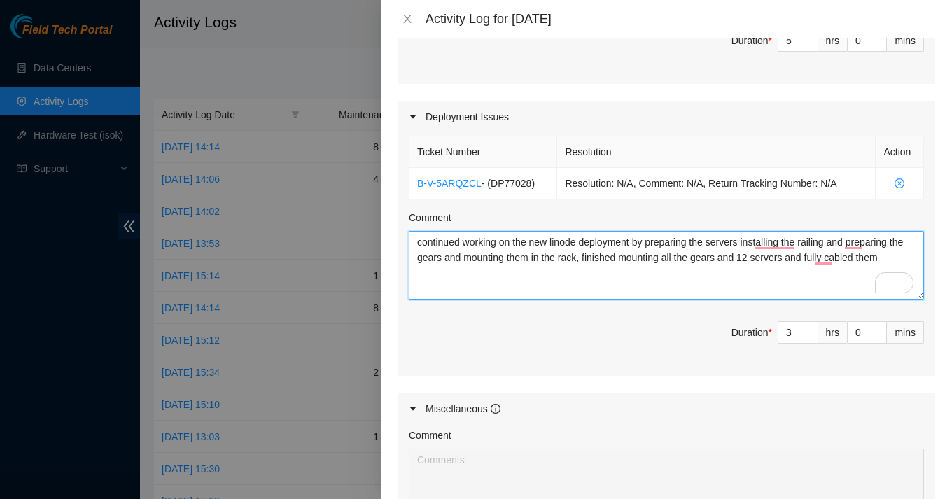
scroll to position [653, 0]
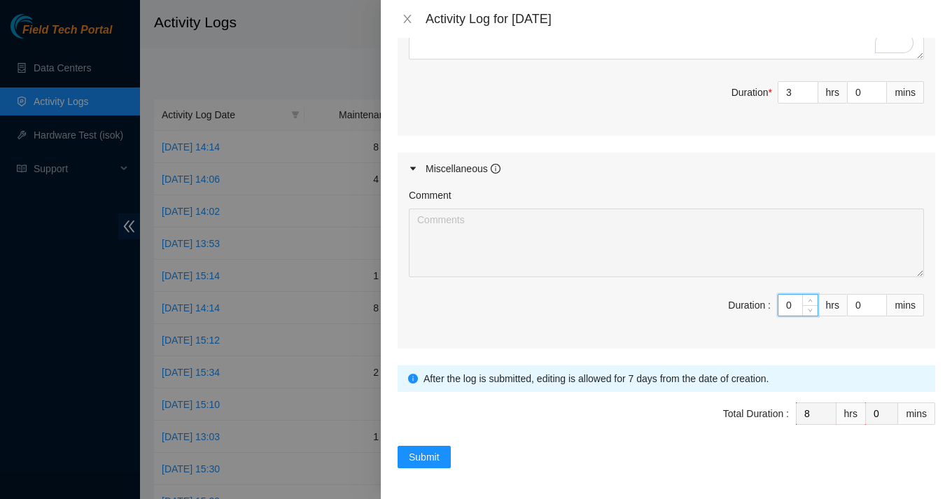
drag, startPoint x: 798, startPoint y: 305, endPoint x: 779, endPoint y: 309, distance: 19.4
click at [779, 309] on input "0" at bounding box center [798, 305] width 39 height 21
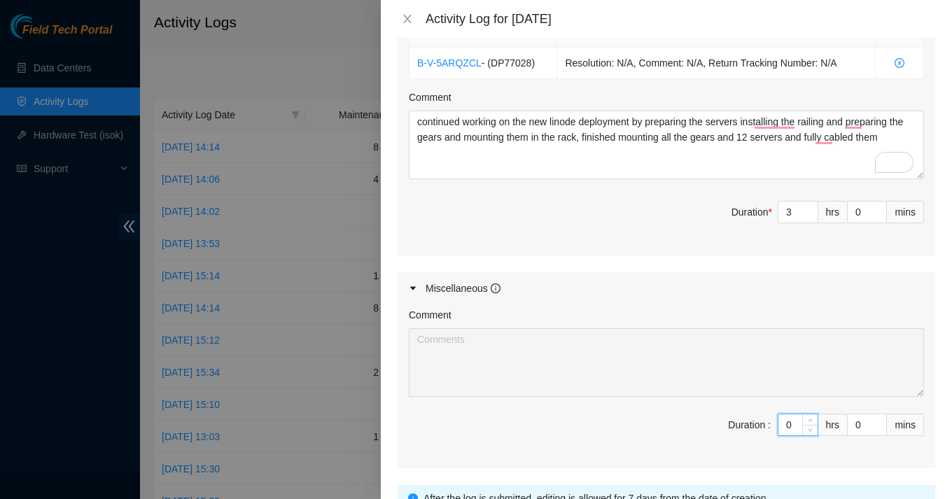
scroll to position [531, 0]
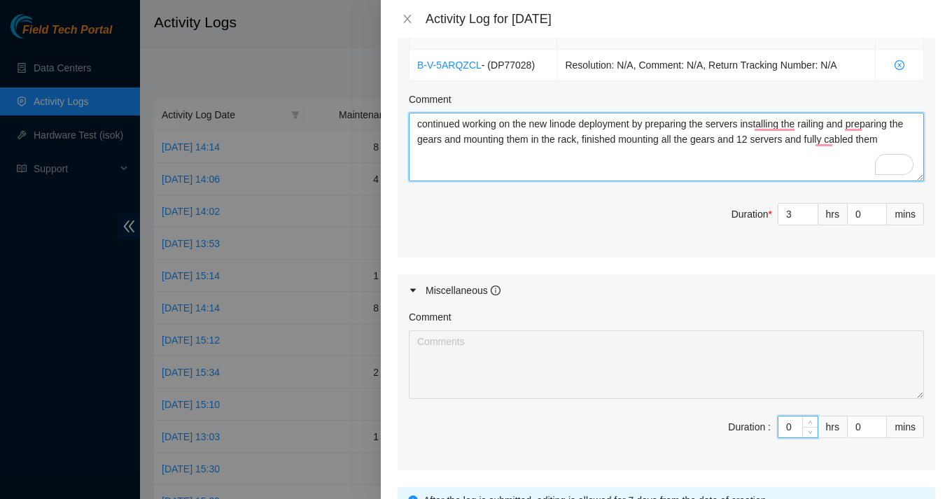
click at [795, 162] on textarea "continued working on the new linode deployment by preparing the servers install…" at bounding box center [666, 147] width 515 height 69
click at [381, 120] on div "Activity Log for [DATE] Note: This activity log is for informational purposes o…" at bounding box center [666, 249] width 571 height 499
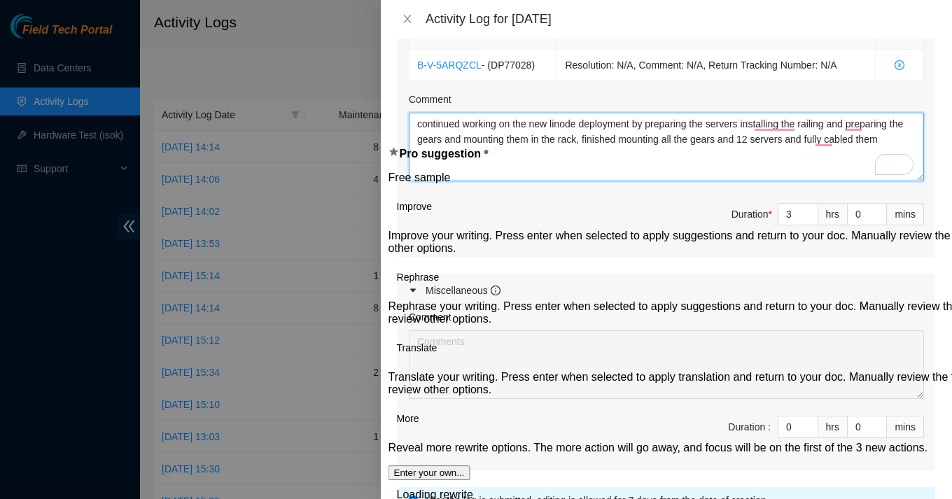
paste textarea "Continued working on the new Linode deployment by preparing the servers, instal…"
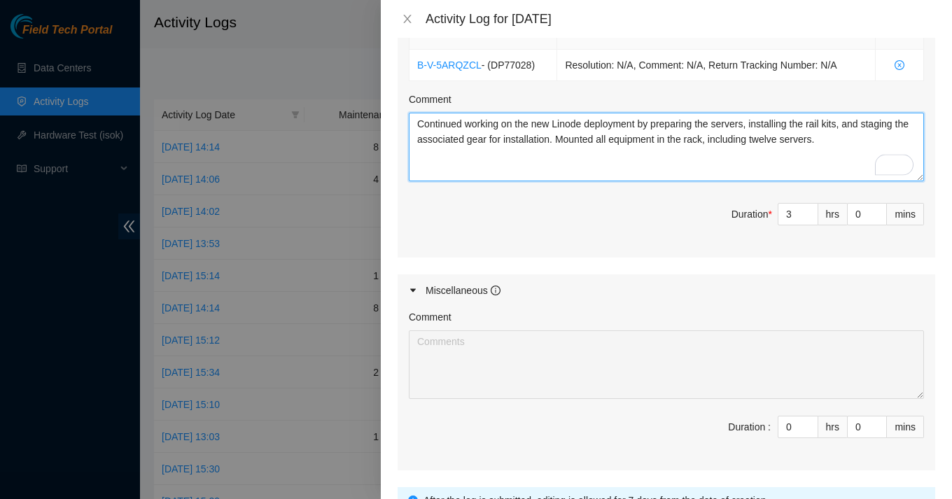
click at [634, 140] on textarea "Continued working on the new Linode deployment by preparing the servers, instal…" at bounding box center [666, 147] width 515 height 69
click at [899, 141] on textarea "Continued working on the new Linode deployment by preparing the servers, instal…" at bounding box center [666, 147] width 515 height 69
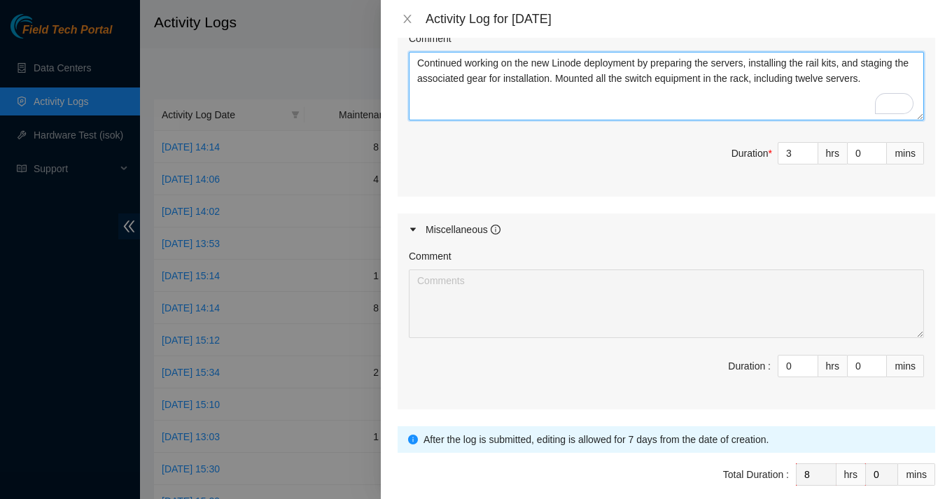
scroll to position [648, 0]
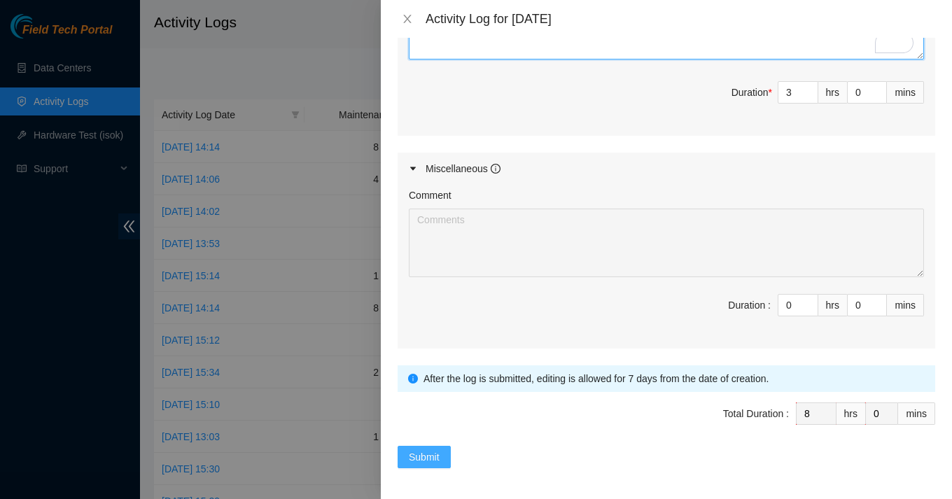
type textarea "Continued working on the new Linode deployment by preparing the servers, instal…"
click at [449, 454] on button "Submit" at bounding box center [424, 457] width 53 height 22
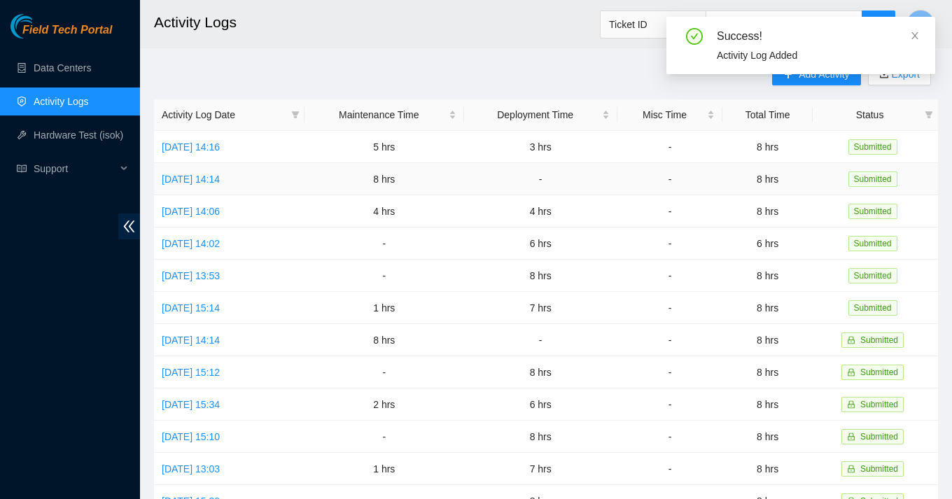
click at [232, 186] on td "[DATE] 14:14" at bounding box center [229, 179] width 151 height 32
click at [220, 178] on link "[DATE] 14:14" at bounding box center [191, 179] width 58 height 11
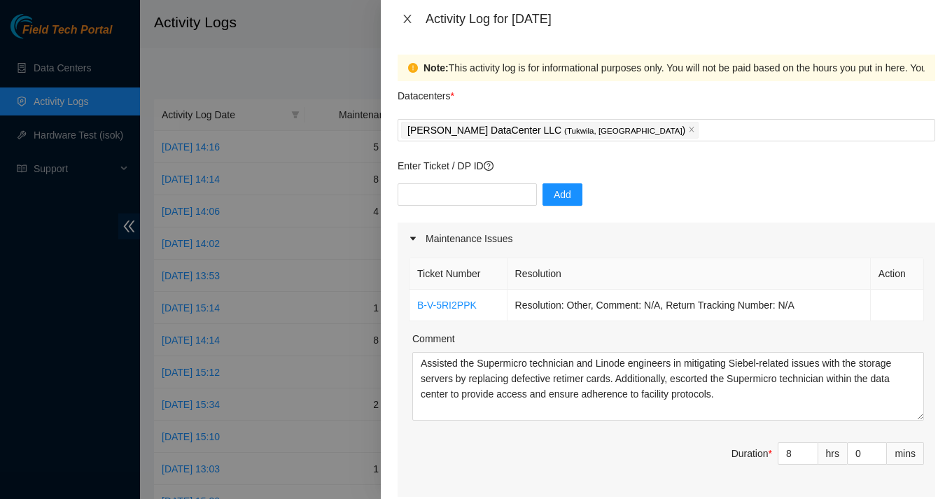
click at [407, 20] on icon "close" at bounding box center [407, 19] width 8 height 8
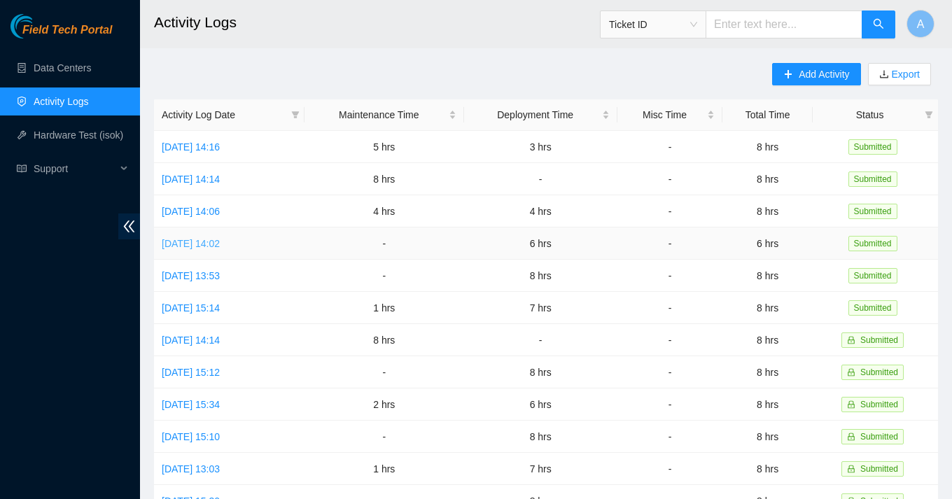
click at [218, 247] on link "[DATE] 14:02" at bounding box center [191, 243] width 58 height 11
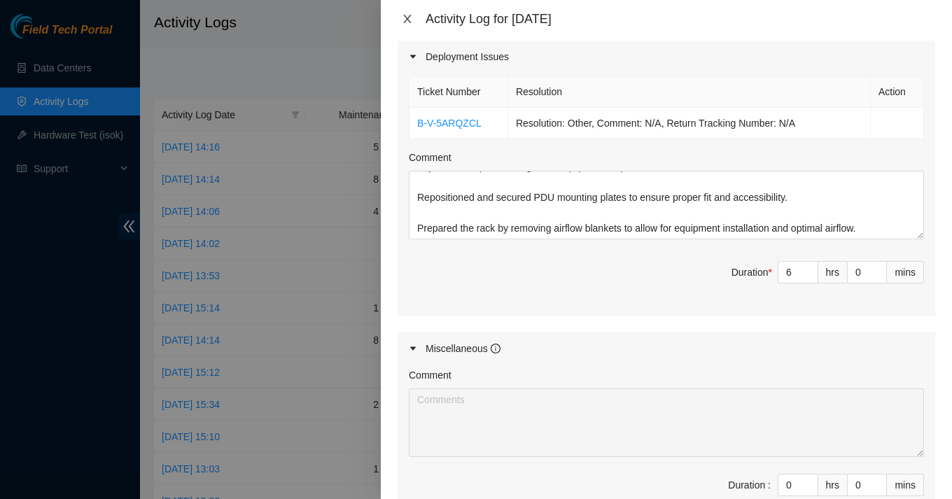
click at [410, 21] on icon "close" at bounding box center [407, 18] width 11 height 11
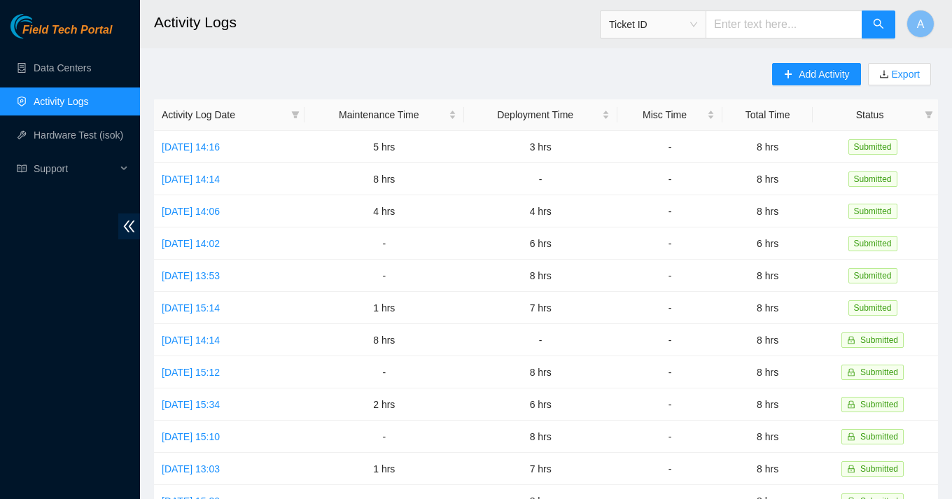
click at [345, 55] on main "Activity Logs Ticket ID A Add Activity Export Activity Log Date Maintenance Tim…" at bounding box center [546, 417] width 812 height 834
